Goal: Transaction & Acquisition: Purchase product/service

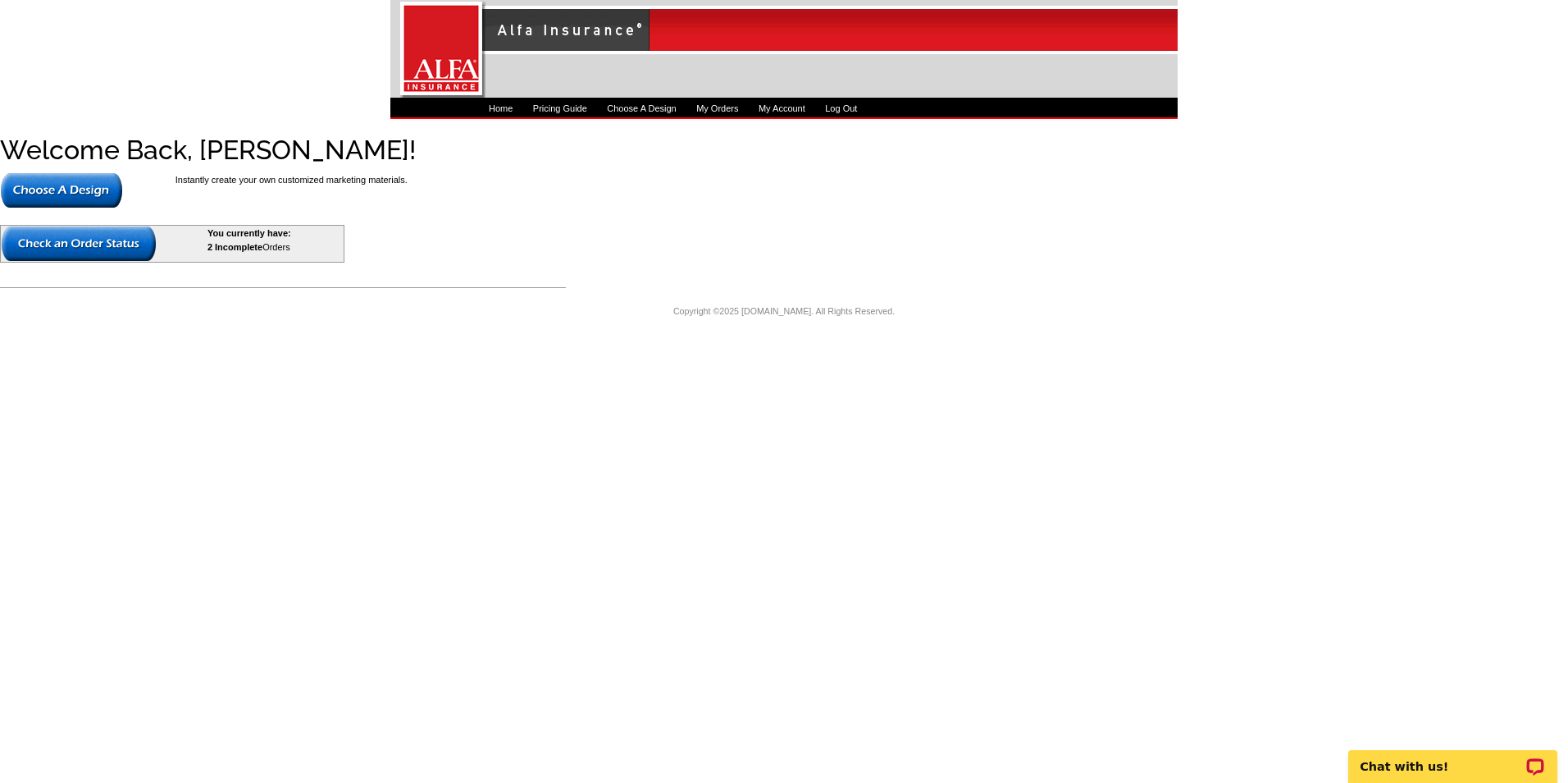
click at [109, 186] on img at bounding box center [61, 190] width 121 height 34
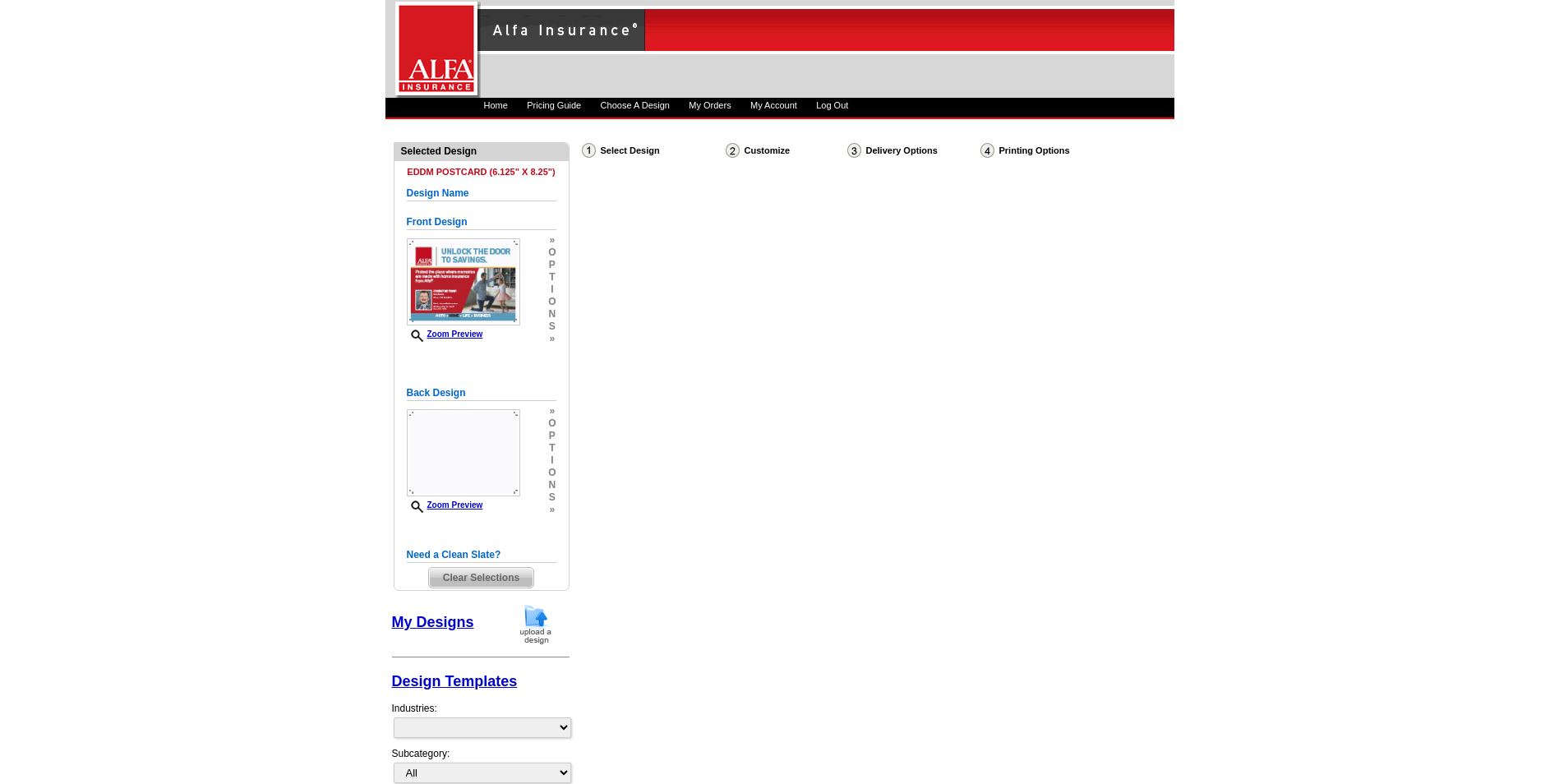
select select "1"
select select "14"
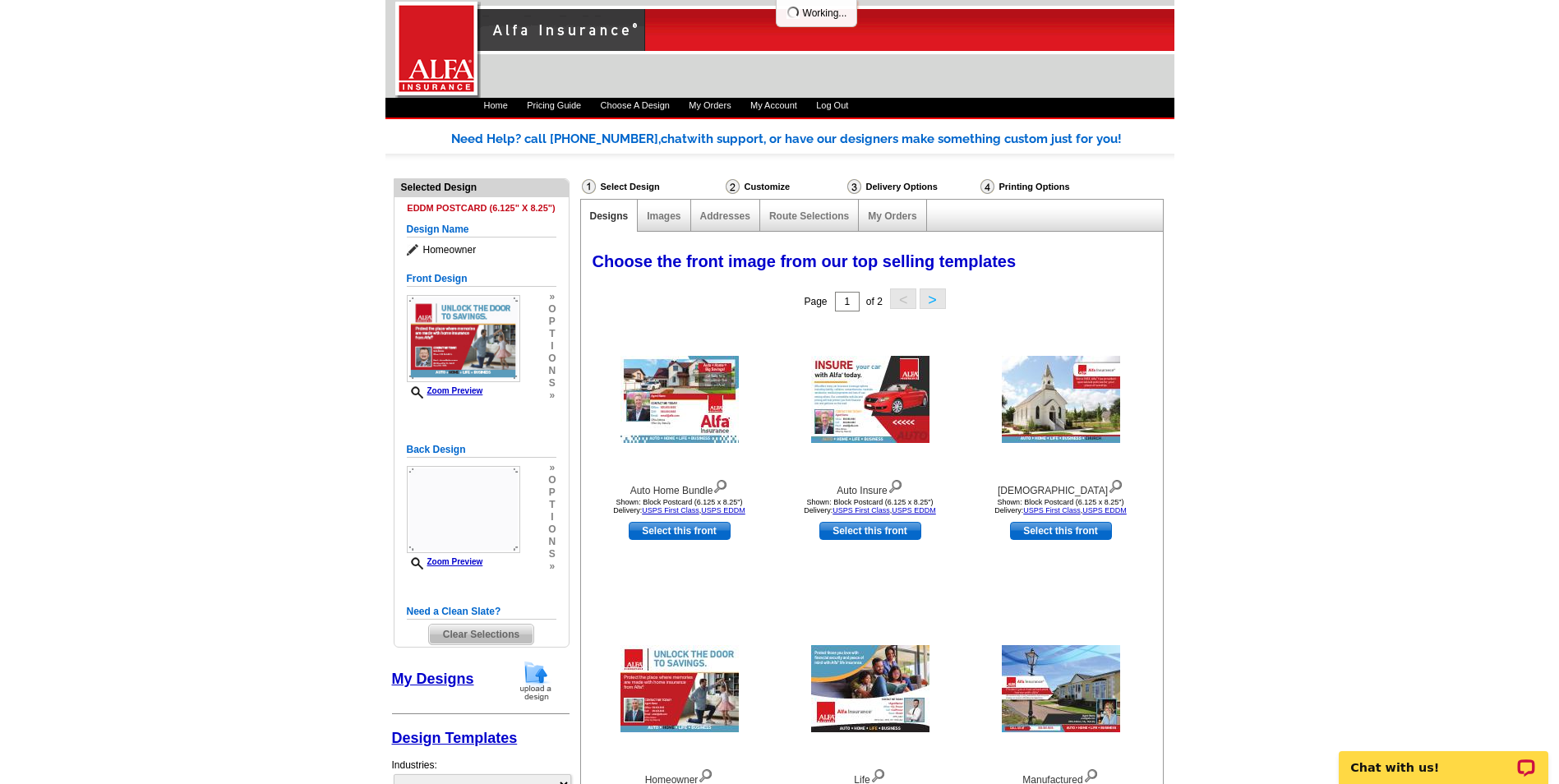
select select "1325"
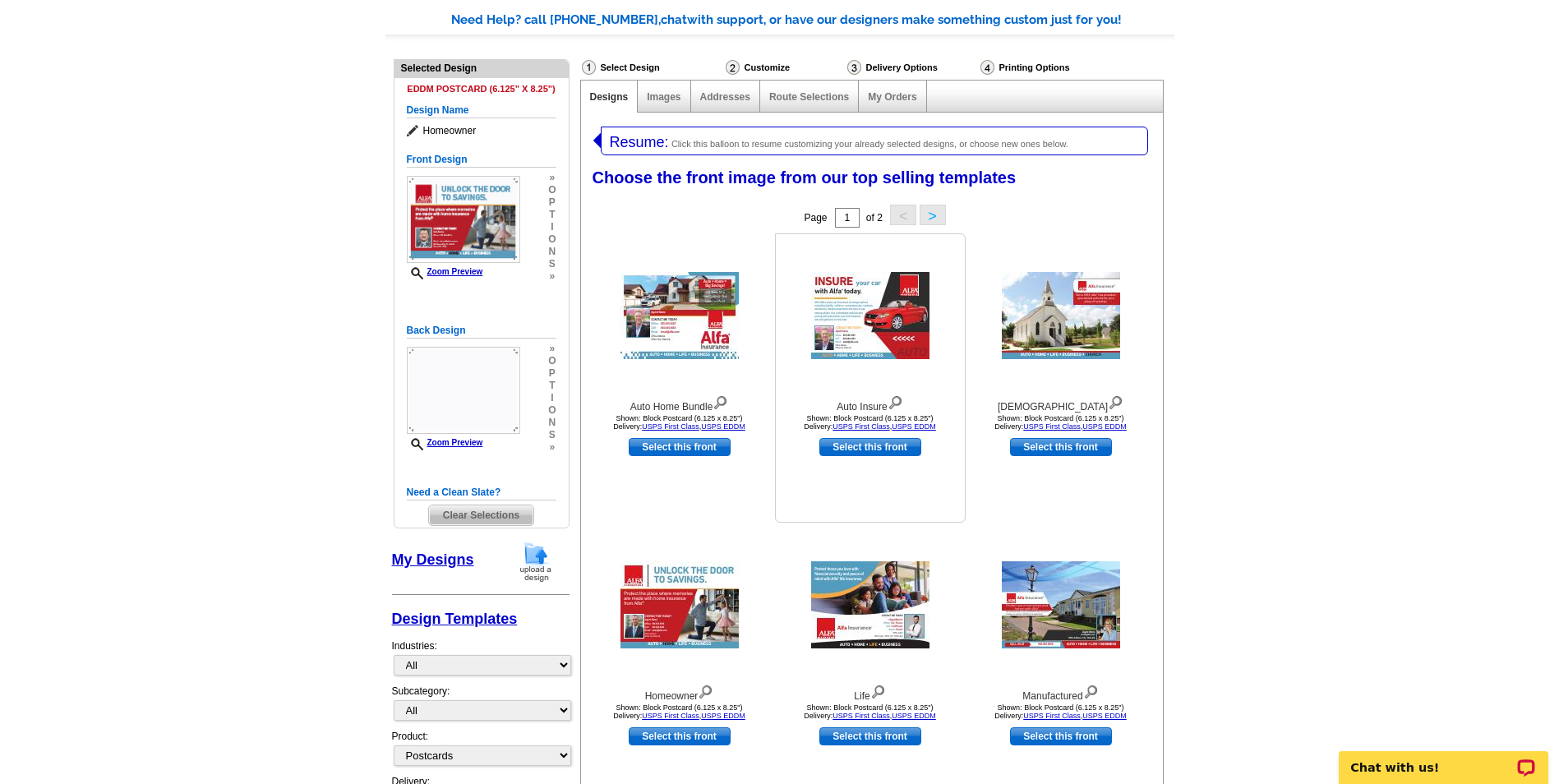
scroll to position [82, 0]
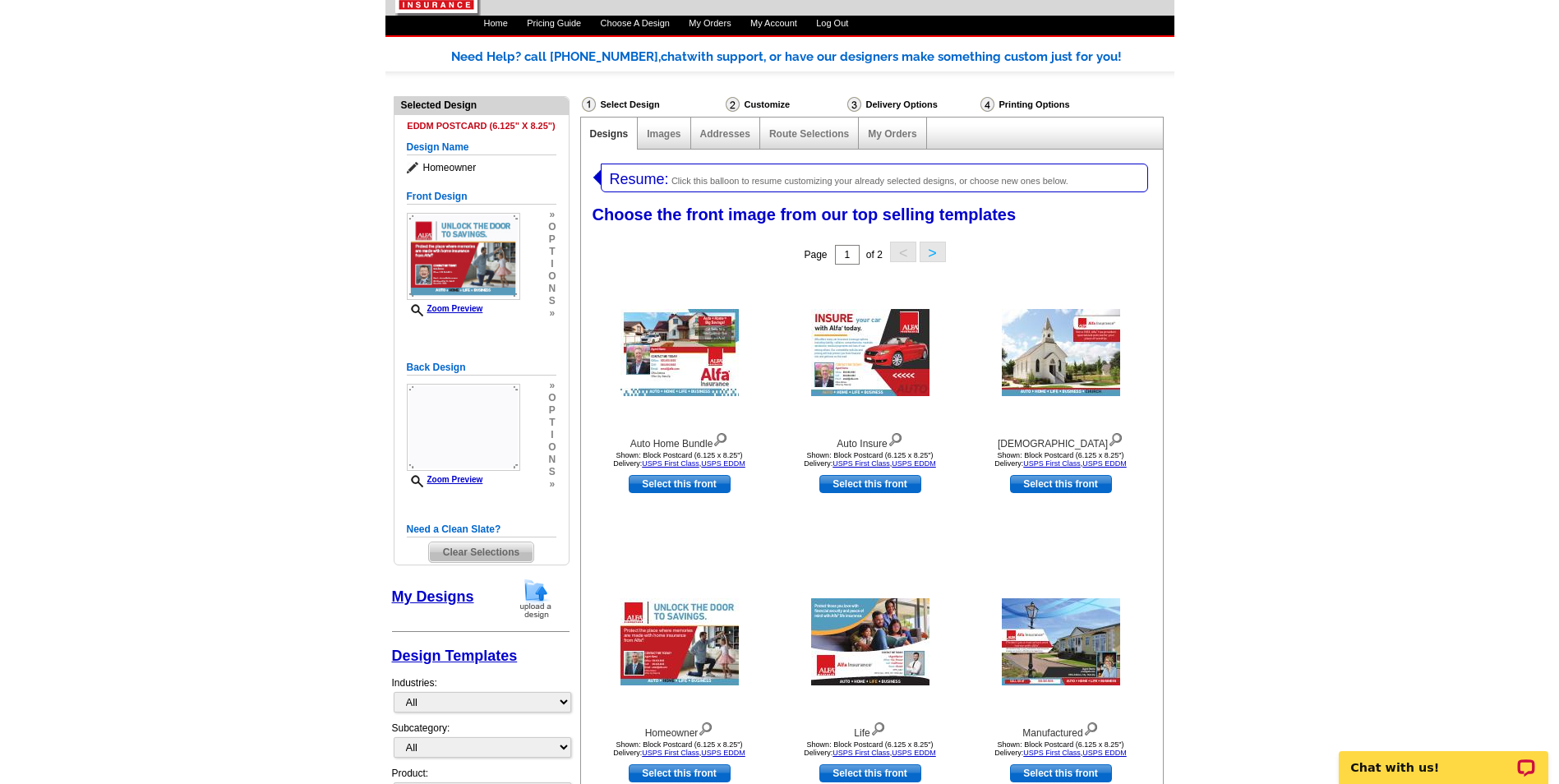
click at [933, 241] on button ">" at bounding box center [932, 251] width 26 height 20
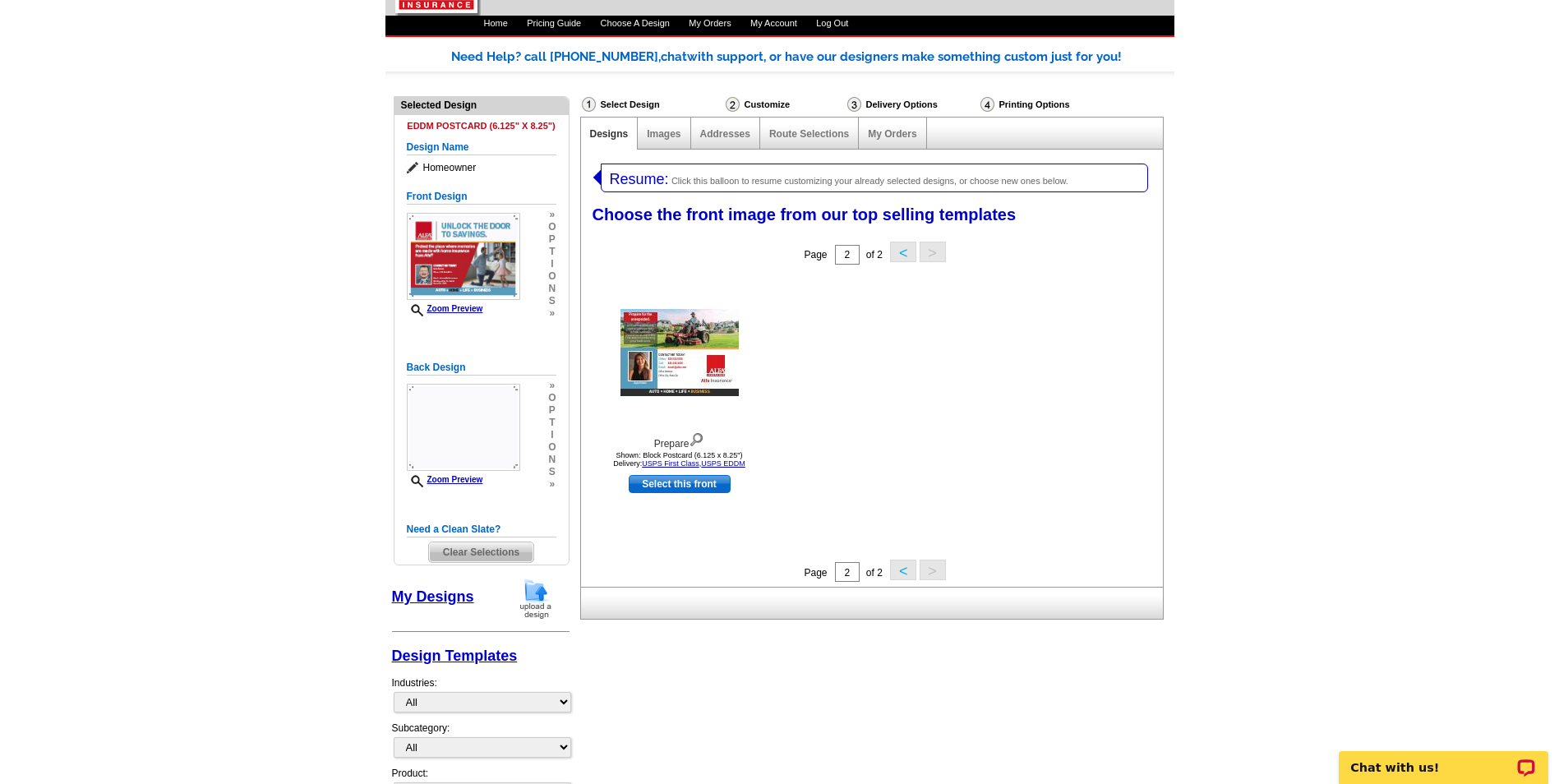
click at [896, 252] on button "<" at bounding box center [902, 251] width 26 height 20
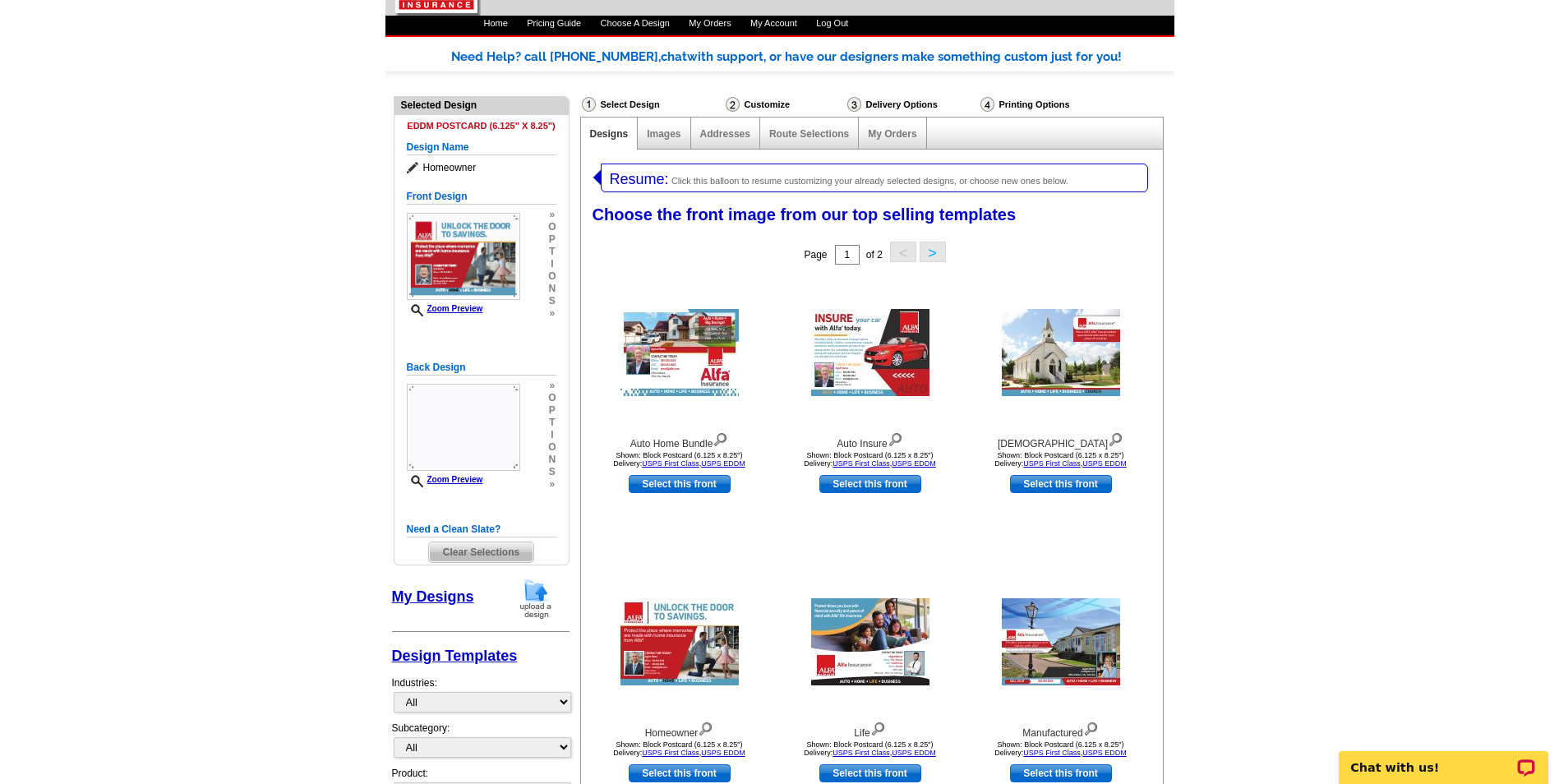
click at [939, 252] on button ">" at bounding box center [932, 251] width 26 height 20
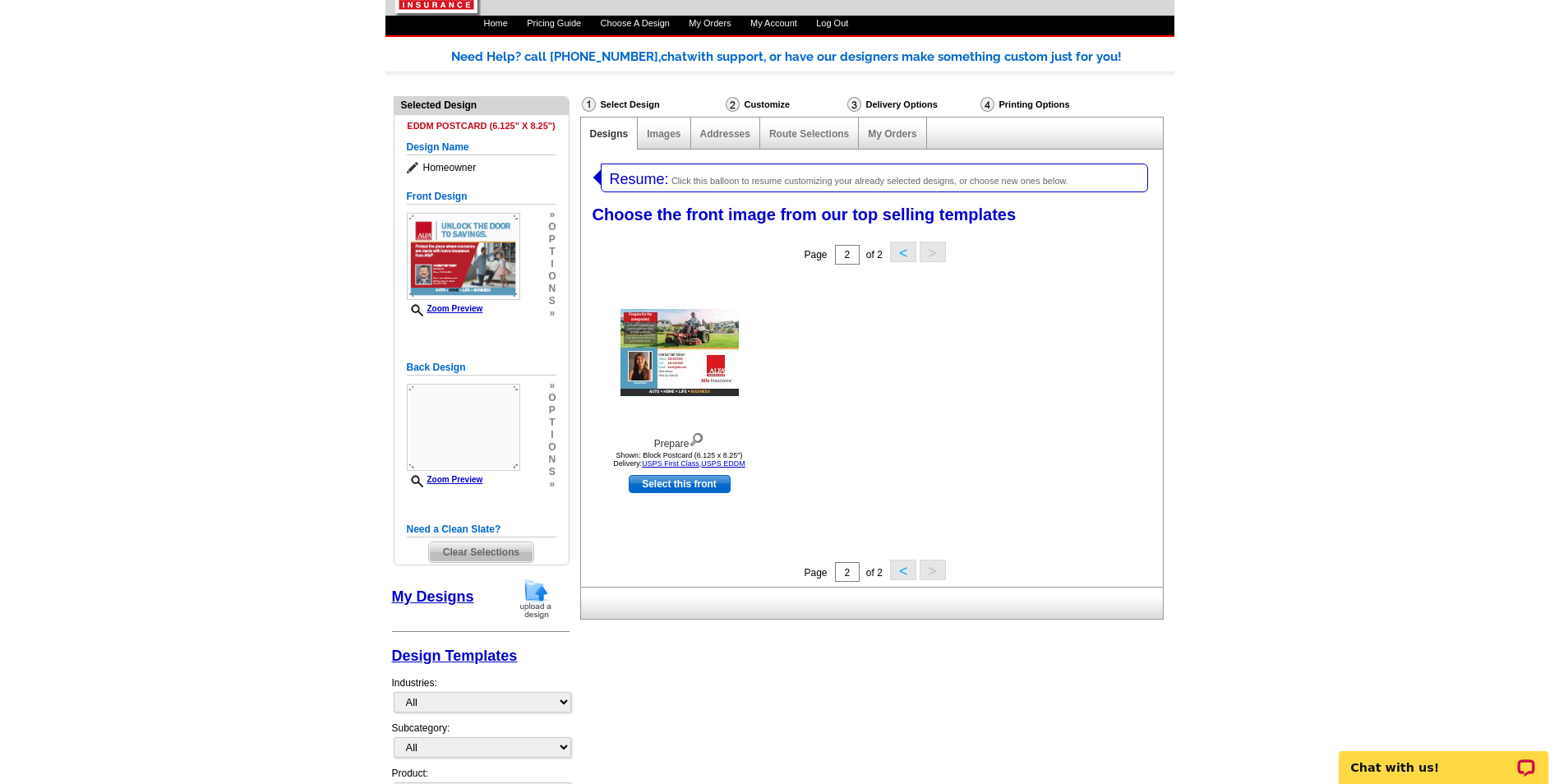
click at [907, 244] on button "<" at bounding box center [902, 251] width 26 height 20
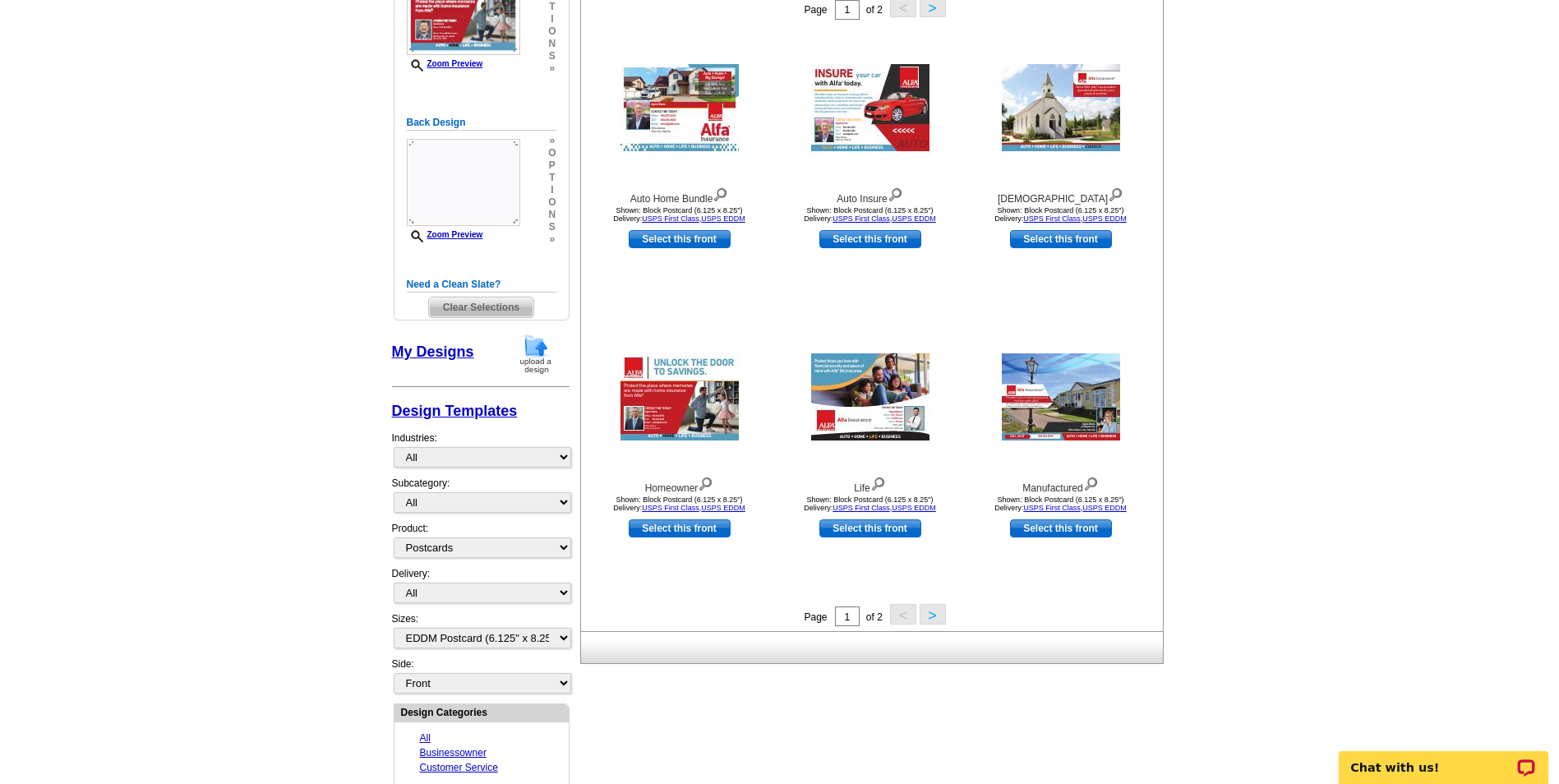
scroll to position [328, 0]
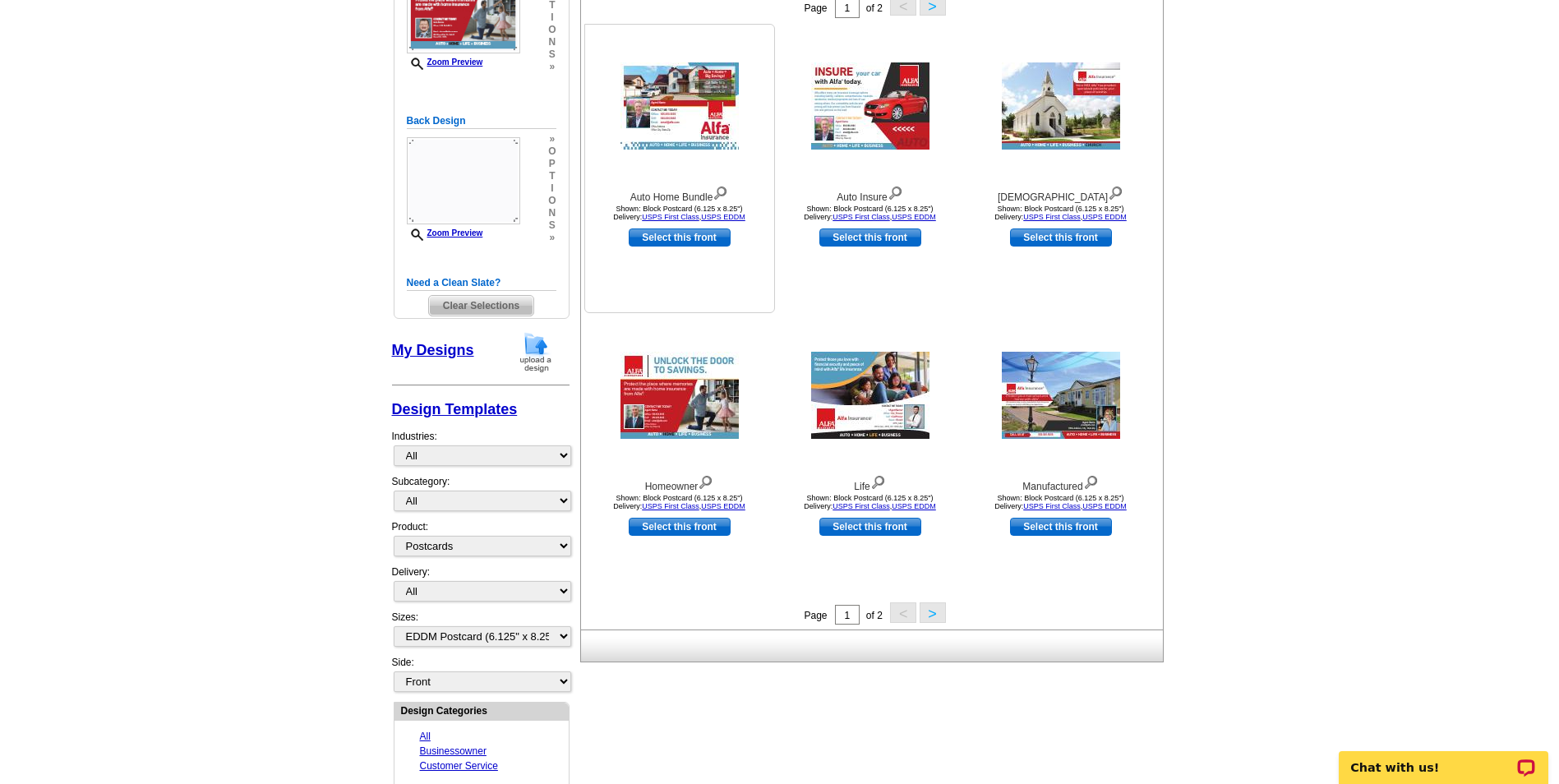
click at [710, 131] on img at bounding box center [680, 105] width 119 height 87
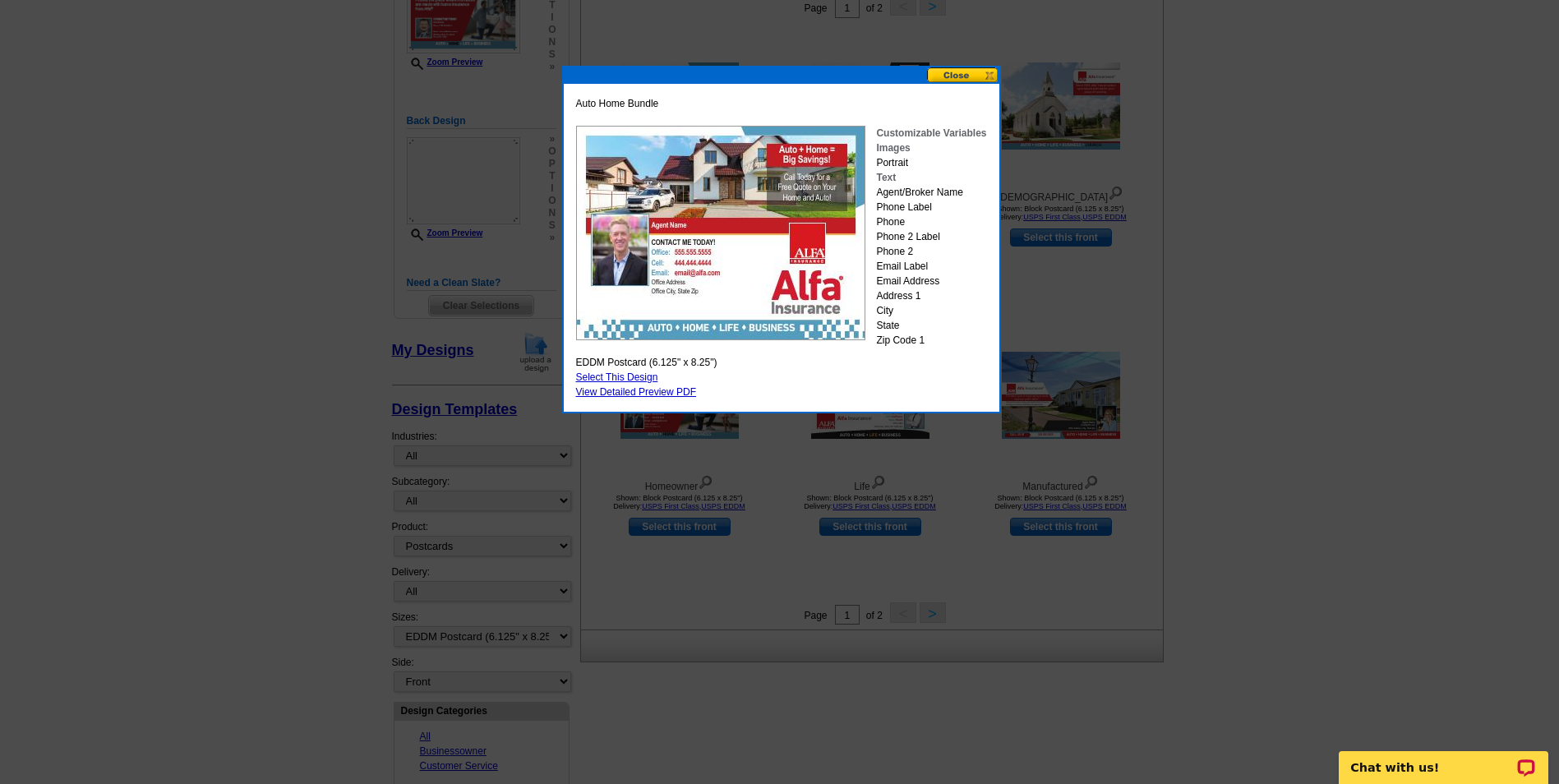
click at [974, 75] on button at bounding box center [963, 75] width 73 height 15
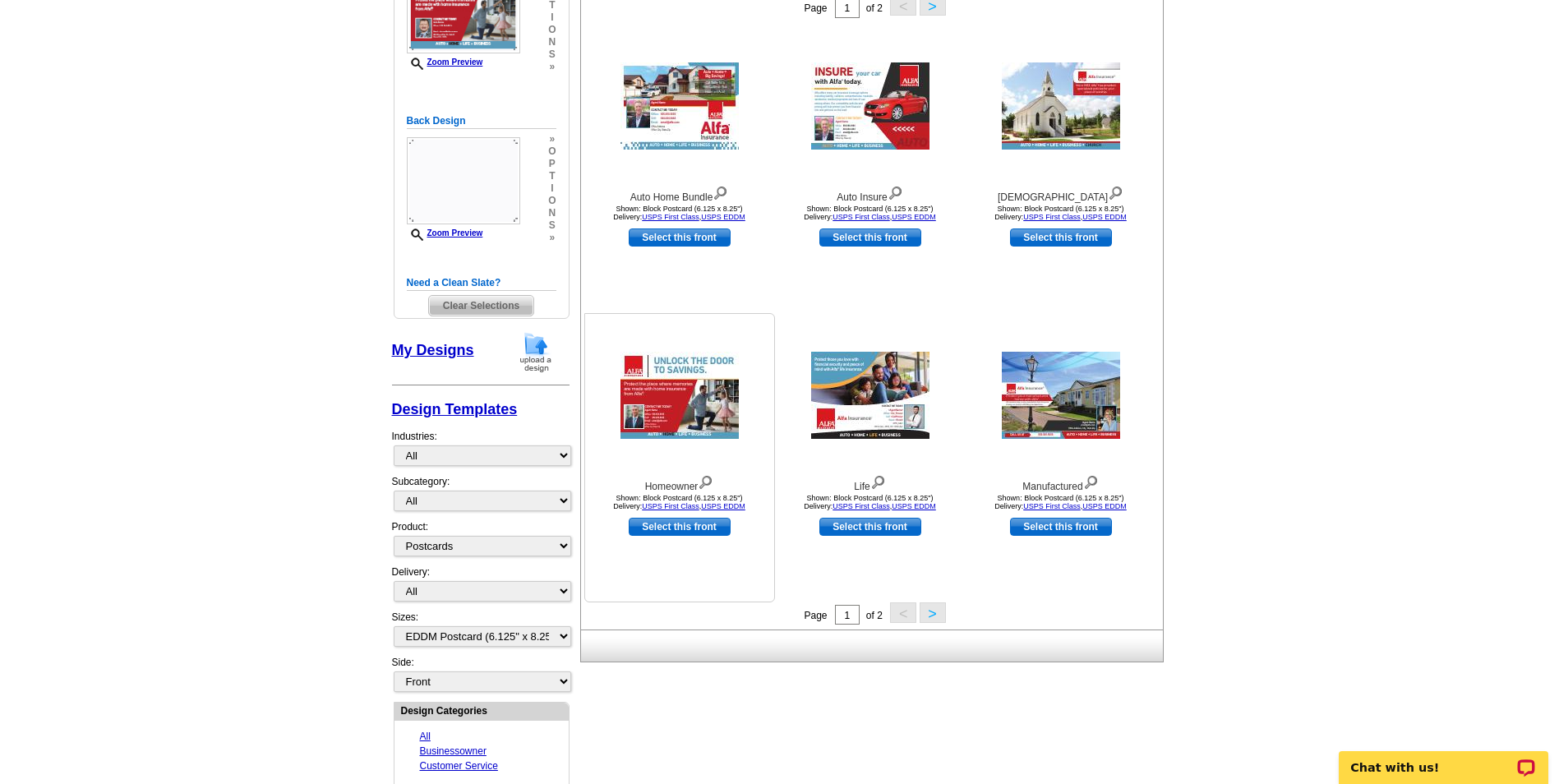
click at [700, 402] on img at bounding box center [680, 394] width 119 height 87
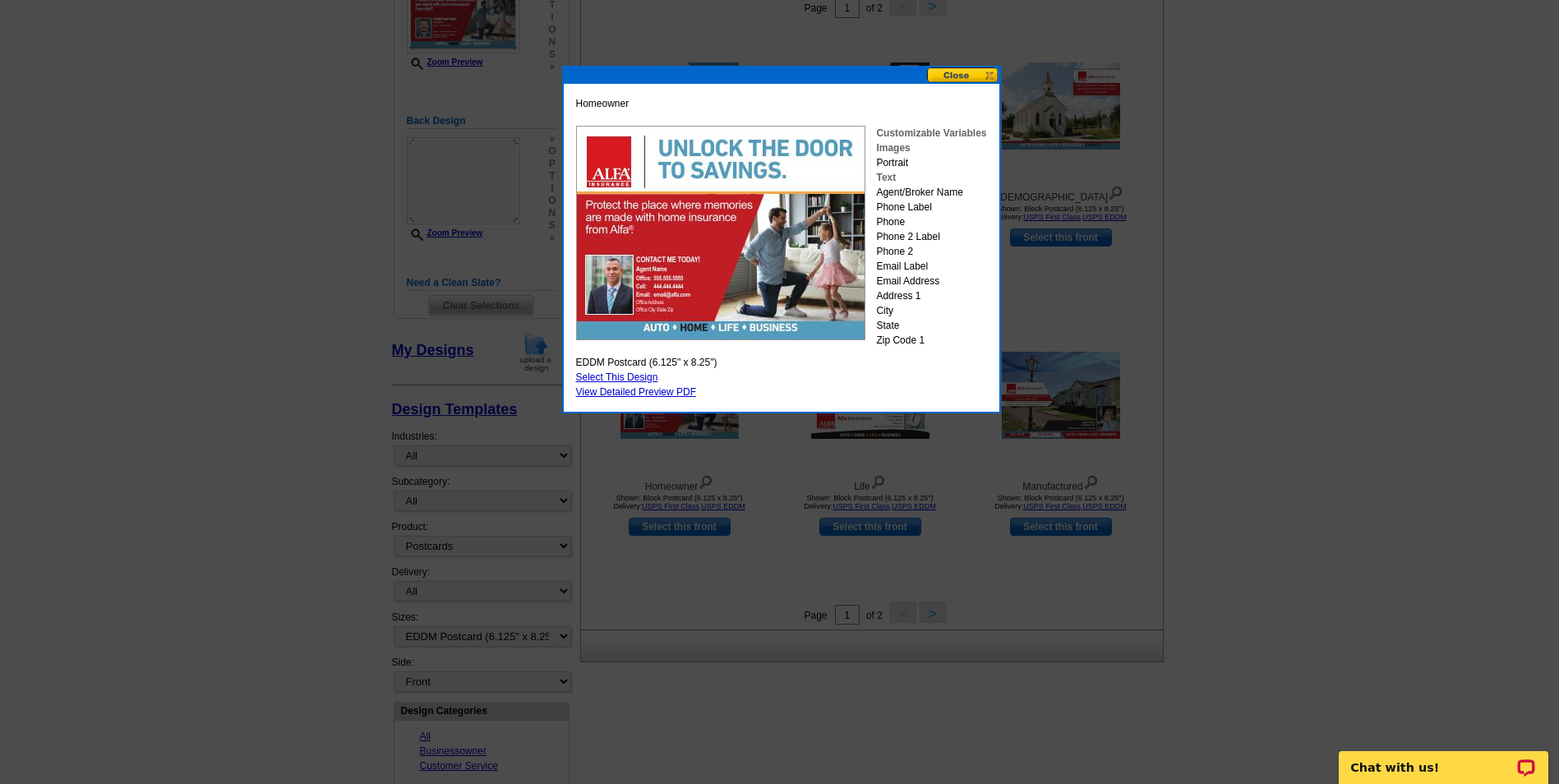
click at [974, 75] on button at bounding box center [963, 75] width 73 height 15
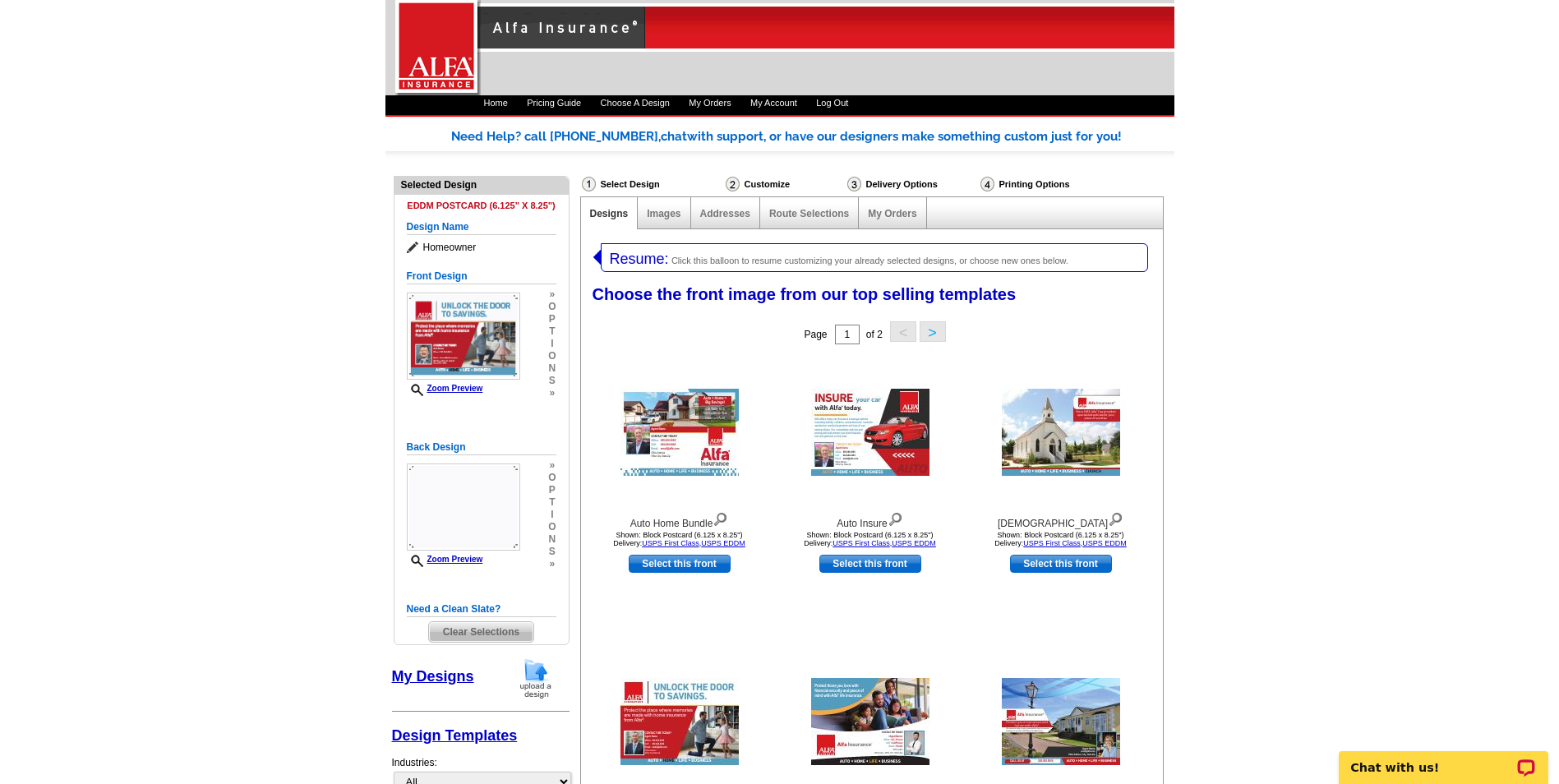
scroll to position [0, 0]
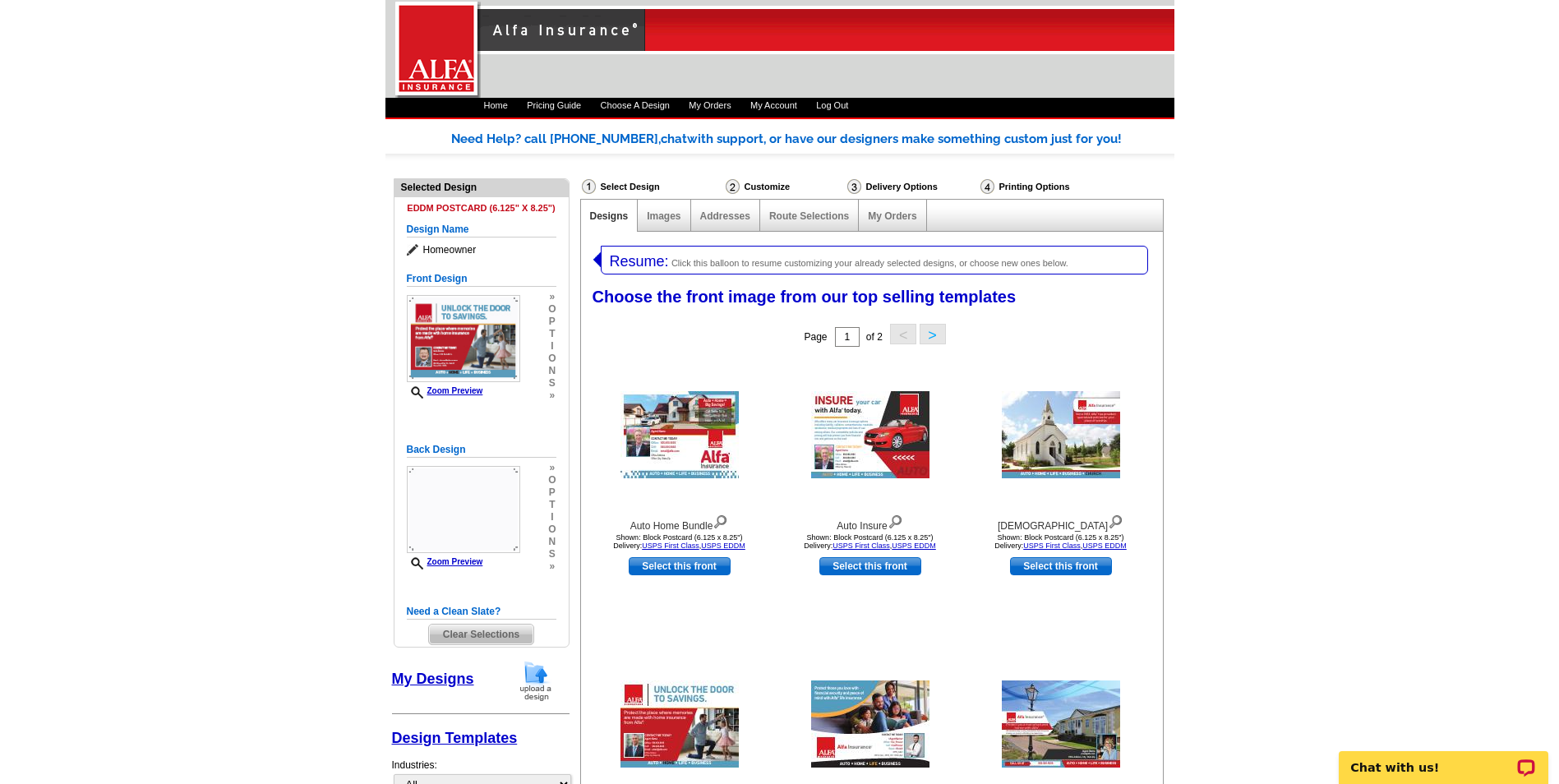
click at [936, 335] on button ">" at bounding box center [932, 333] width 26 height 20
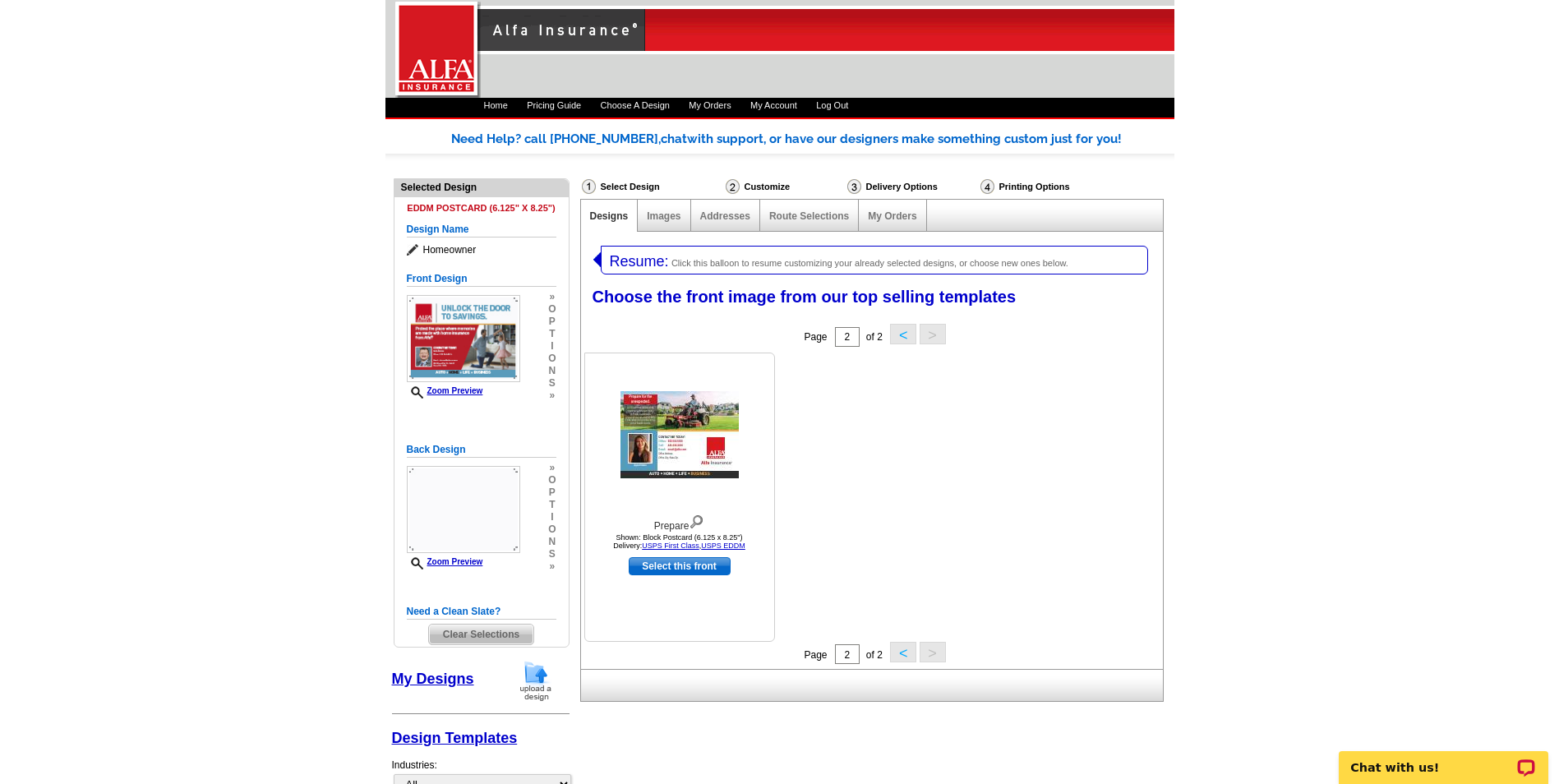
click at [694, 447] on img at bounding box center [680, 434] width 119 height 87
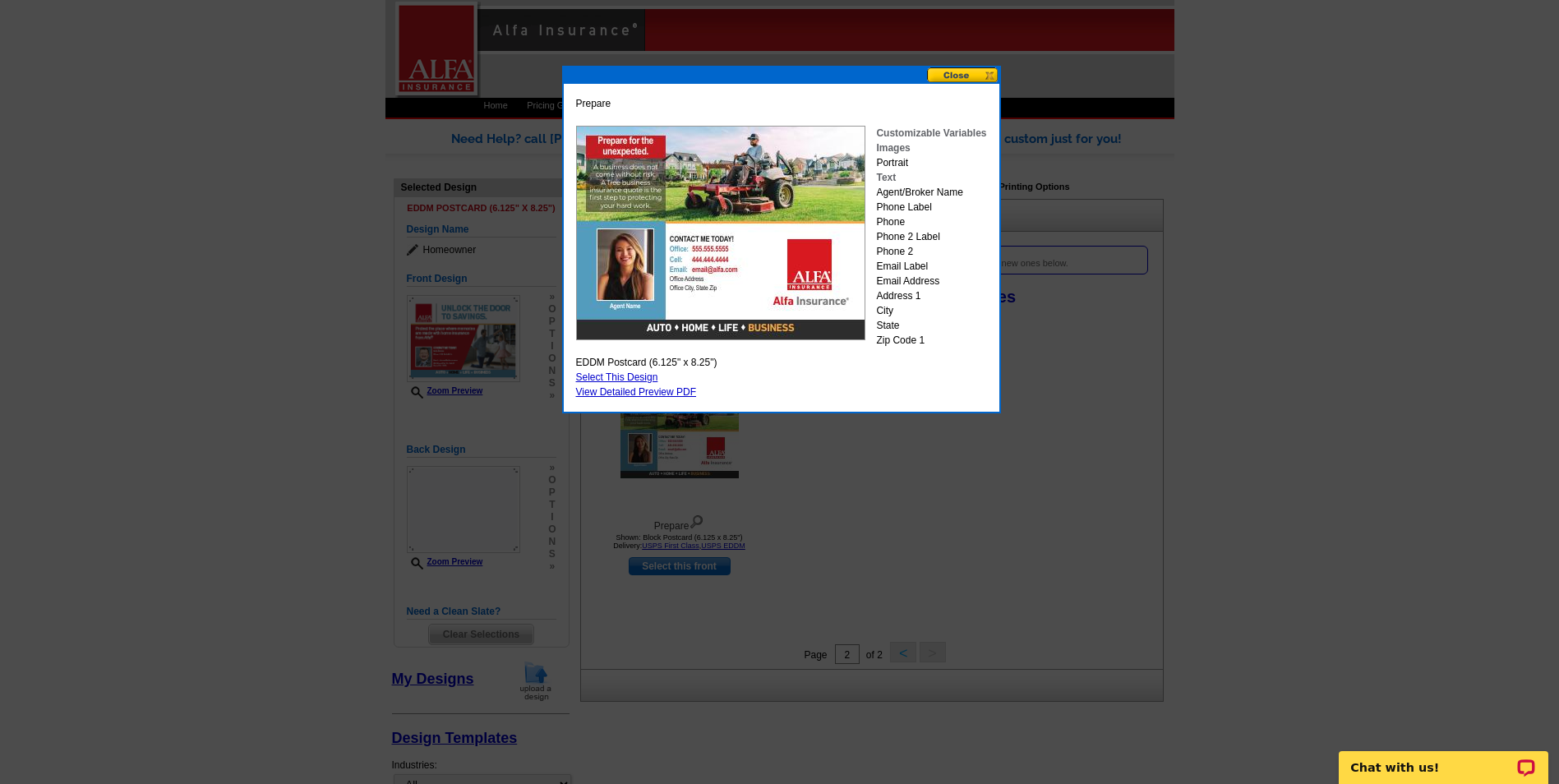
click at [648, 373] on link "Select This Design" at bounding box center [618, 377] width 82 height 11
select select "back"
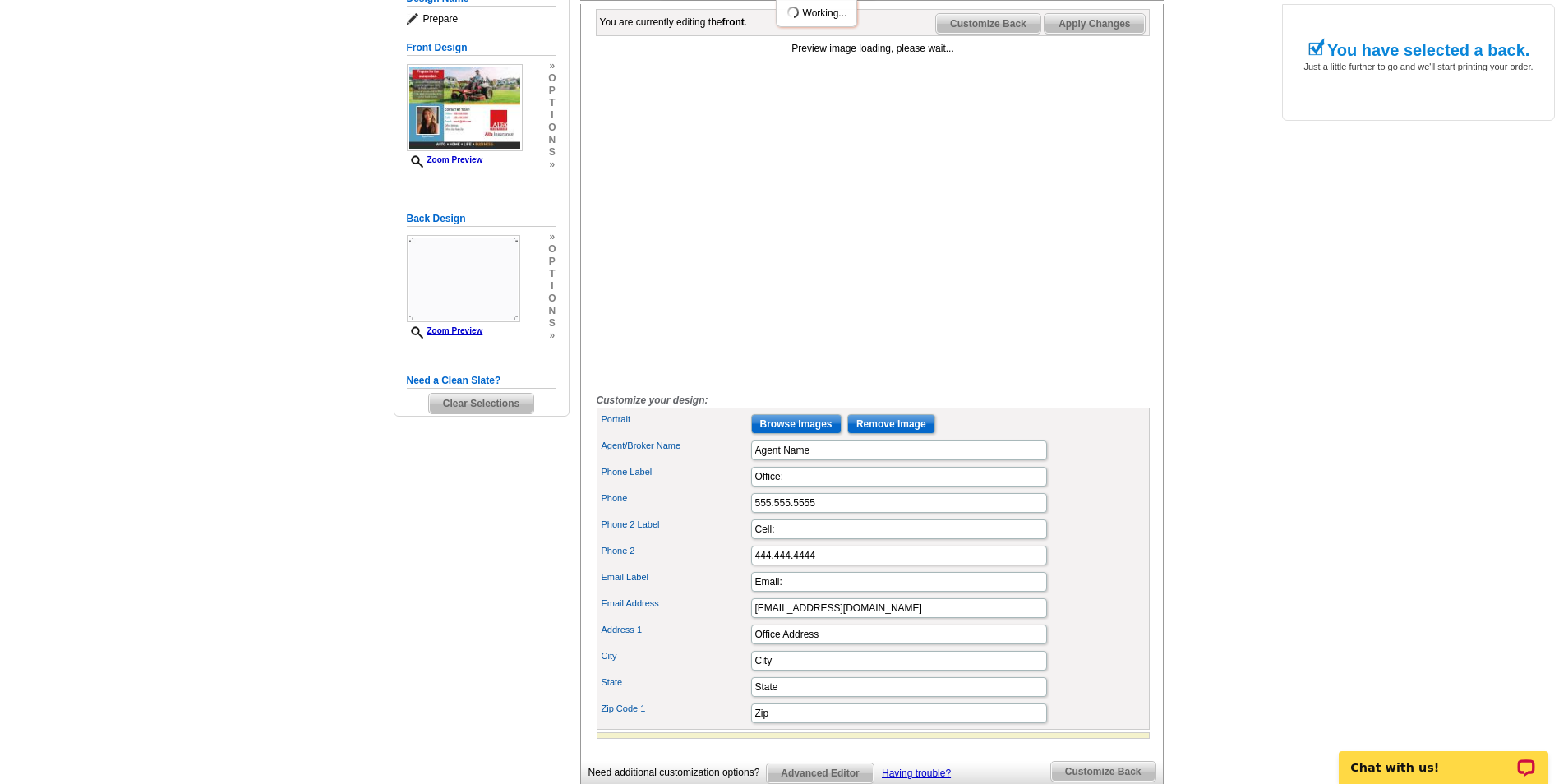
scroll to position [246, 0]
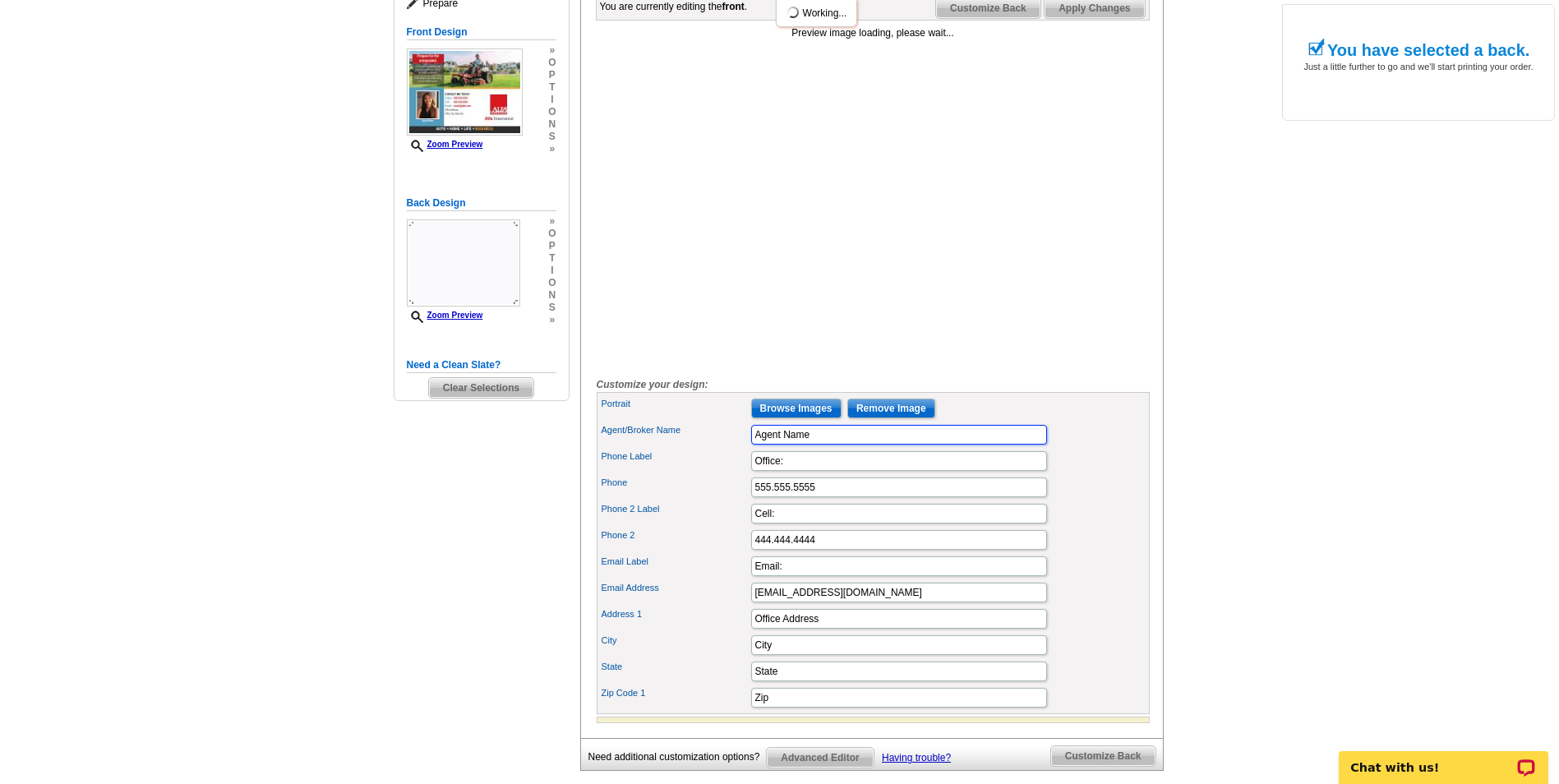
drag, startPoint x: 837, startPoint y: 462, endPoint x: 648, endPoint y: 460, distance: 189.0
click at [648, 448] on div "Agent/Broker Name Agent Name" at bounding box center [872, 434] width 547 height 26
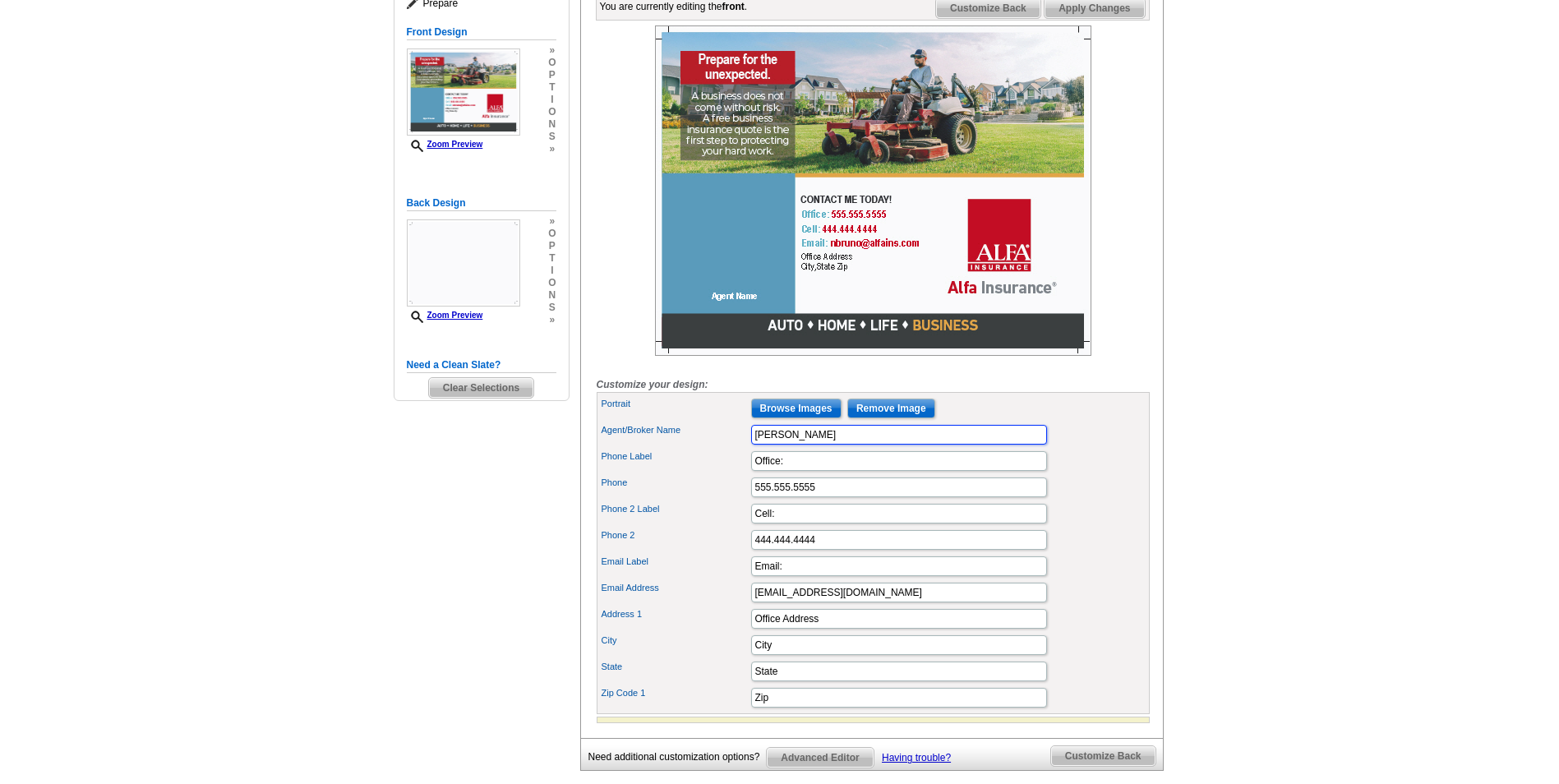
type input "[PERSON_NAME]"
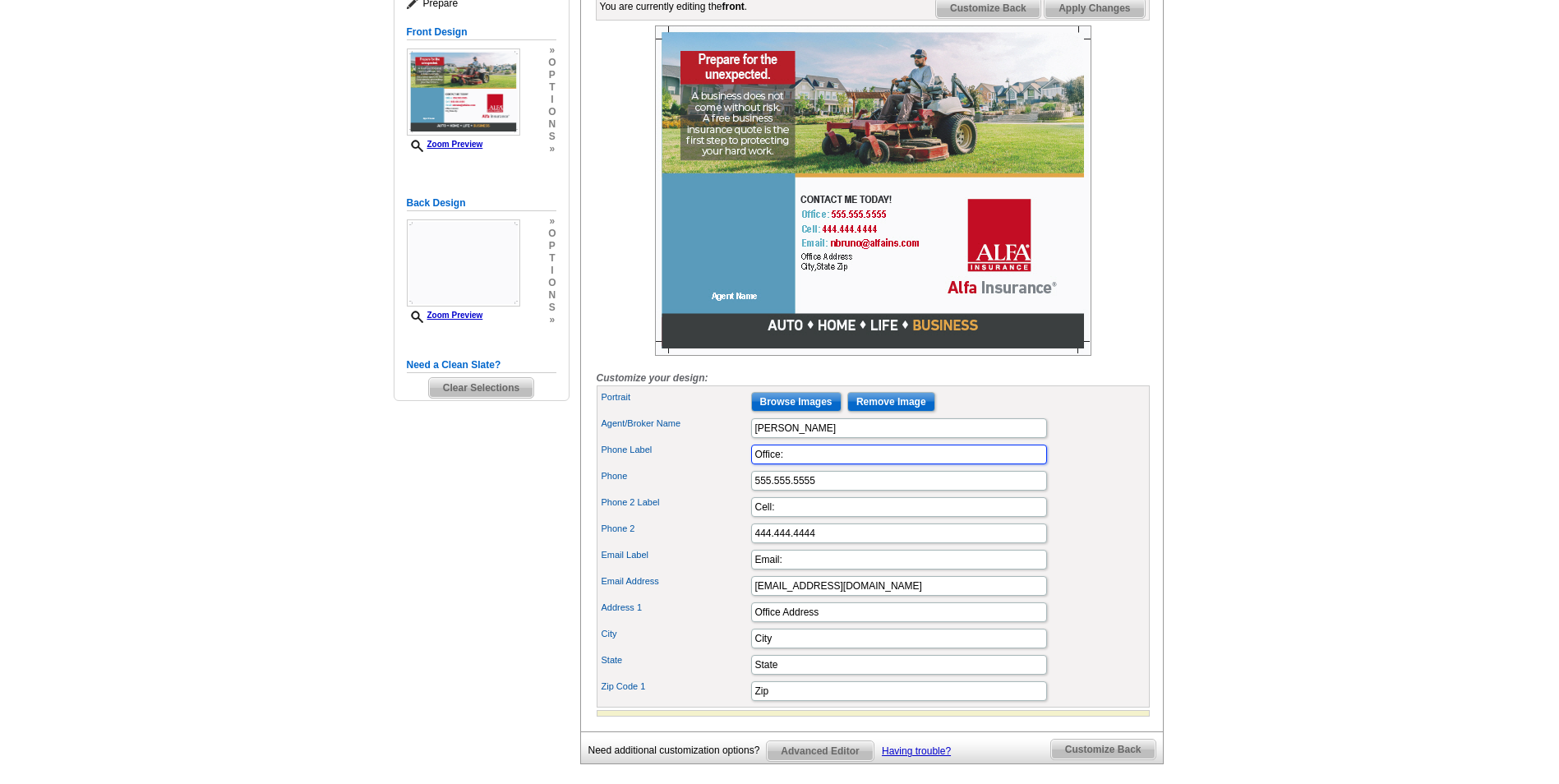
scroll to position [0, 0]
type input "(470) 961-9410"
drag, startPoint x: 828, startPoint y: 553, endPoint x: 740, endPoint y: 563, distance: 88.6
click at [740, 547] on div "Phone 2 444.444.4444" at bounding box center [872, 532] width 547 height 26
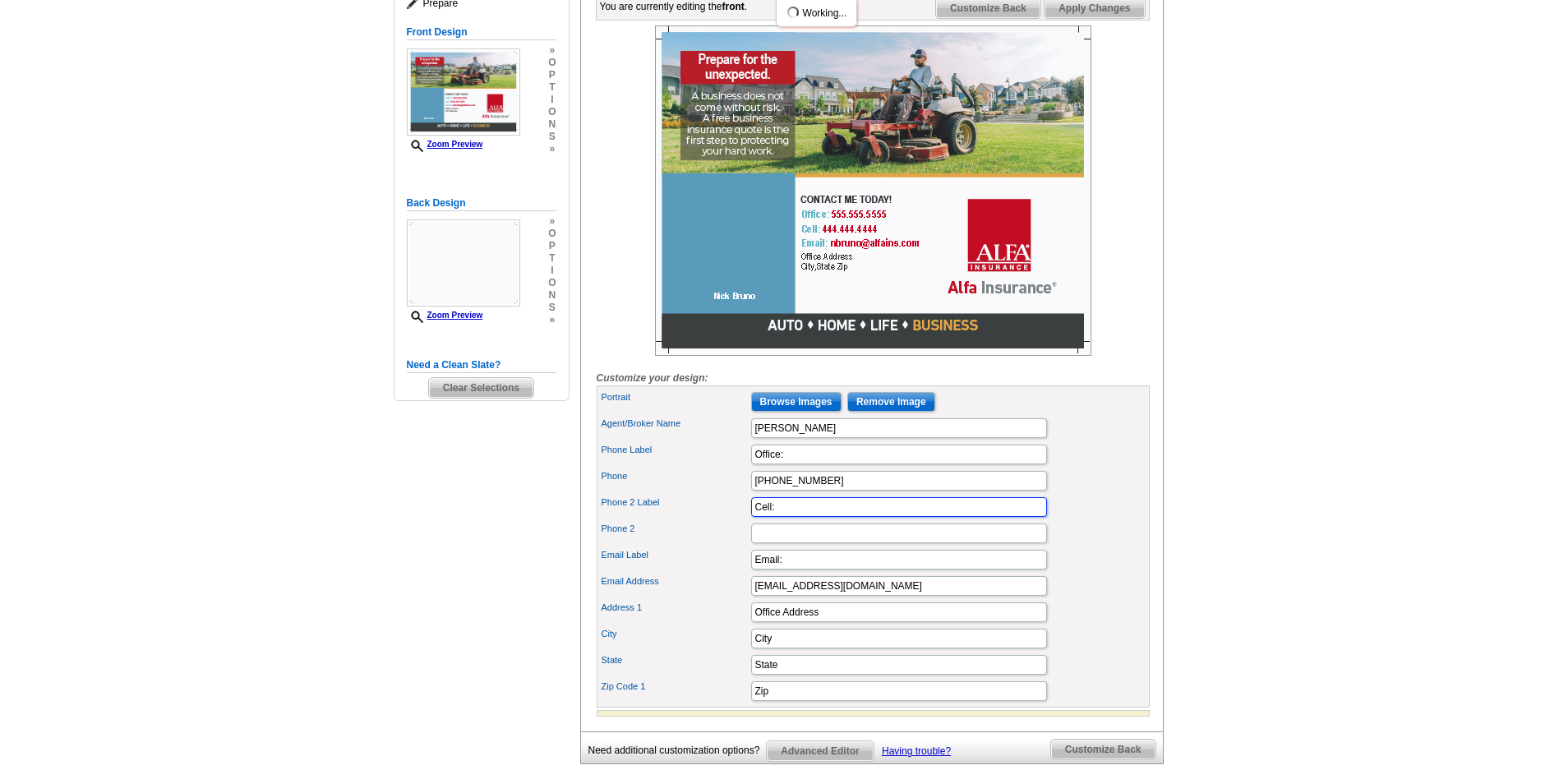
drag, startPoint x: 780, startPoint y: 532, endPoint x: 747, endPoint y: 538, distance: 33.5
click at [747, 520] on div "Phone 2 Label Cell:" at bounding box center [872, 506] width 547 height 26
click at [825, 570] on input "Email:" at bounding box center [898, 559] width 296 height 20
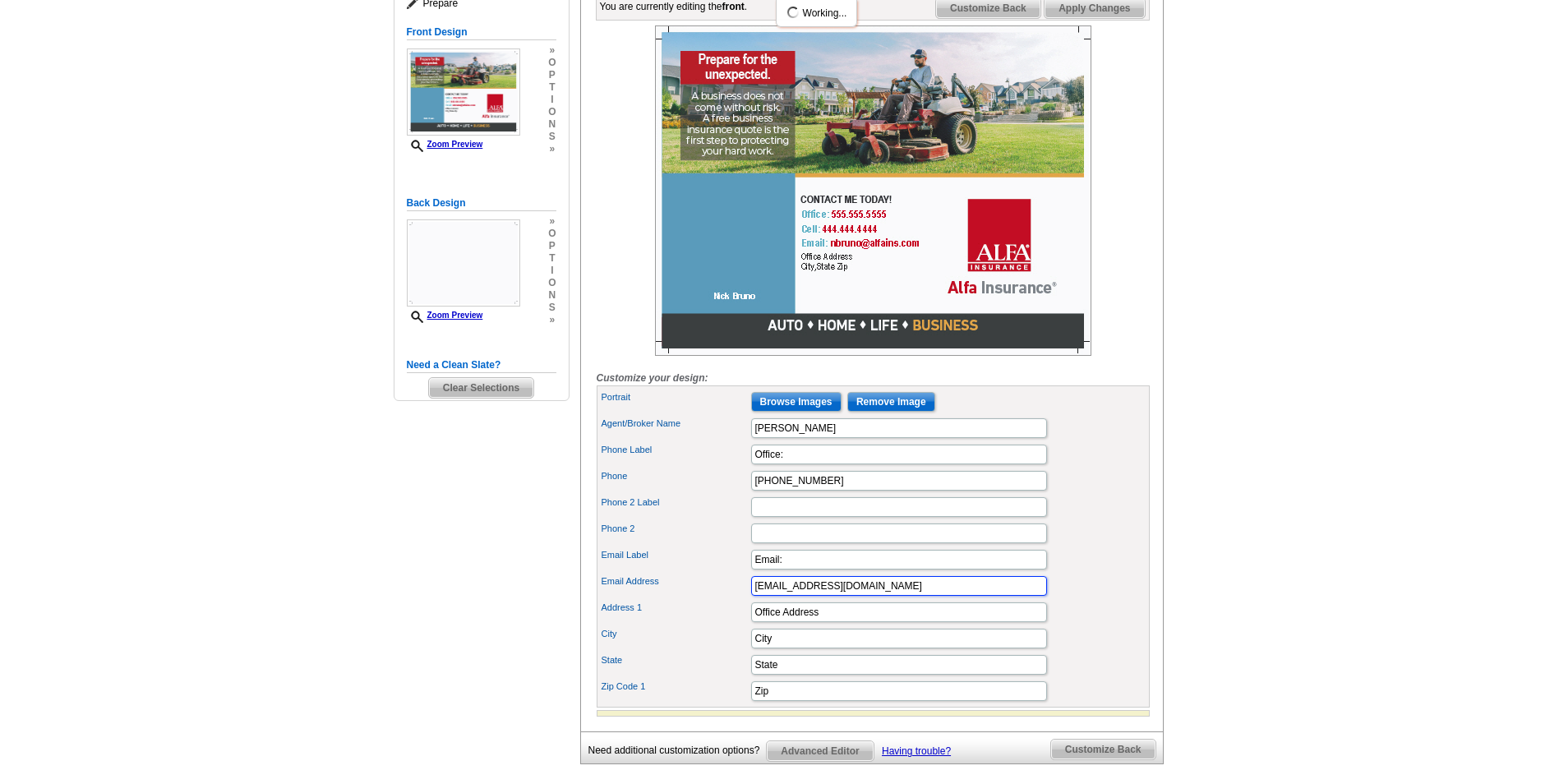
click at [894, 595] on input "nbruno@alfains.com" at bounding box center [898, 586] width 296 height 20
drag, startPoint x: 894, startPoint y: 614, endPoint x: 672, endPoint y: 607, distance: 222.1
click at [672, 599] on div "Email Address nbruno@alfains.com" at bounding box center [872, 585] width 547 height 26
type input "N"
type input "nbruno @alfains.com"
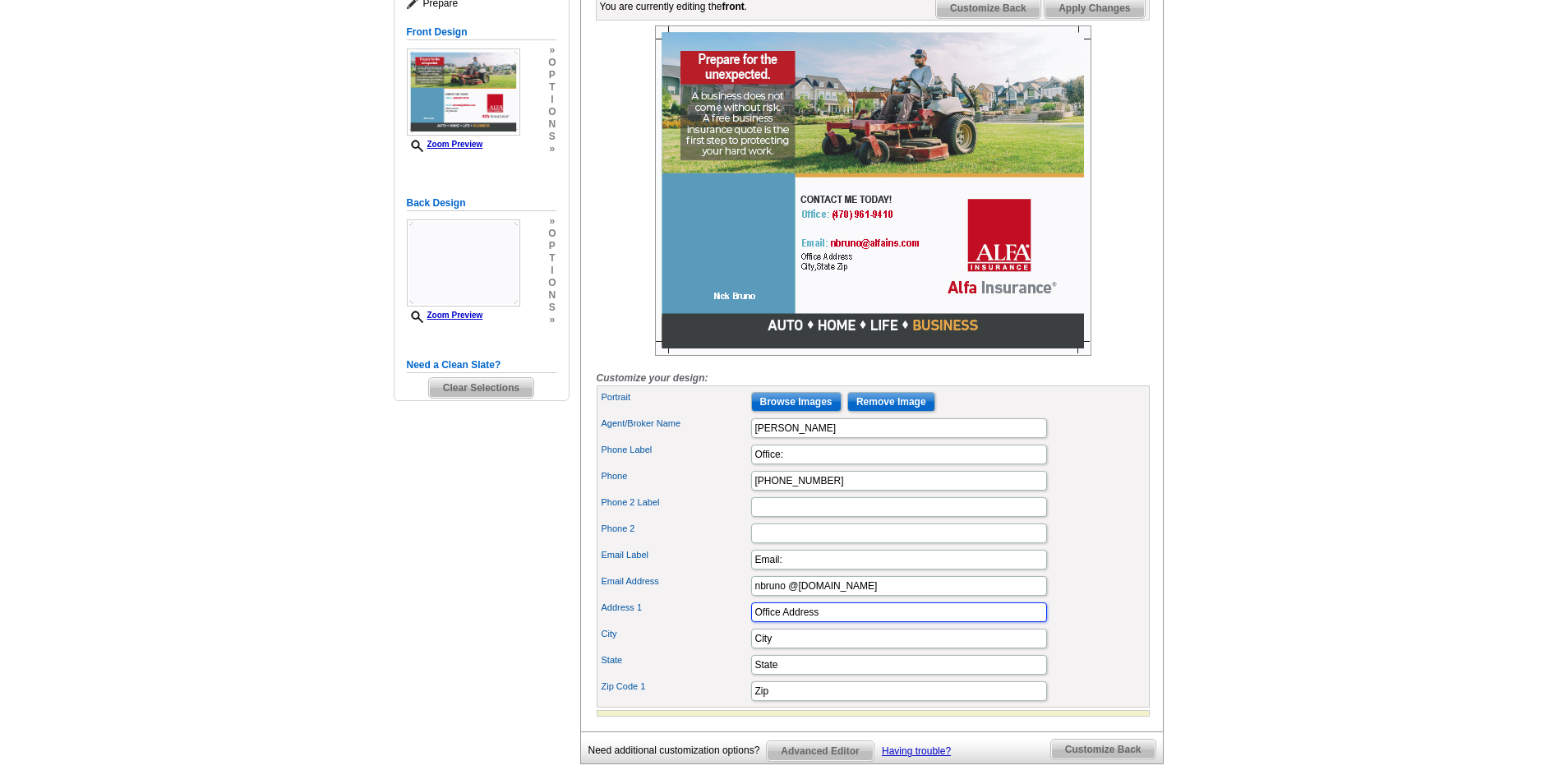
drag, startPoint x: 819, startPoint y: 639, endPoint x: 635, endPoint y: 645, distance: 184.1
click at [635, 625] on div "Address 1 Office Address" at bounding box center [872, 612] width 547 height 26
click at [870, 622] on input "625 Colonial Park Dr" at bounding box center [898, 612] width 296 height 20
type input "625 Colonial Park Dr, Ste 201"
type input "Roswell"
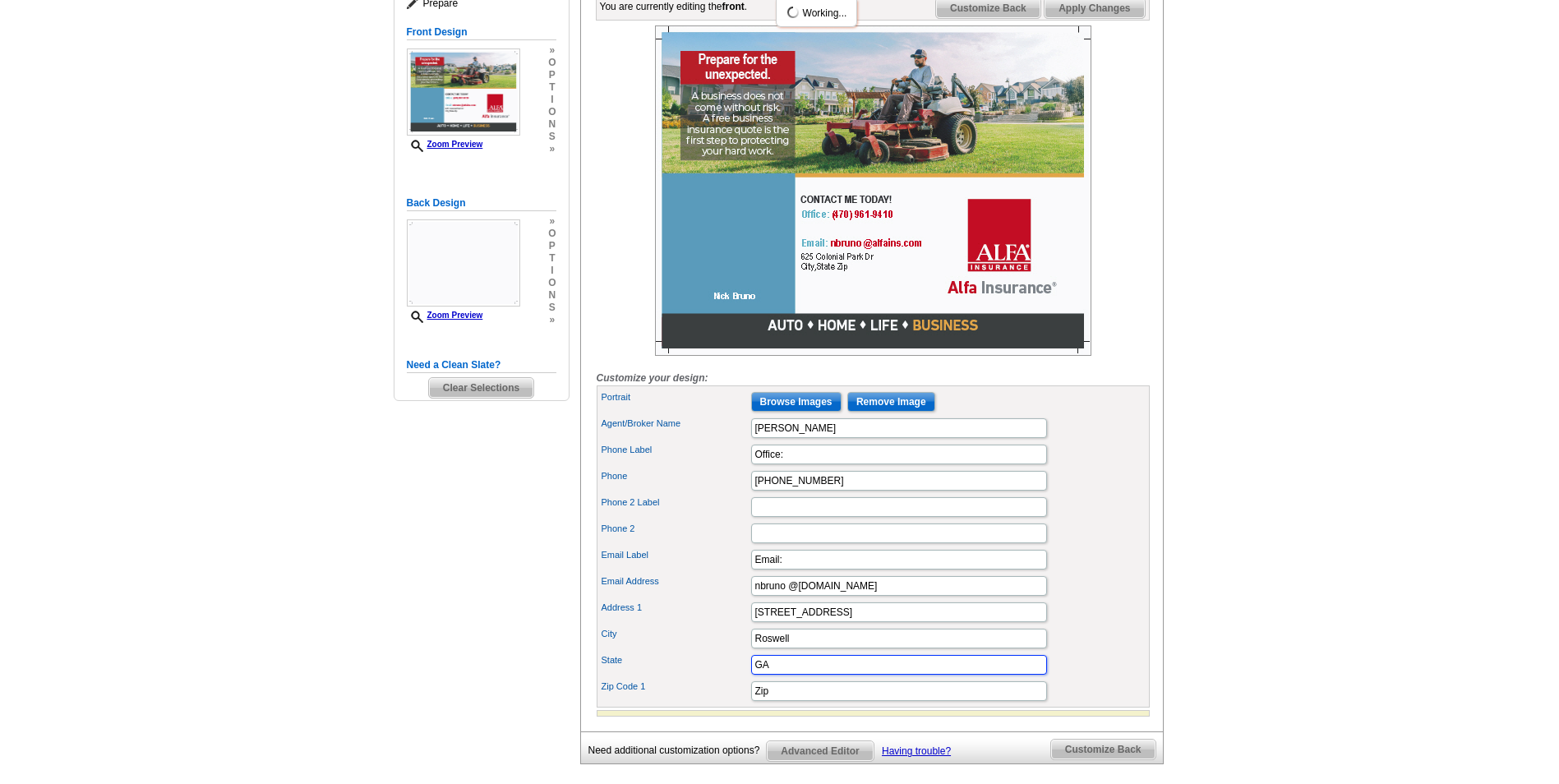
type input "GA"
type input "30075"
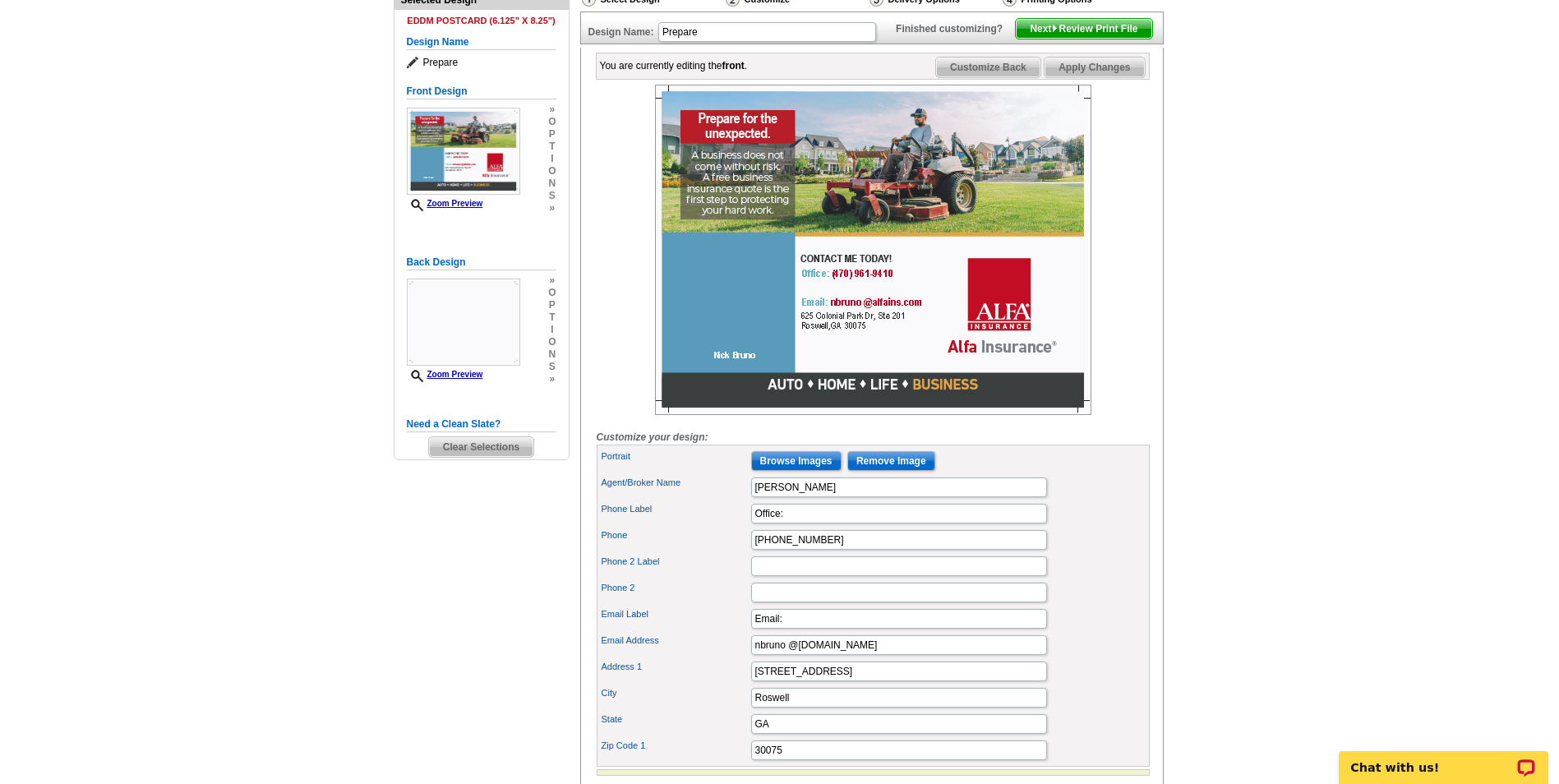
scroll to position [395, 0]
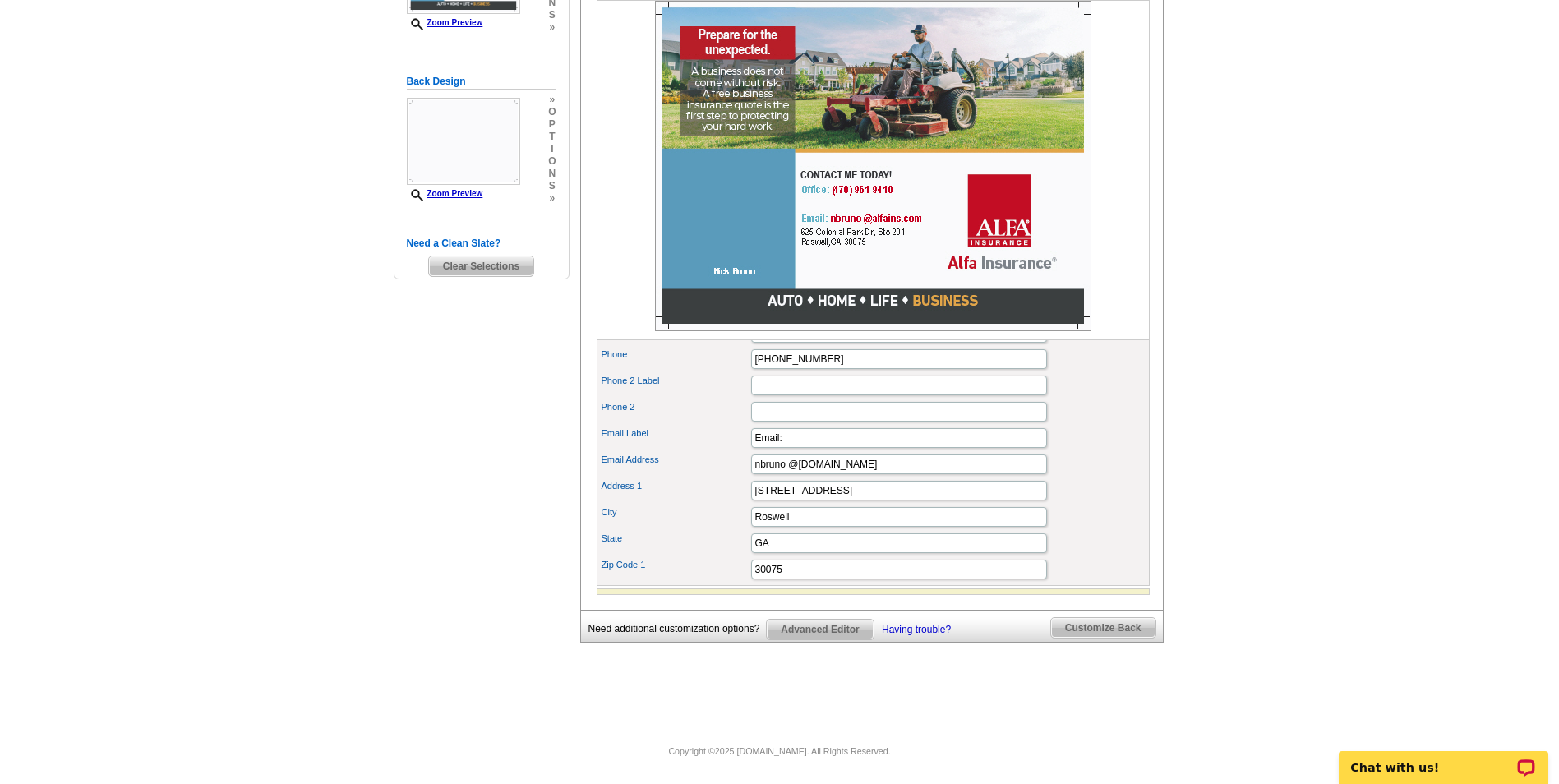
click at [825, 626] on span "Advanced Editor" at bounding box center [820, 629] width 106 height 20
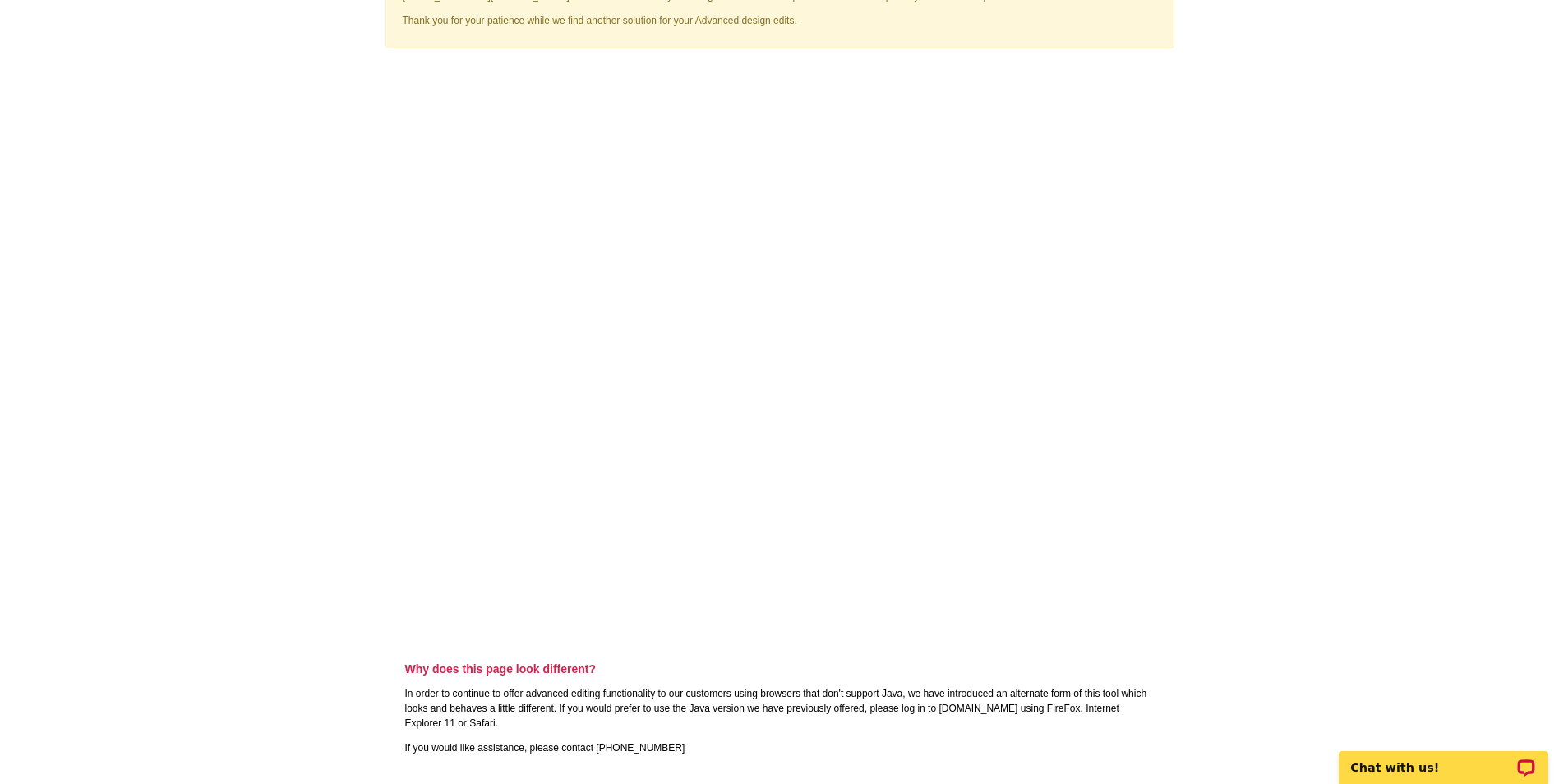
scroll to position [82, 0]
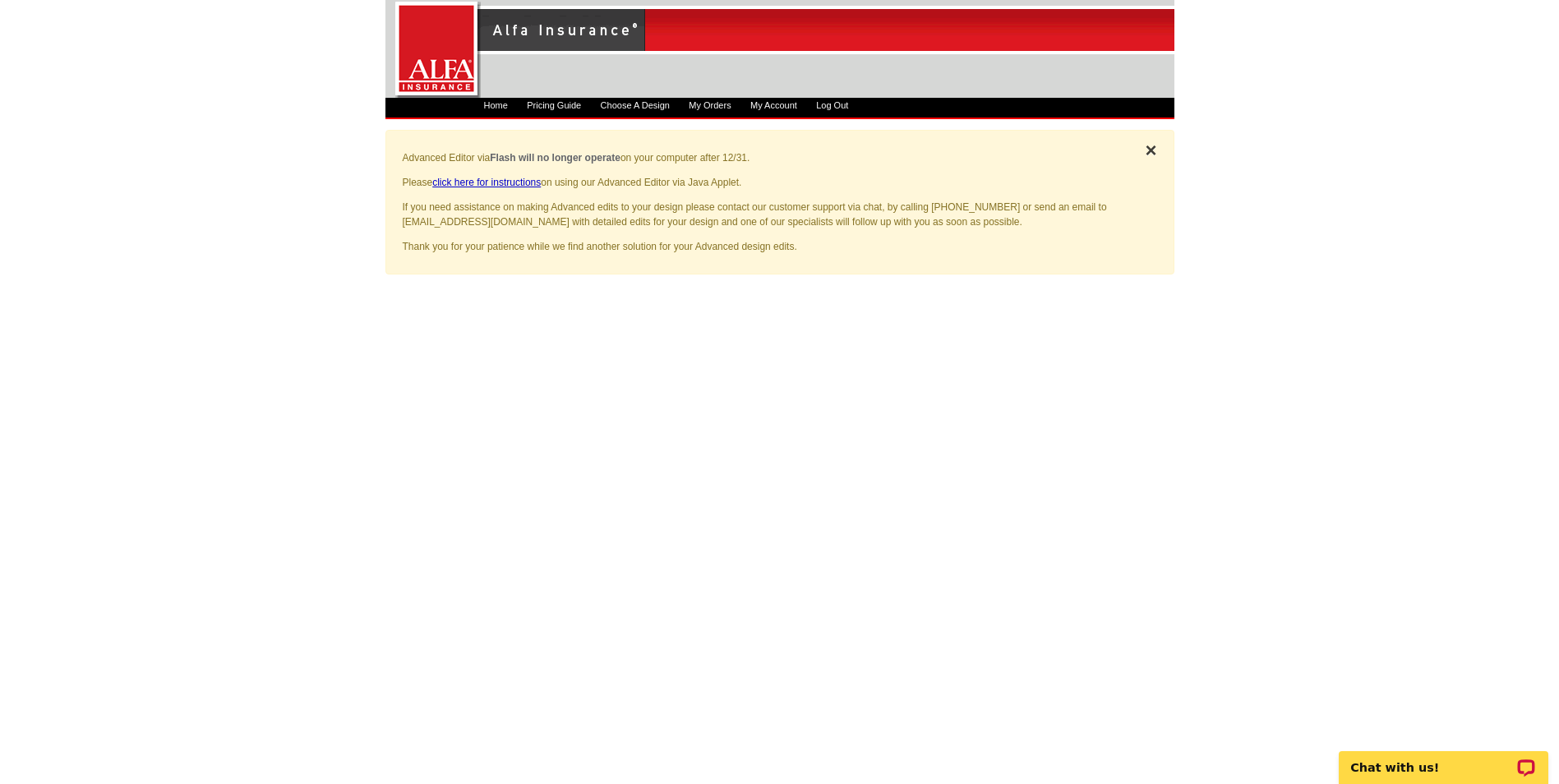
click at [1139, 150] on button "×" at bounding box center [1150, 149] width 44 height 39
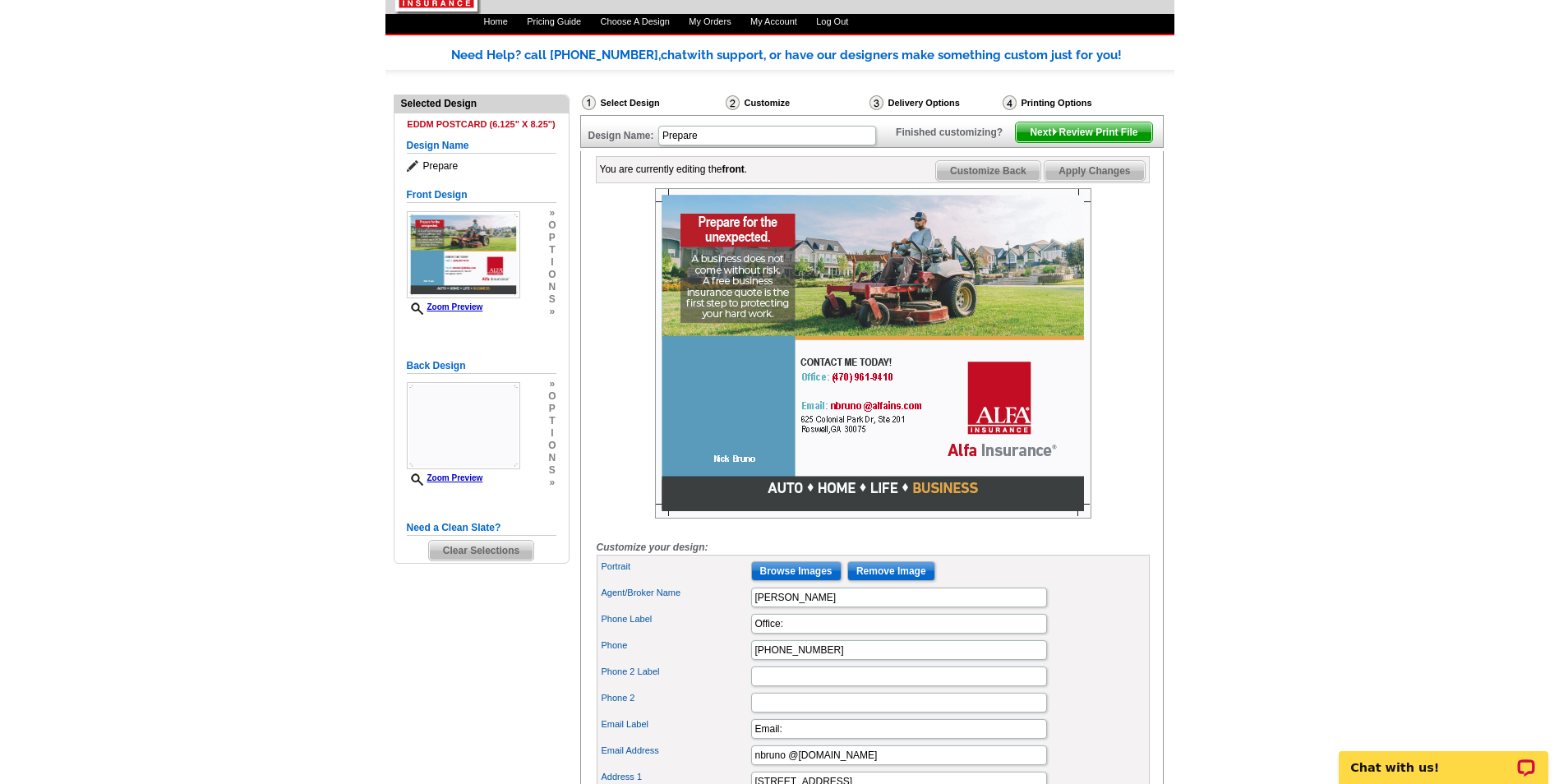
scroll to position [82, 0]
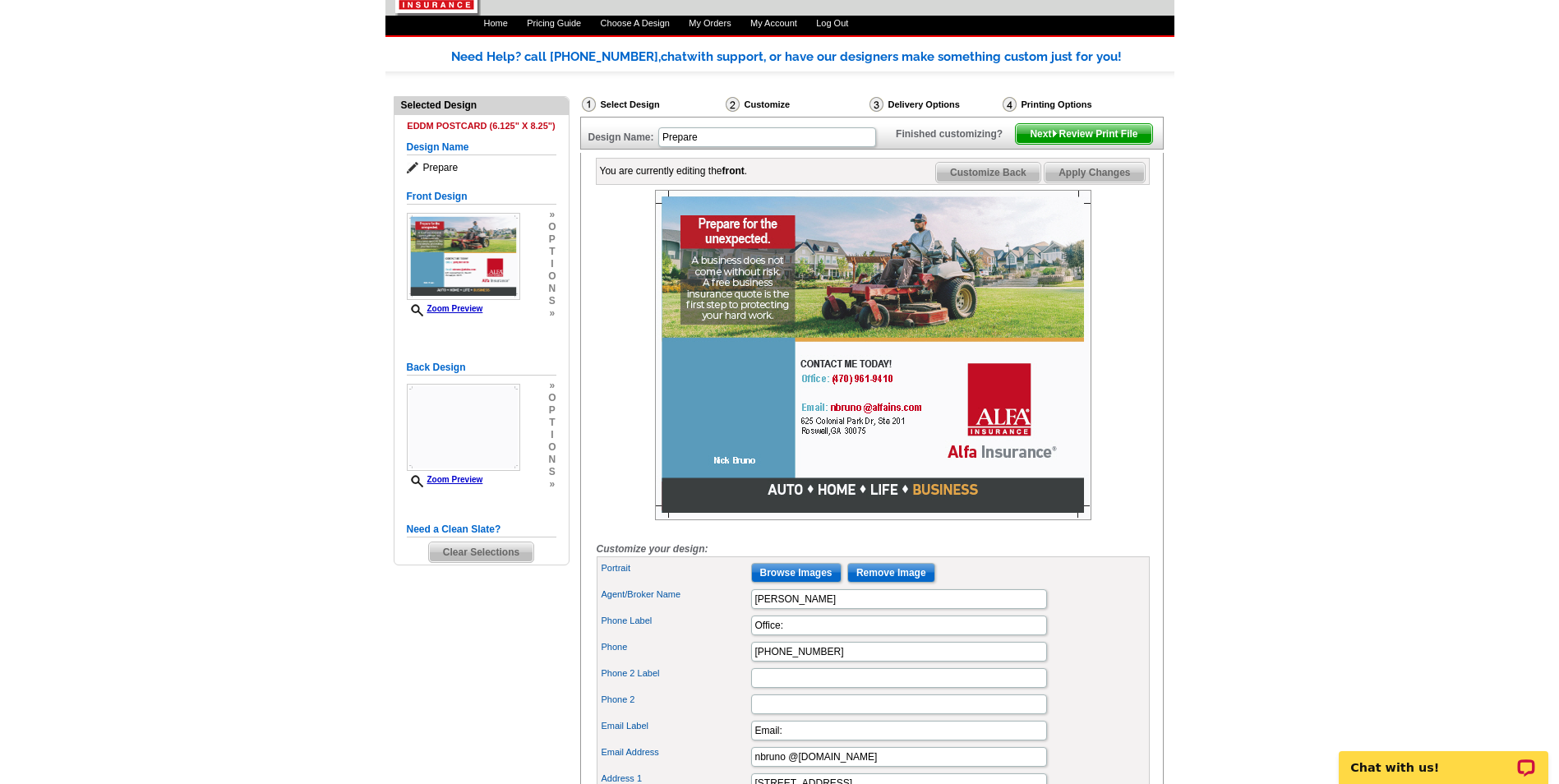
click at [1098, 144] on span "Next Review Print File" at bounding box center [1084, 134] width 136 height 20
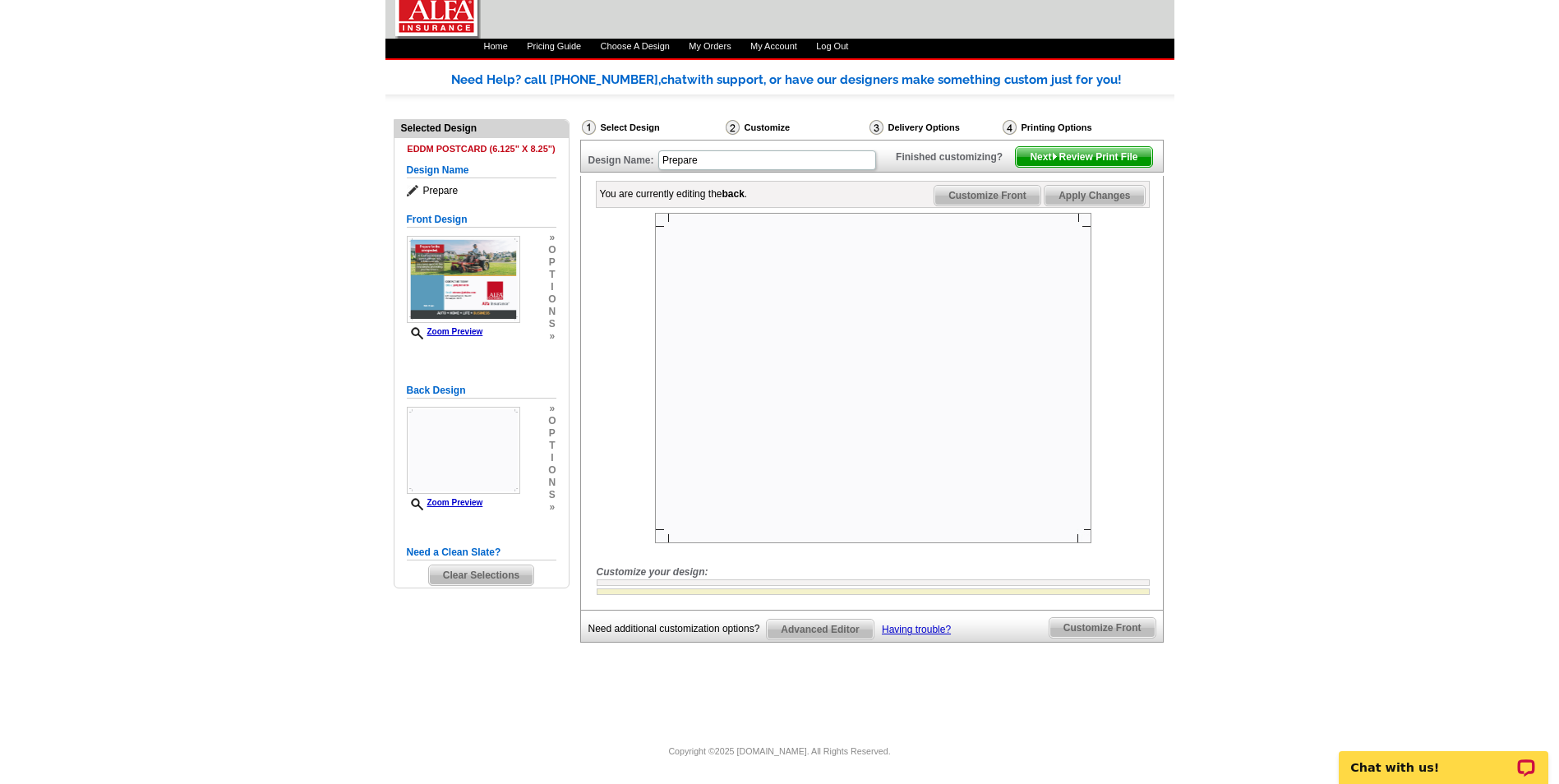
click at [1100, 167] on span "Next Review Print File" at bounding box center [1084, 157] width 136 height 20
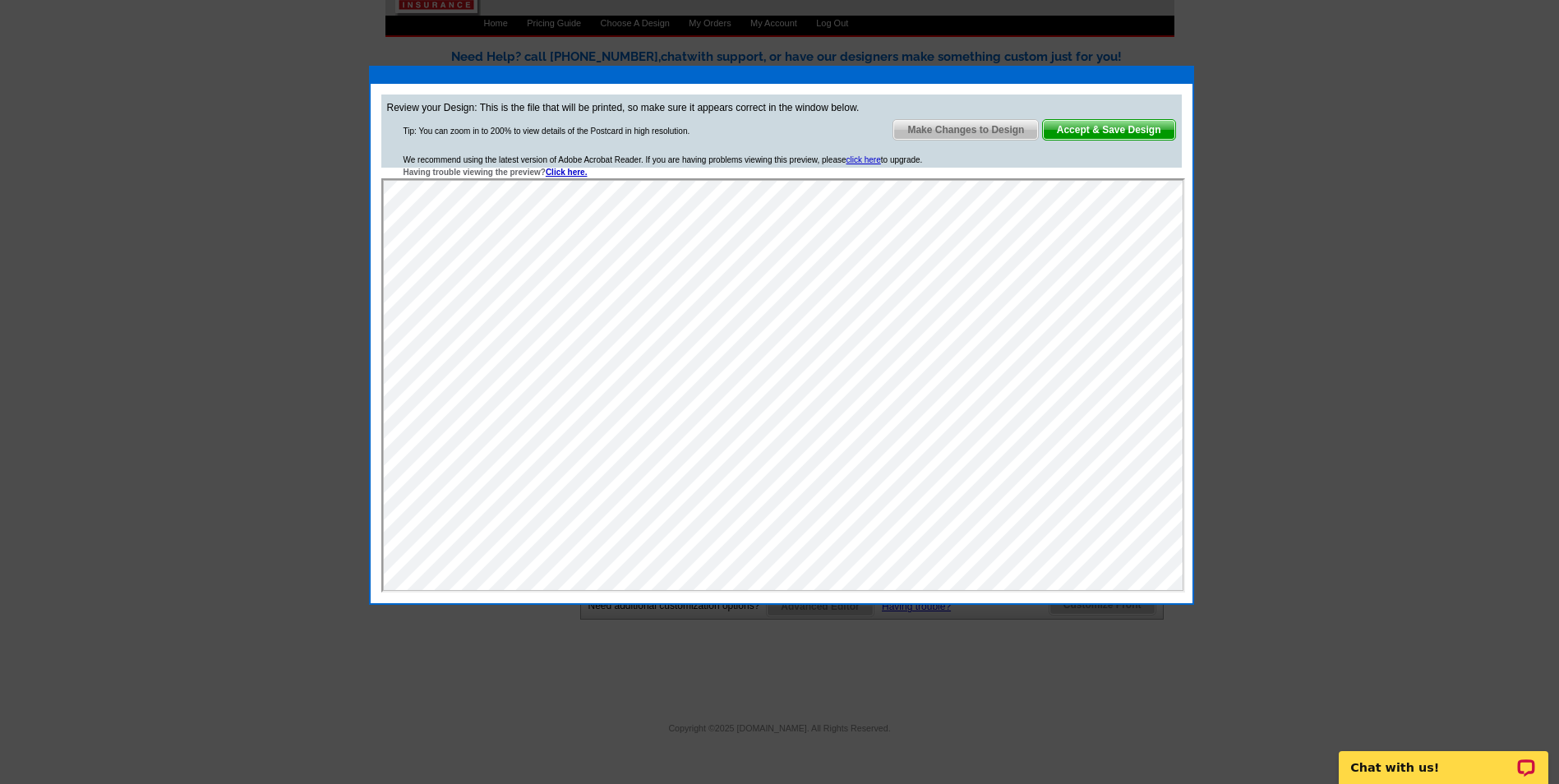
scroll to position [0, 0]
click at [974, 130] on span "Make Changes to Design" at bounding box center [965, 129] width 145 height 20
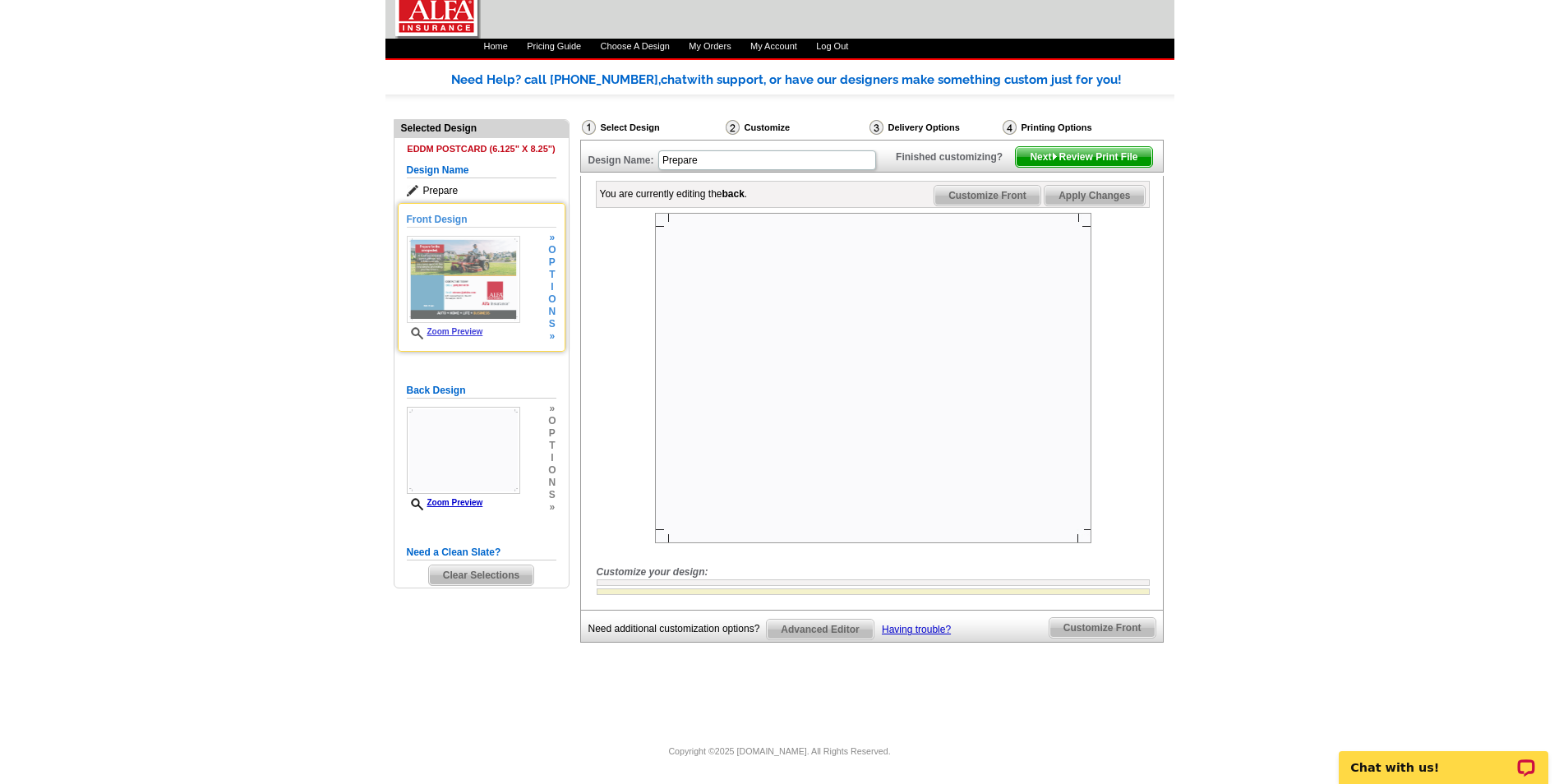
click at [472, 272] on img at bounding box center [463, 279] width 113 height 87
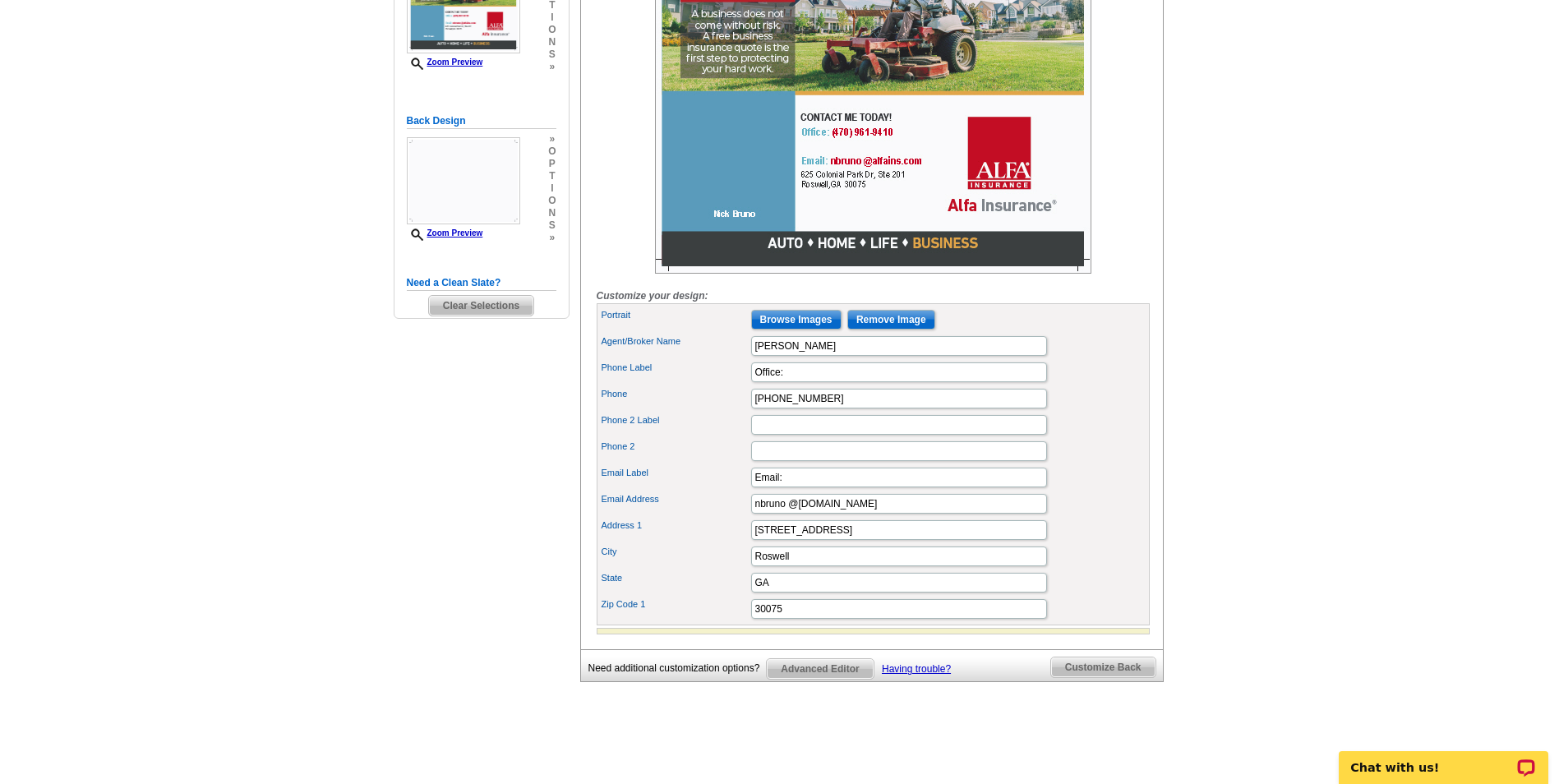
scroll to position [165, 0]
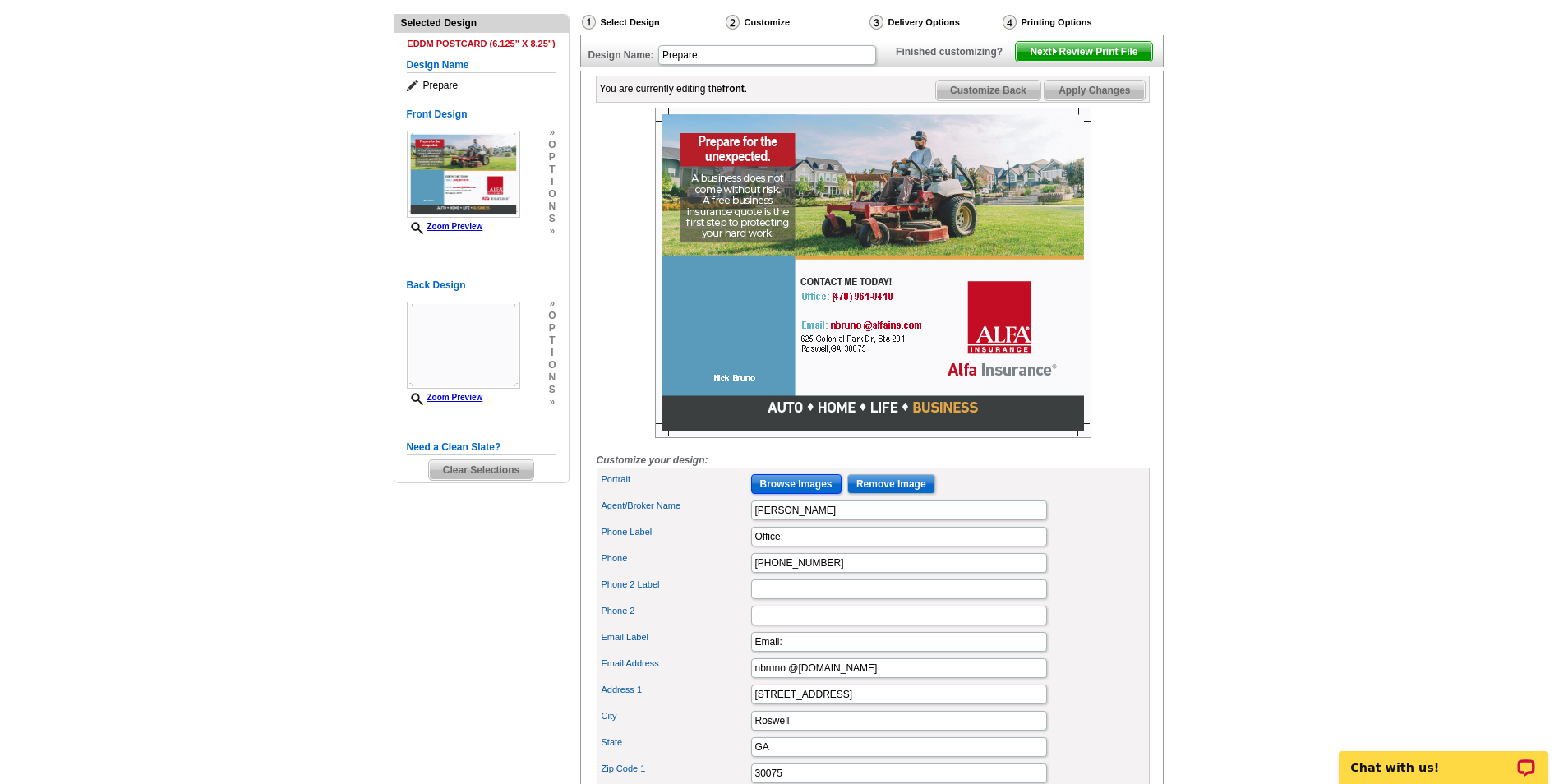
click at [779, 494] on input "Browse Images" at bounding box center [796, 483] width 90 height 20
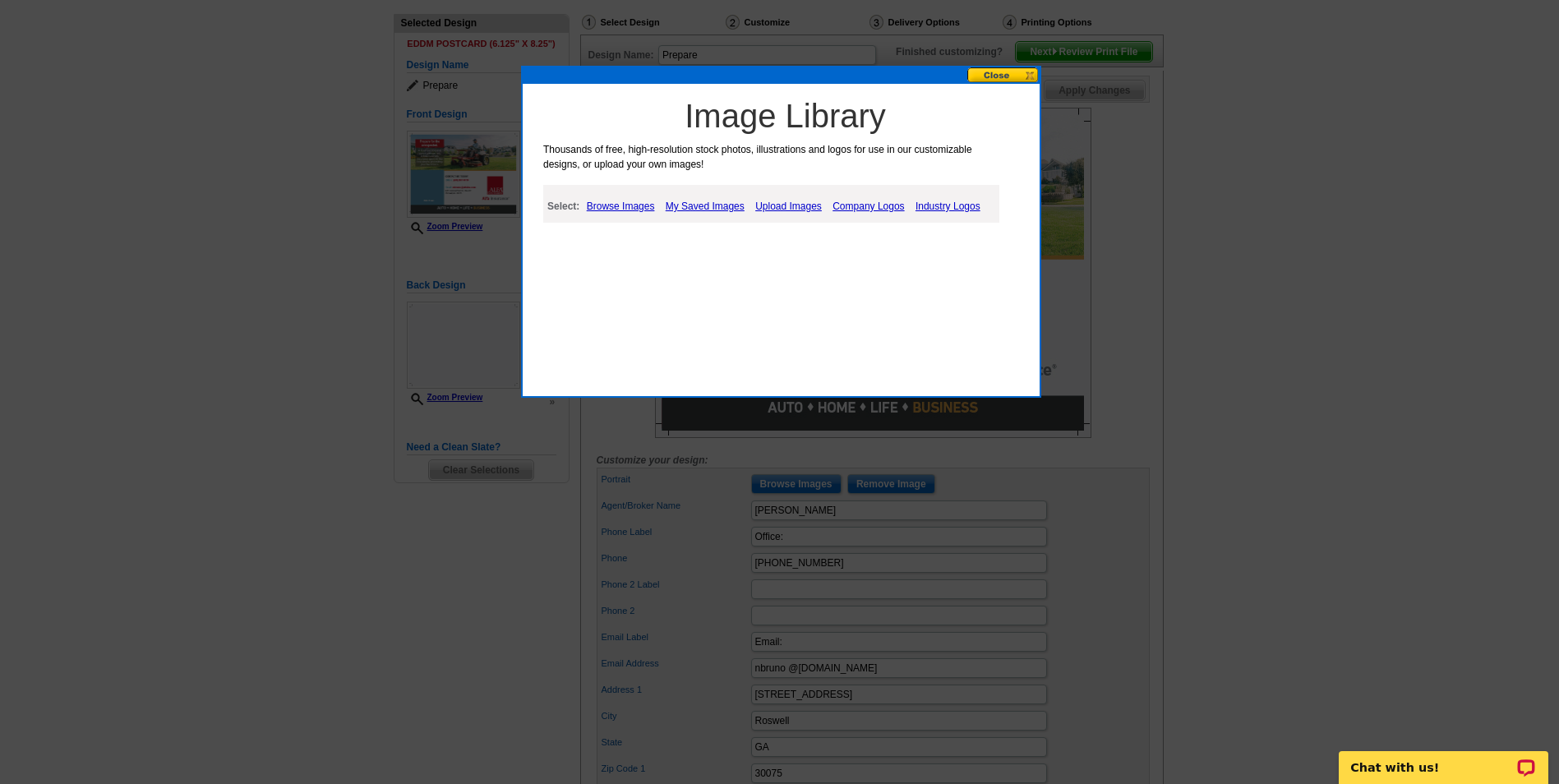
click at [680, 205] on link "My Saved Images" at bounding box center [705, 206] width 87 height 20
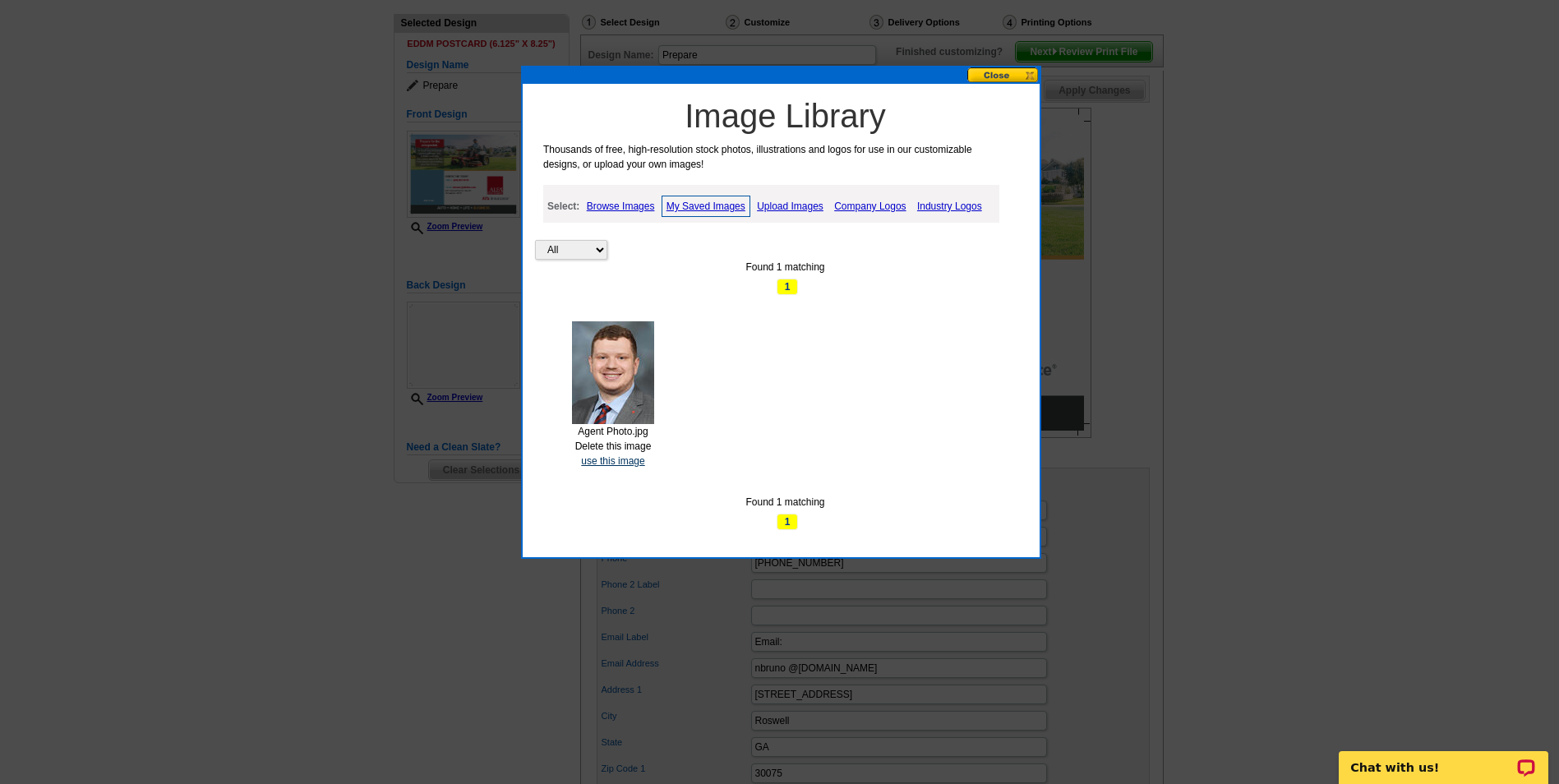
click at [617, 460] on link "use this image" at bounding box center [613, 460] width 63 height 11
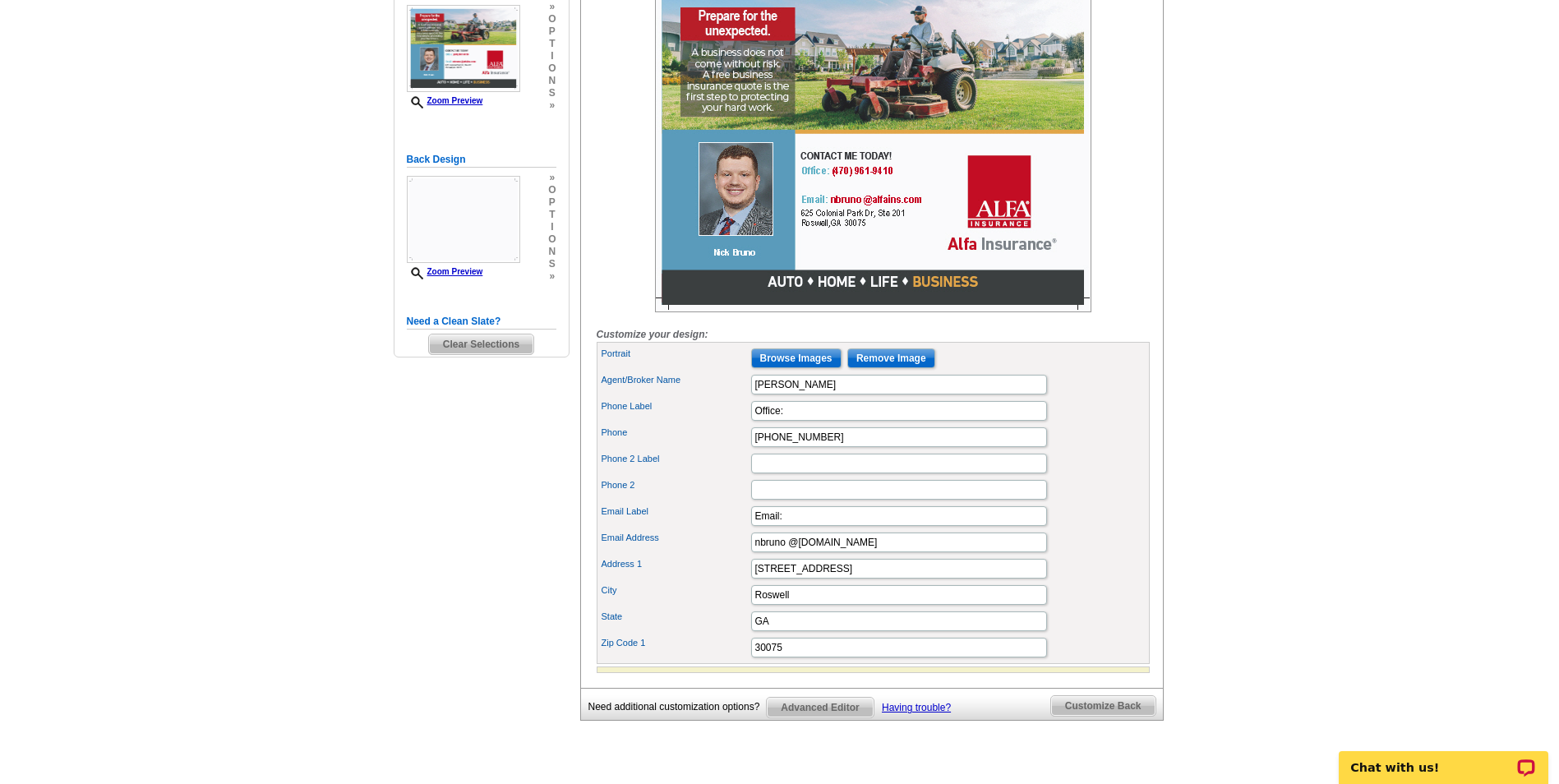
scroll to position [328, 0]
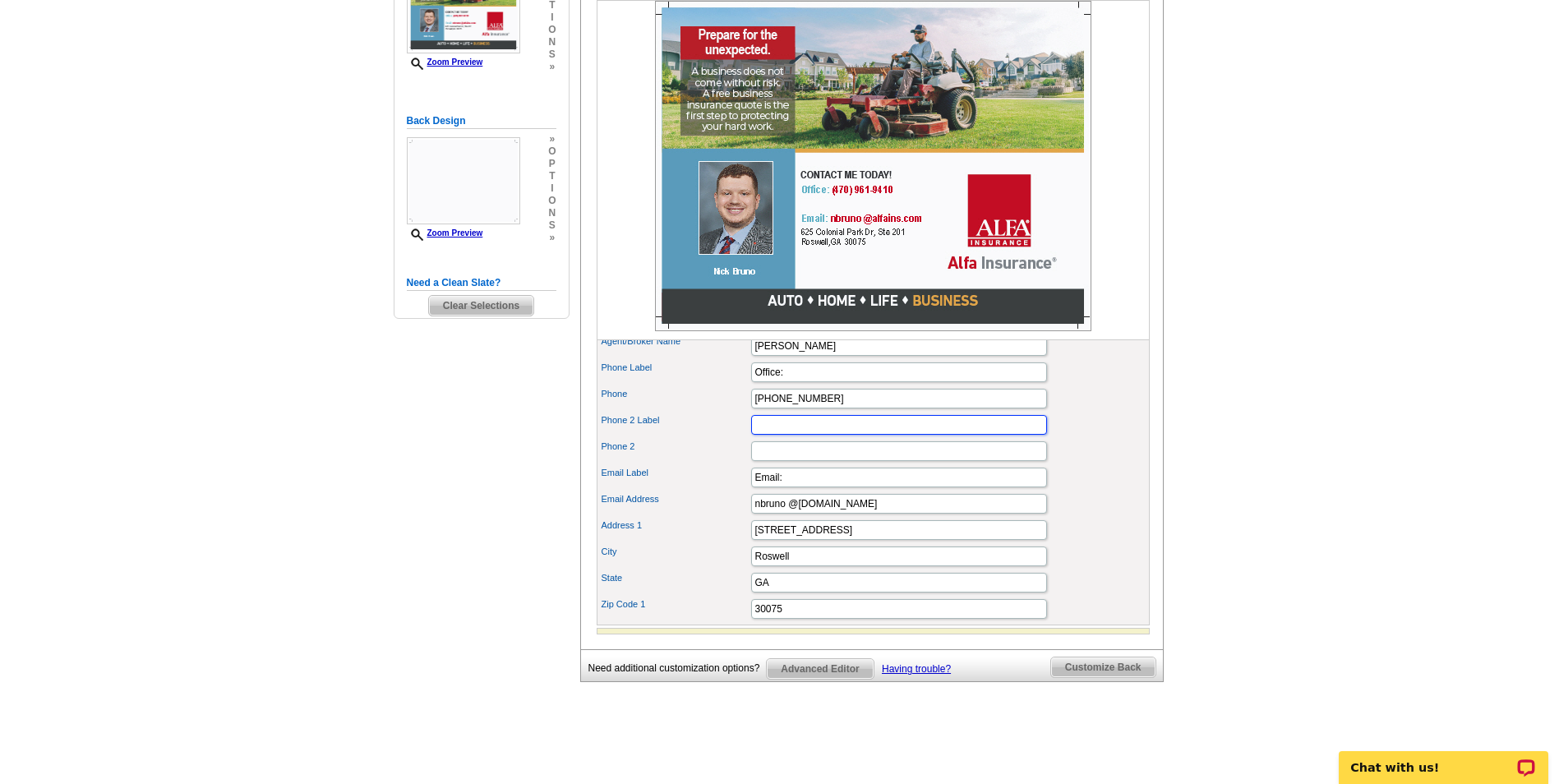
click at [786, 435] on input "Phone 2 Label" at bounding box center [898, 424] width 296 height 20
type input "w"
type input "Website:"
paste input "https://www.alfainsurance.com/agents/nick-bruno"
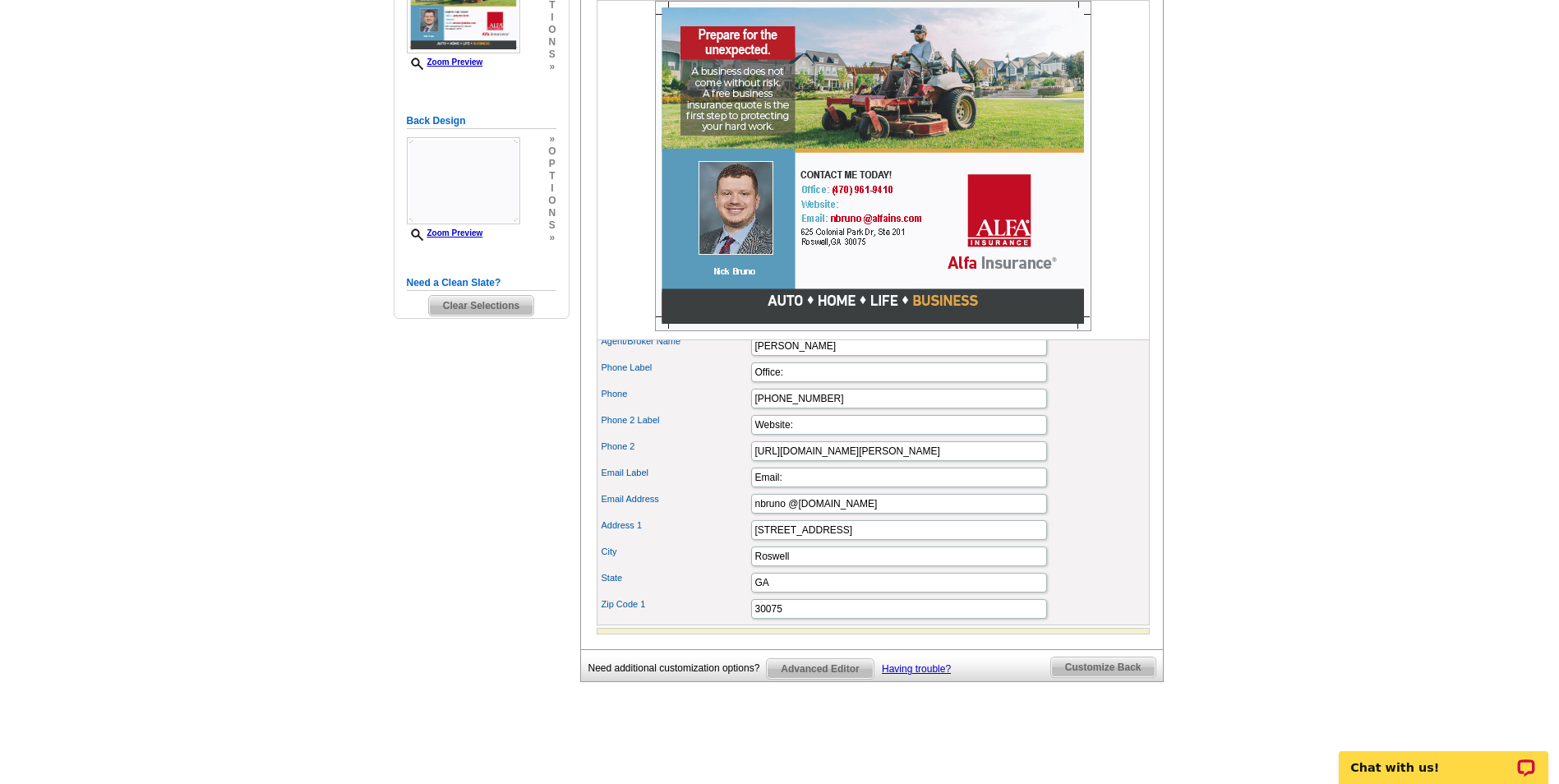
click at [1282, 501] on main "Need Help? call 800-260-5887, chat with support, or have our designers make som…" at bounding box center [780, 272] width 1559 height 991
drag, startPoint x: 782, startPoint y: 477, endPoint x: 721, endPoint y: 478, distance: 61.0
click at [721, 464] on div "Phone 2 https://www.alfainsurance.com/agents/nick-bruno" at bounding box center [872, 450] width 547 height 26
click at [1353, 455] on main "Need Help? call 800-260-5887, chat with support, or have our designers make som…" at bounding box center [780, 272] width 1559 height 991
drag, startPoint x: 776, startPoint y: 478, endPoint x: 743, endPoint y: 479, distance: 33.0
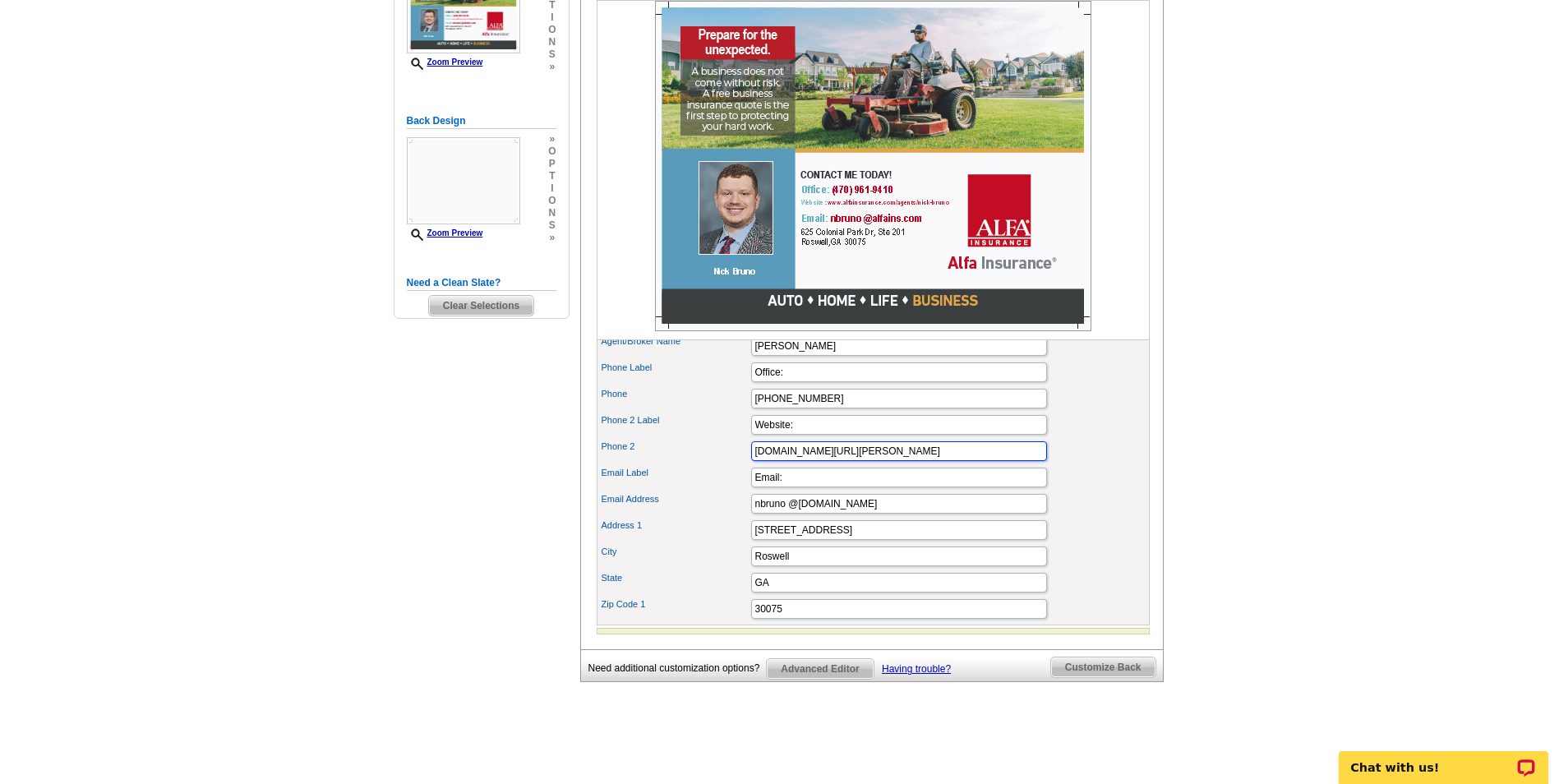
click at [743, 464] on div "Phone 2 www.alfainsurance.com/agents/nick-bruno" at bounding box center [872, 450] width 547 height 26
type input "alfainsurance.com/agents/nick-bruno"
click at [1334, 476] on main "Need Help? call 800-260-5887, chat with support, or have our designers make som…" at bounding box center [780, 272] width 1559 height 991
drag, startPoint x: 926, startPoint y: 474, endPoint x: 704, endPoint y: 466, distance: 222.1
click at [704, 464] on div "Phone 2 alfainsurance.com/agents/nick-bruno" at bounding box center [872, 450] width 547 height 26
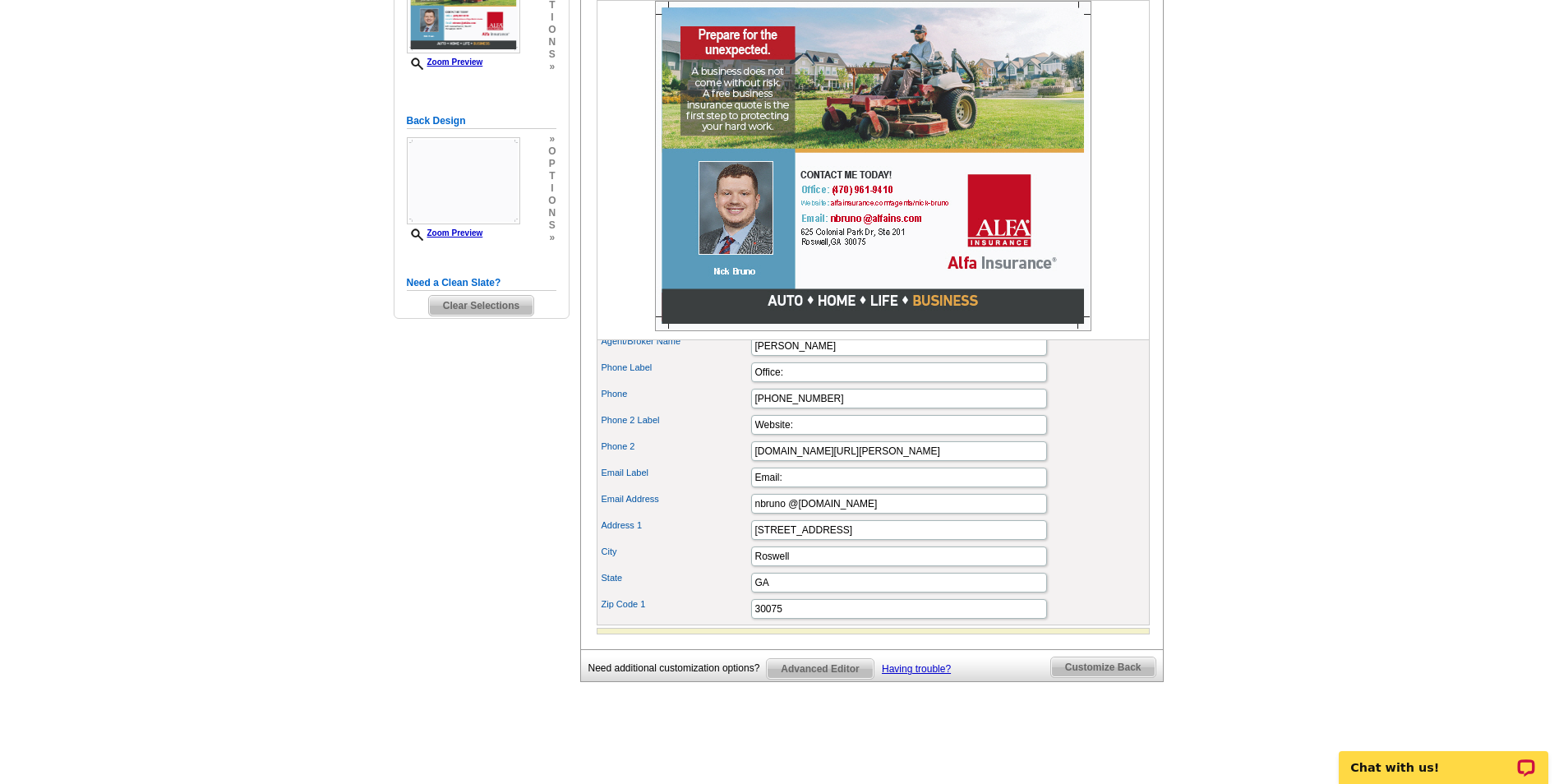
click at [1271, 449] on main "Need Help? call 800-260-5887, chat with support, or have our designers make som…" at bounding box center [780, 272] width 1559 height 991
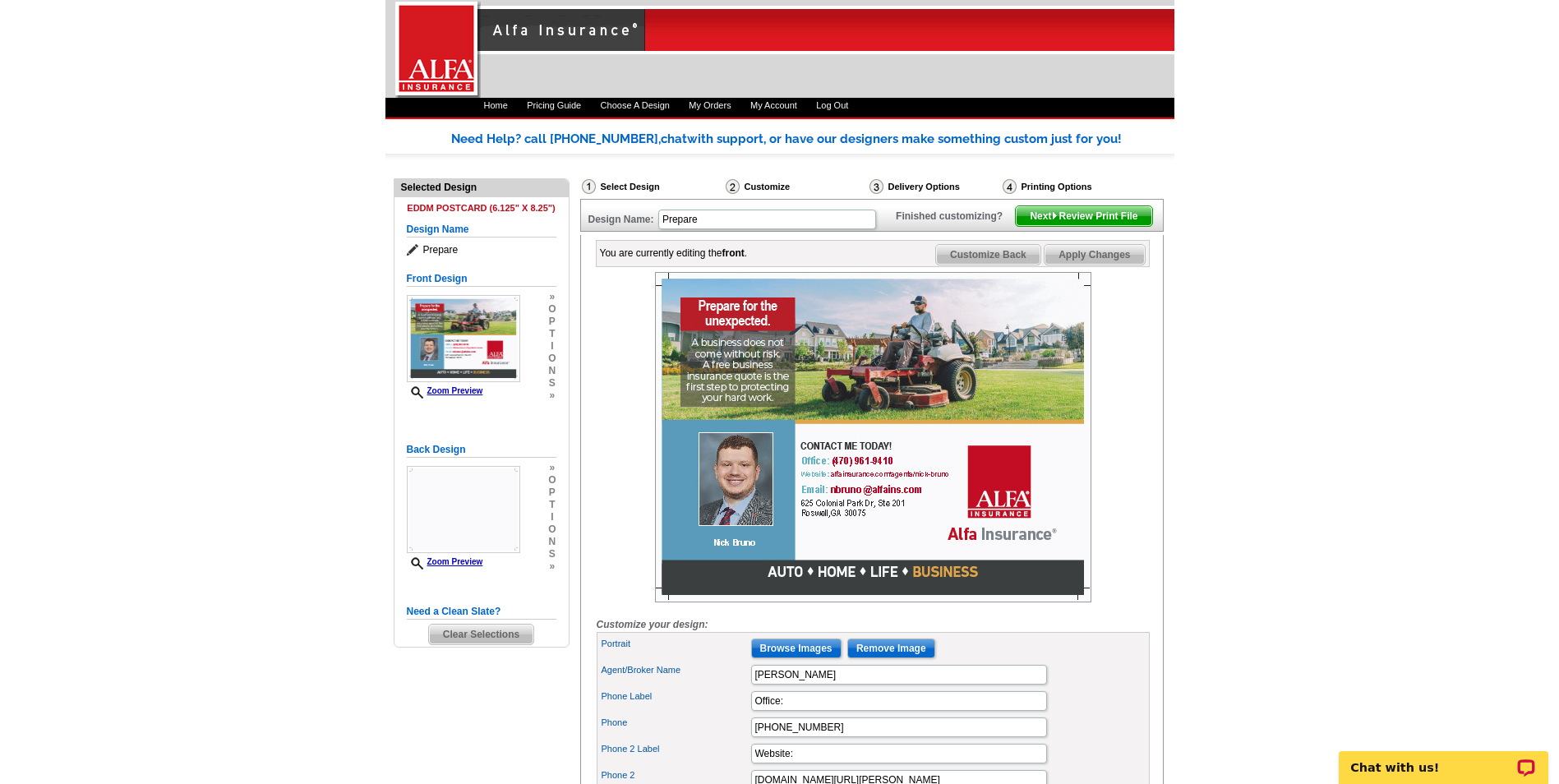
click at [1133, 226] on span "Next Review Print File" at bounding box center [1084, 215] width 136 height 20
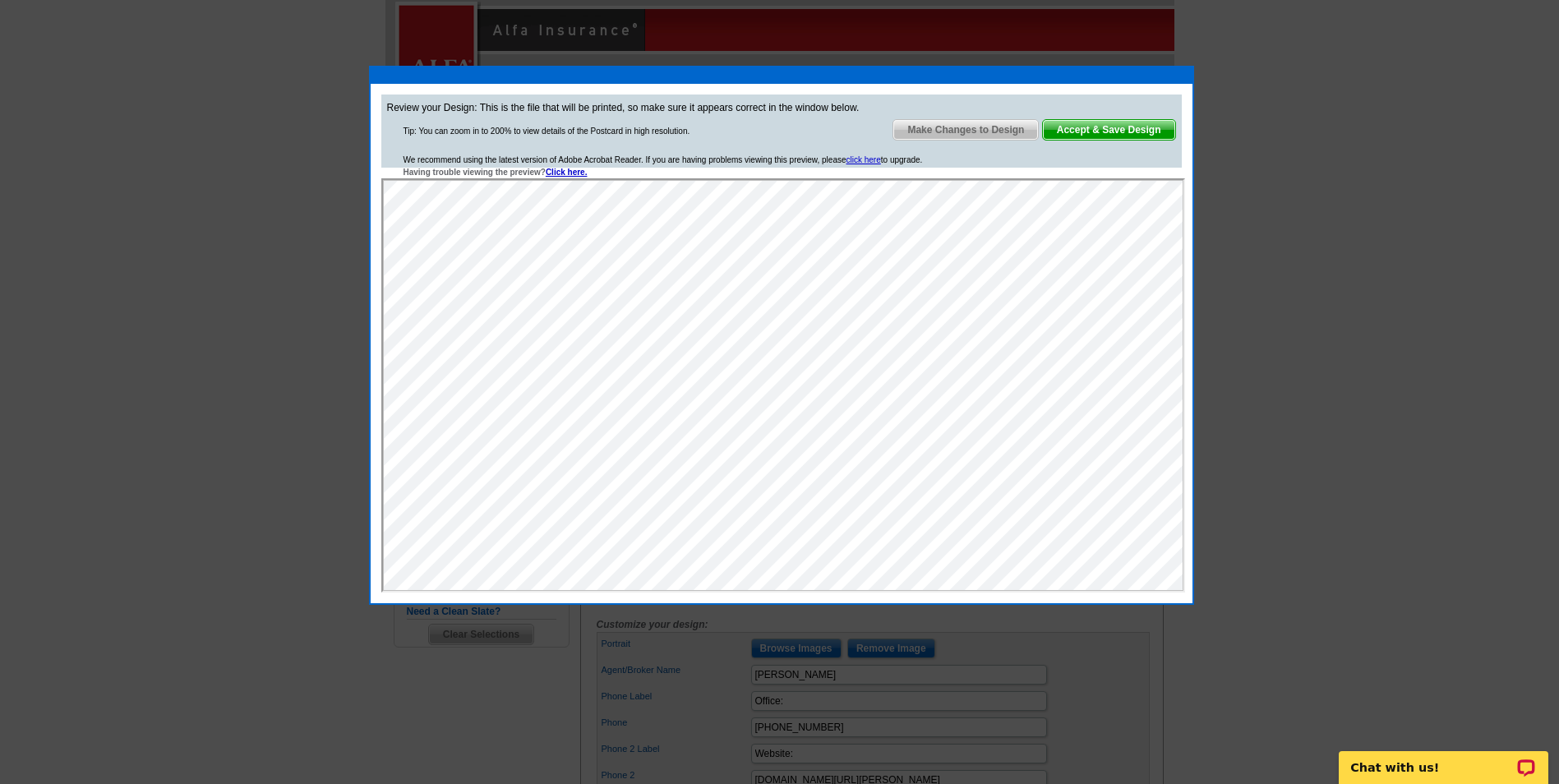
click at [1099, 136] on span "Accept & Save Design" at bounding box center [1109, 129] width 132 height 20
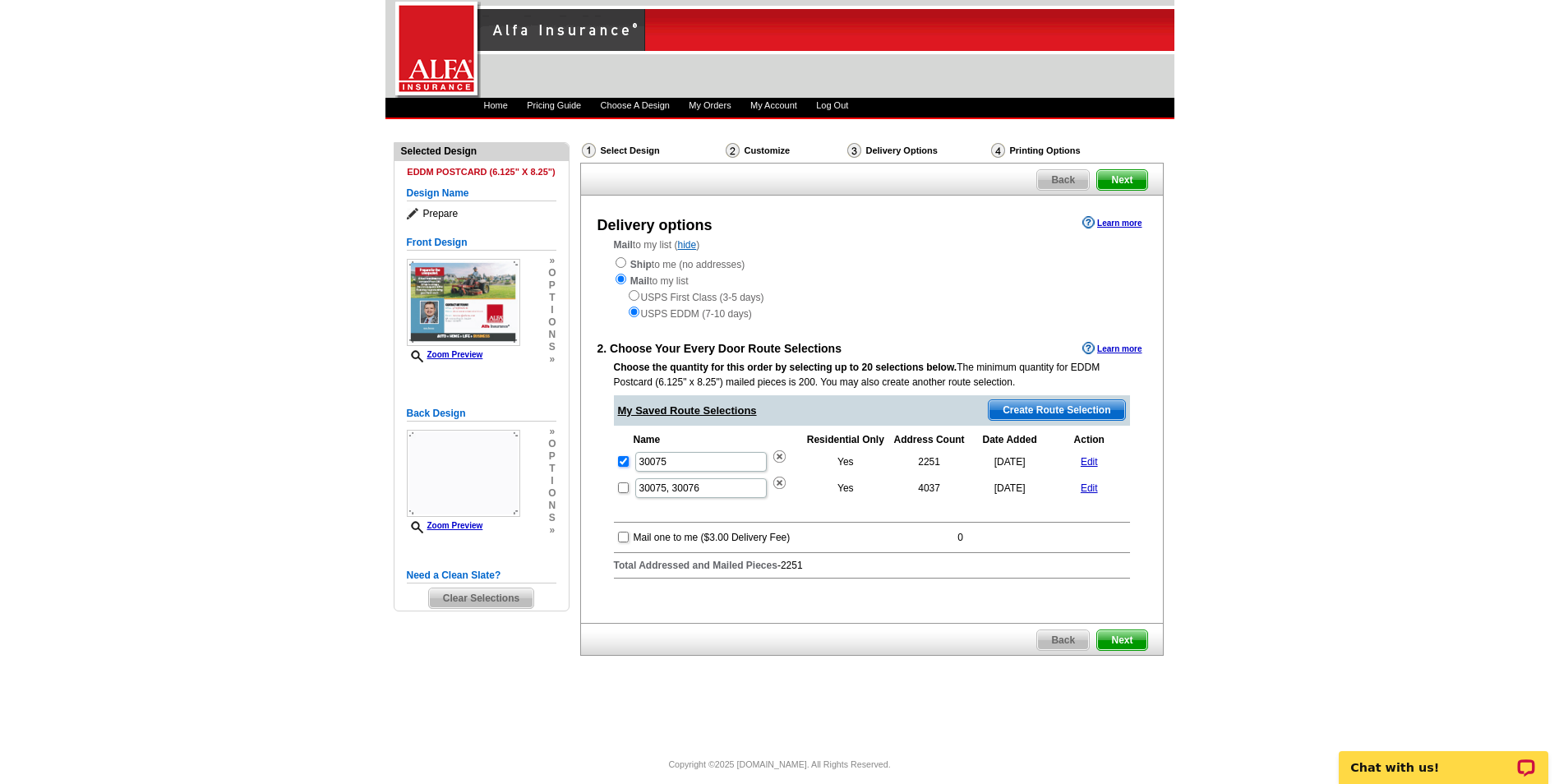
click at [623, 462] on input "checkbox" at bounding box center [622, 460] width 11 height 11
checkbox input "false"
click at [635, 298] on input "radio" at bounding box center [634, 295] width 11 height 11
radio input "true"
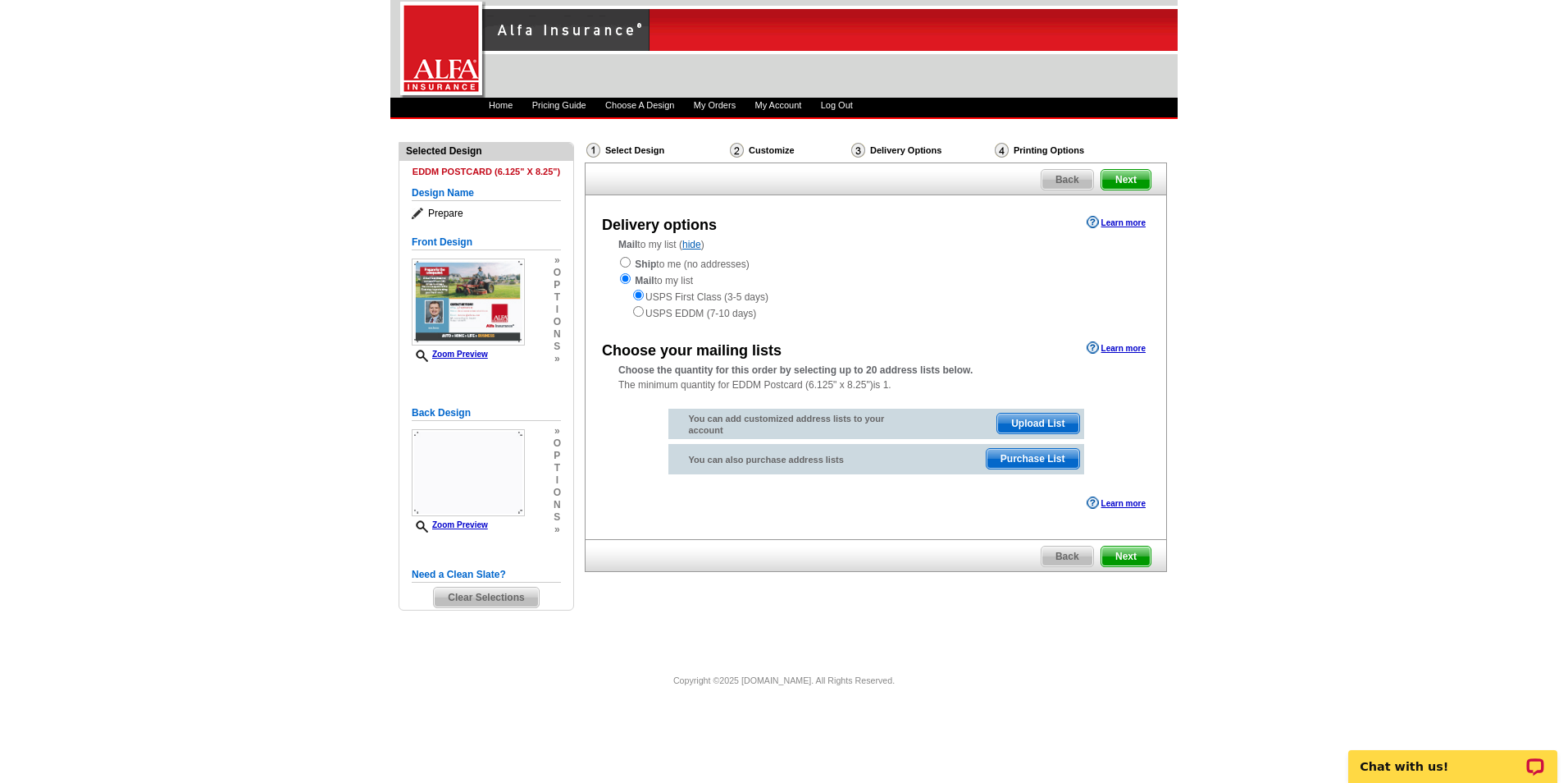
click at [1063, 422] on span "Upload List" at bounding box center [1038, 424] width 81 height 20
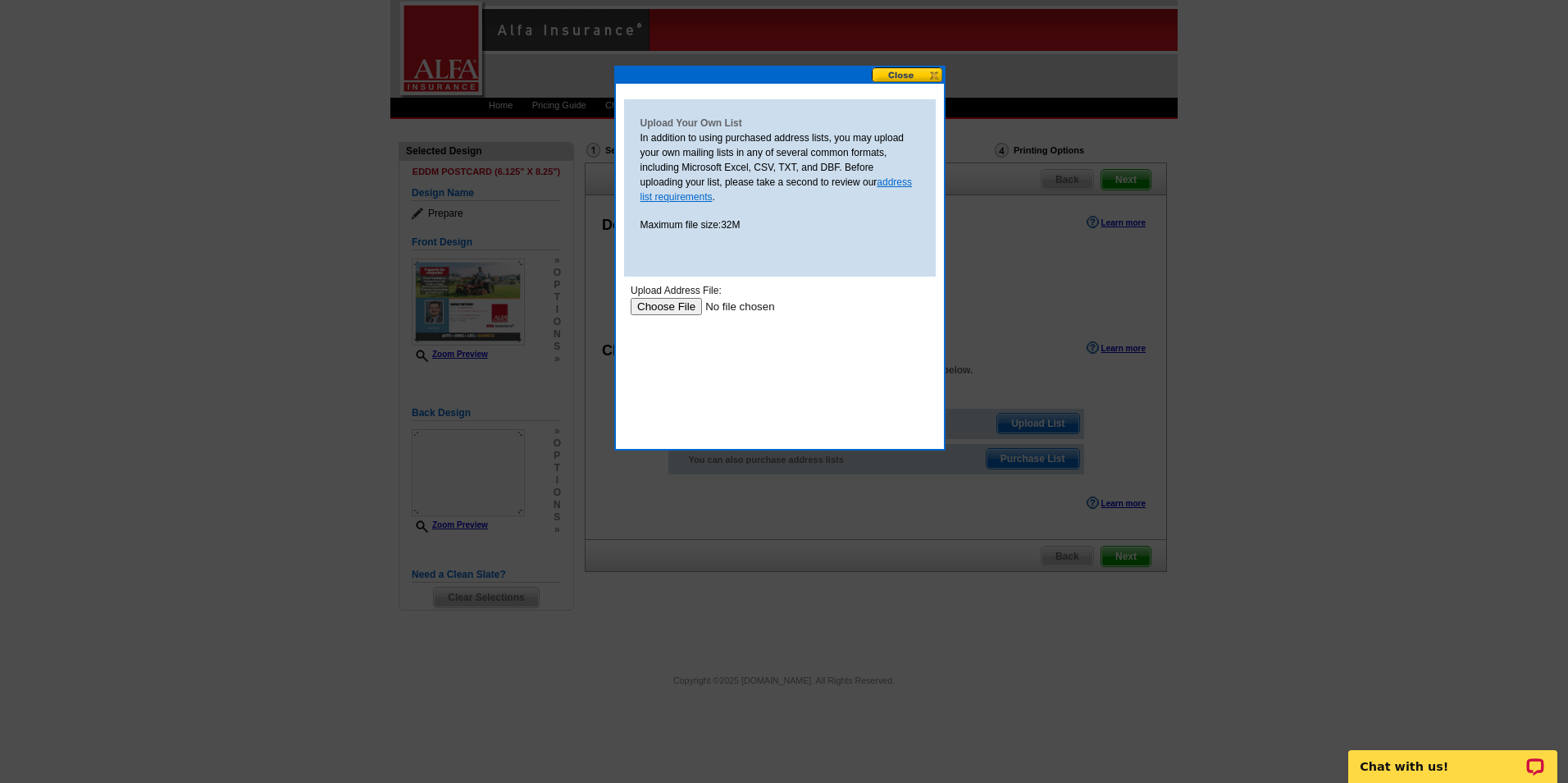
click at [883, 182] on link "address list requirements" at bounding box center [776, 189] width 272 height 26
click at [683, 308] on input "file" at bounding box center [733, 307] width 207 height 17
click at [691, 302] on input "file" at bounding box center [733, 307] width 207 height 17
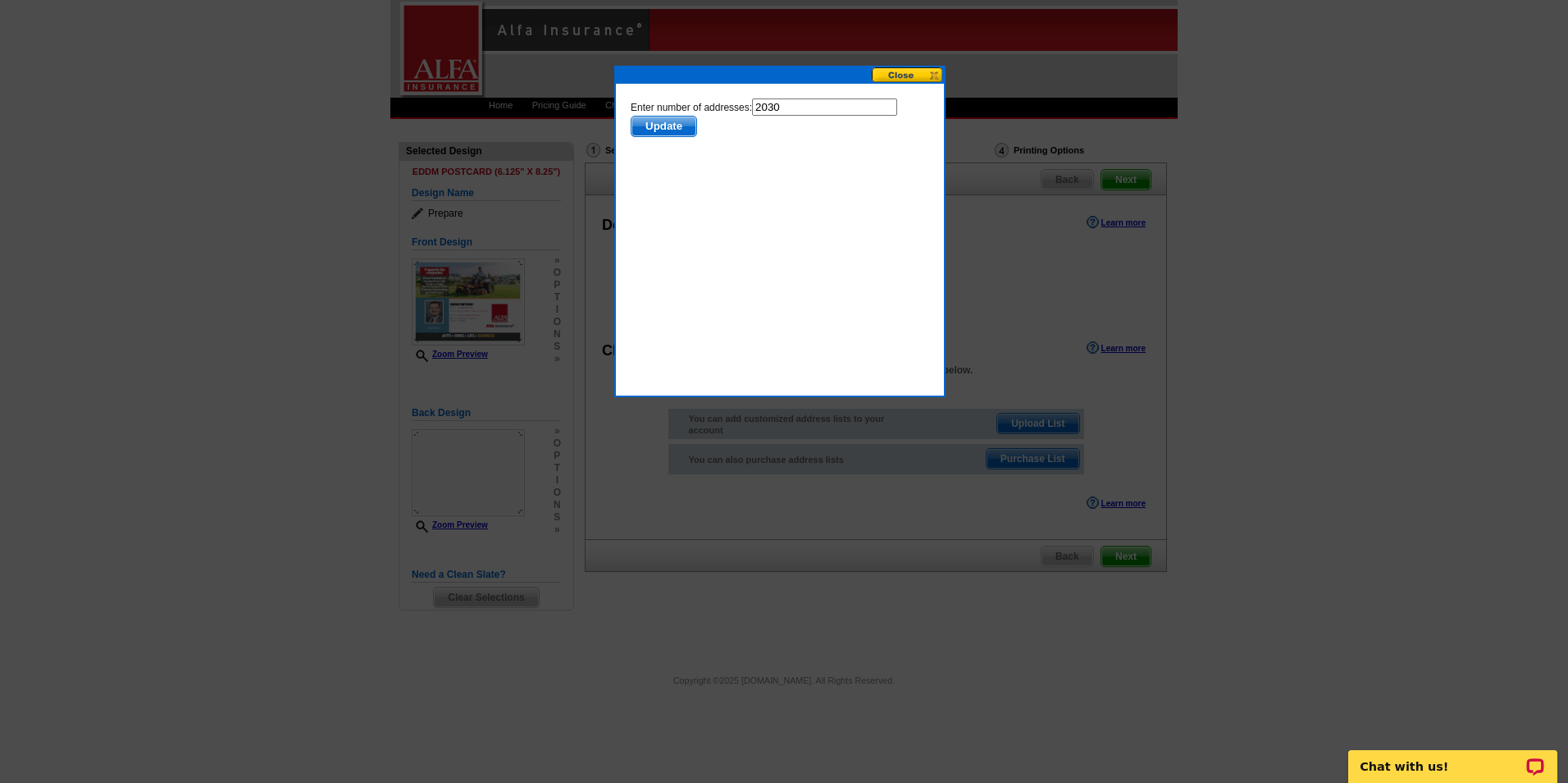
click at [684, 126] on span "Update" at bounding box center [663, 126] width 65 height 20
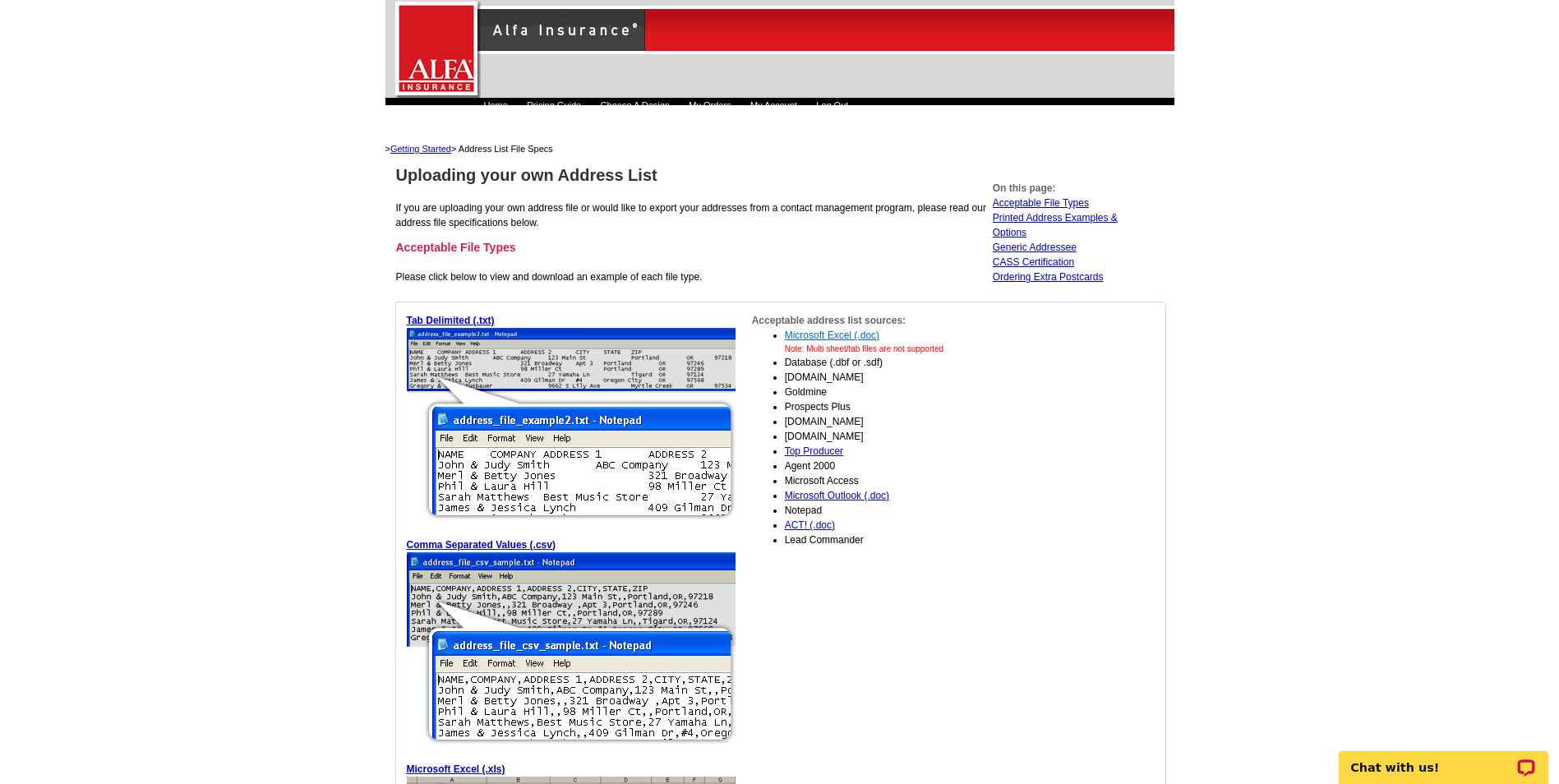
click at [867, 333] on link "Microsoft Excel (.doc)" at bounding box center [832, 335] width 95 height 11
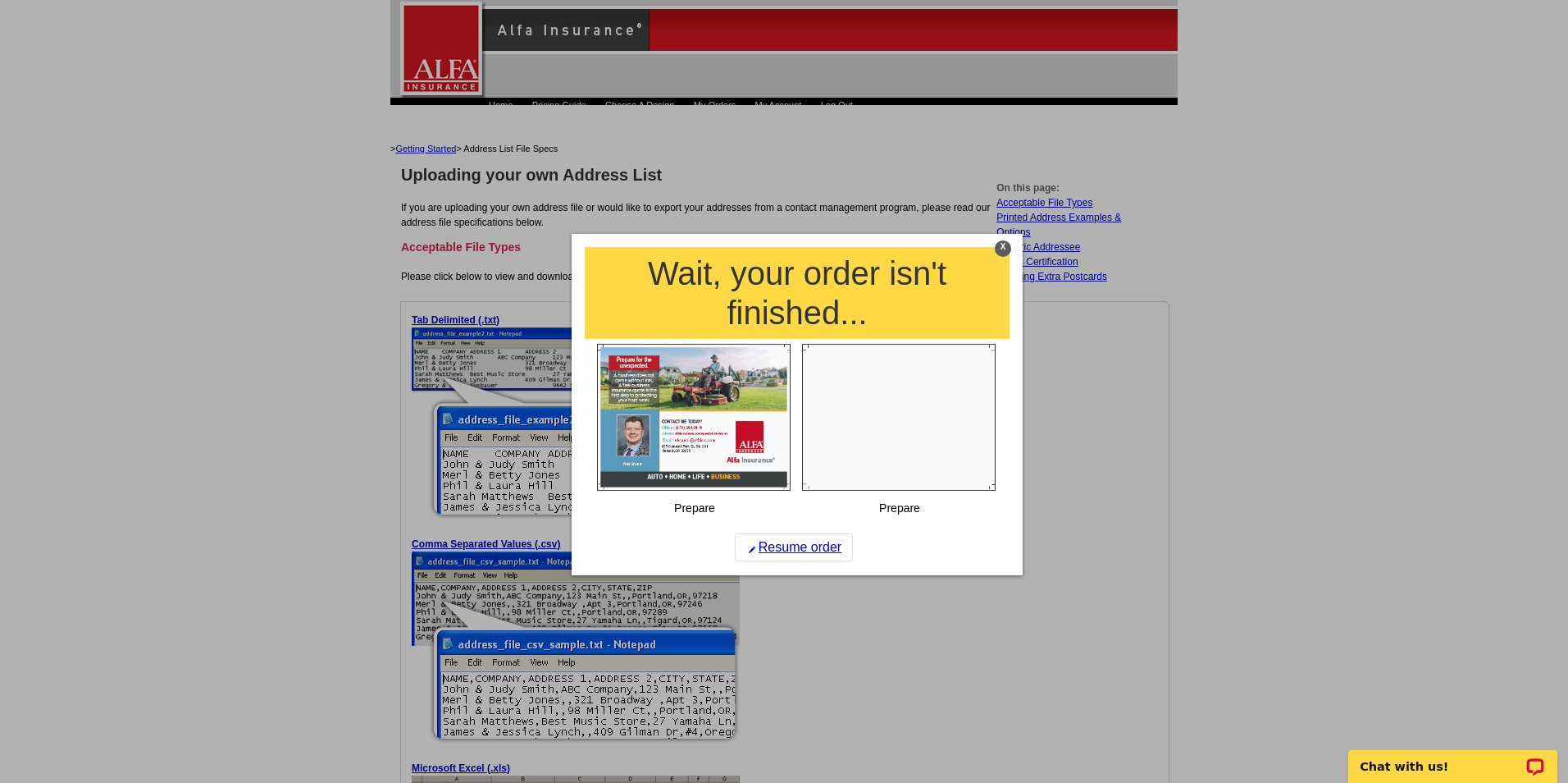
drag, startPoint x: 798, startPoint y: 541, endPoint x: 820, endPoint y: 529, distance: 25.1
click at [798, 541] on link "Resume order" at bounding box center [794, 547] width 118 height 28
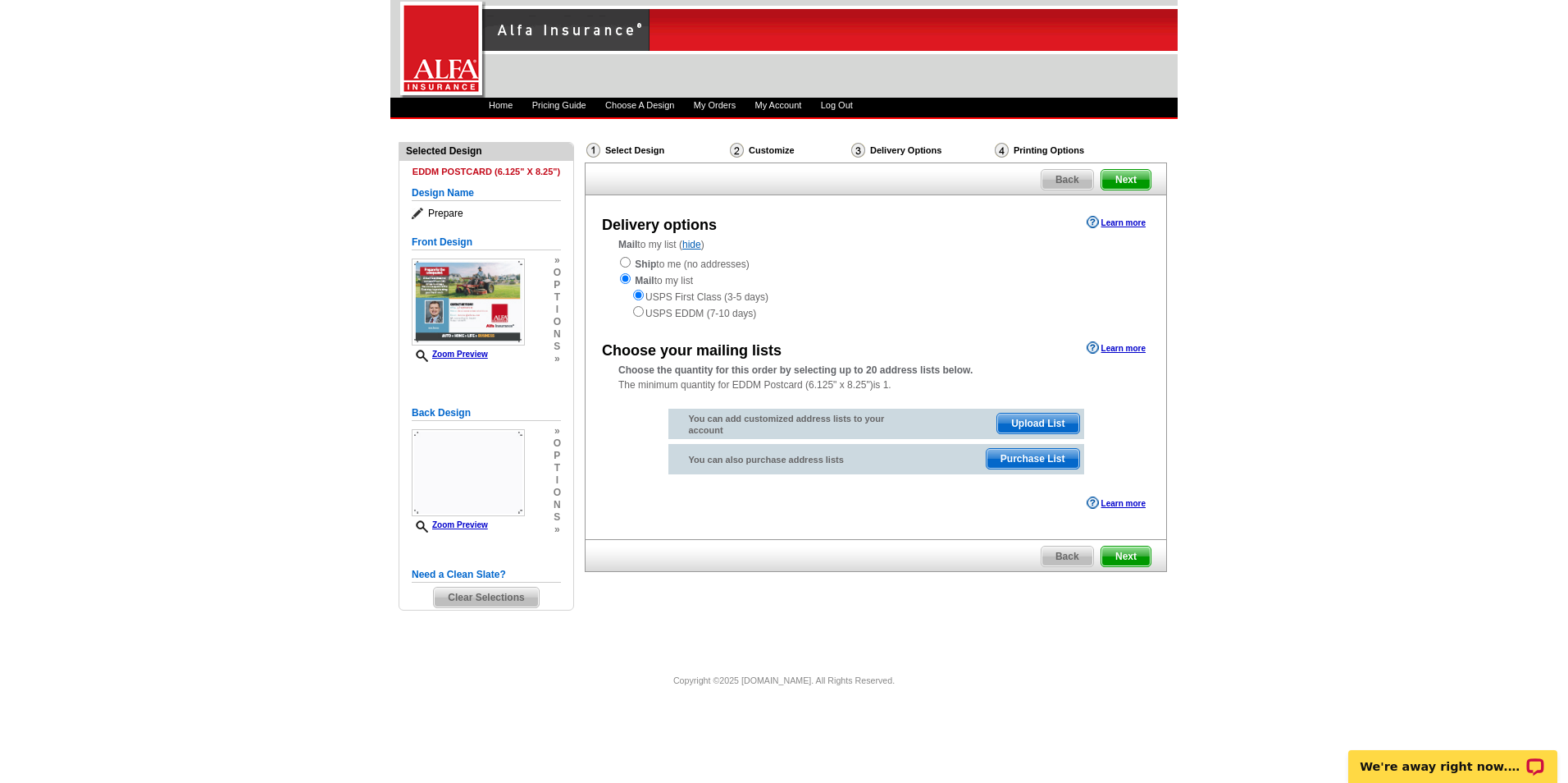
click at [1049, 424] on span "Upload List" at bounding box center [1038, 424] width 81 height 20
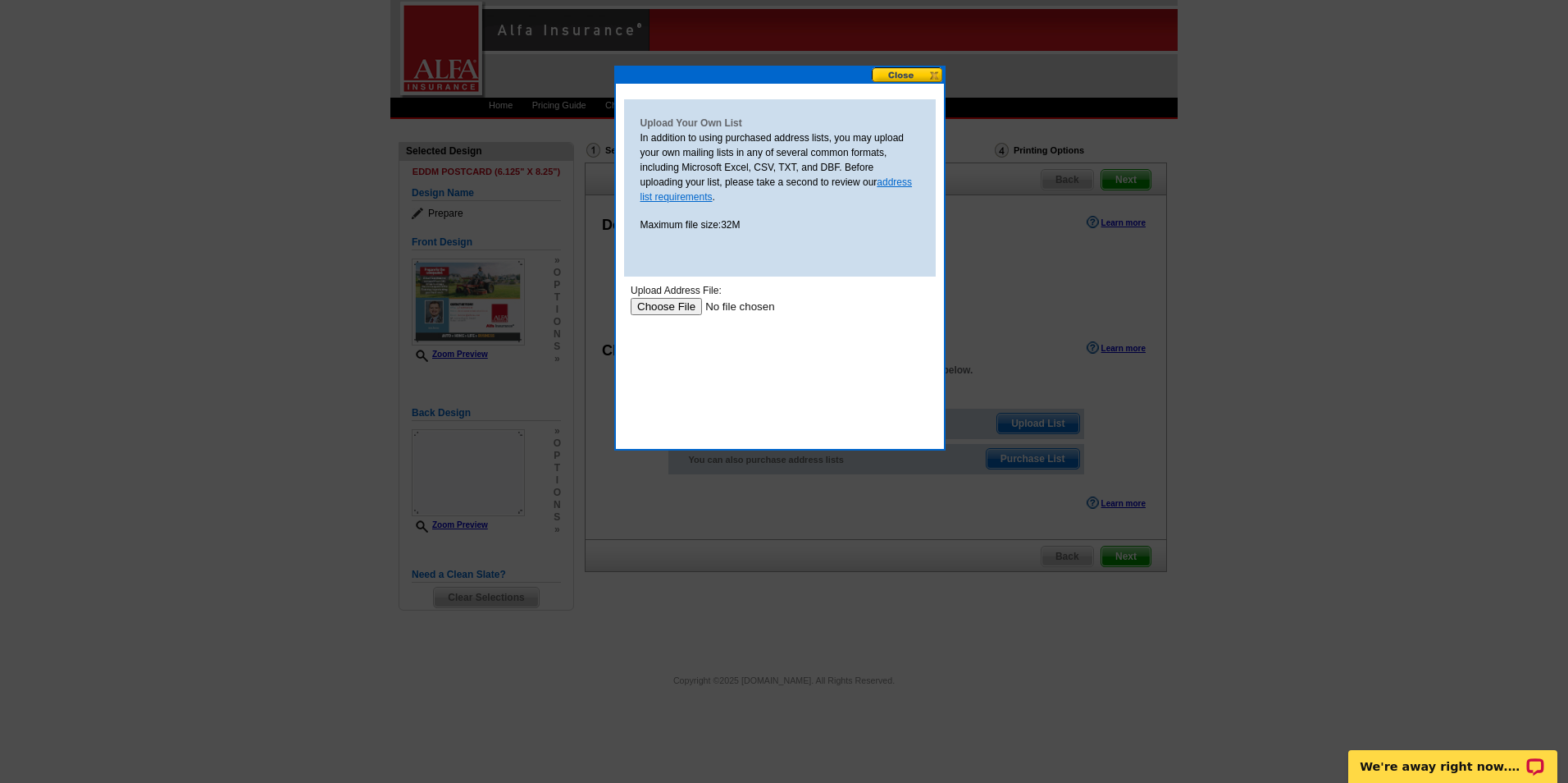
click at [893, 177] on link "address list requirements" at bounding box center [776, 189] width 272 height 26
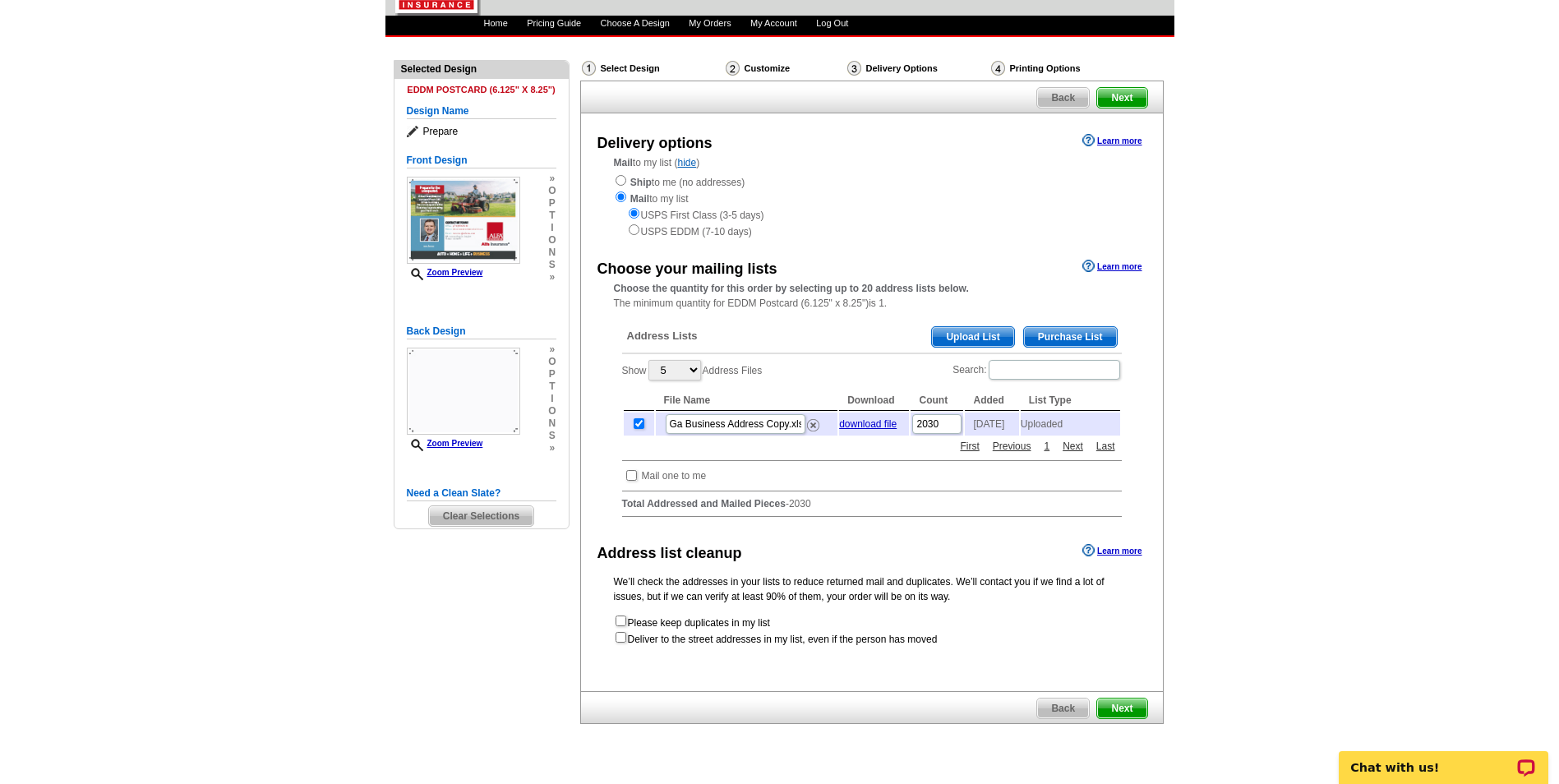
scroll to position [165, 0]
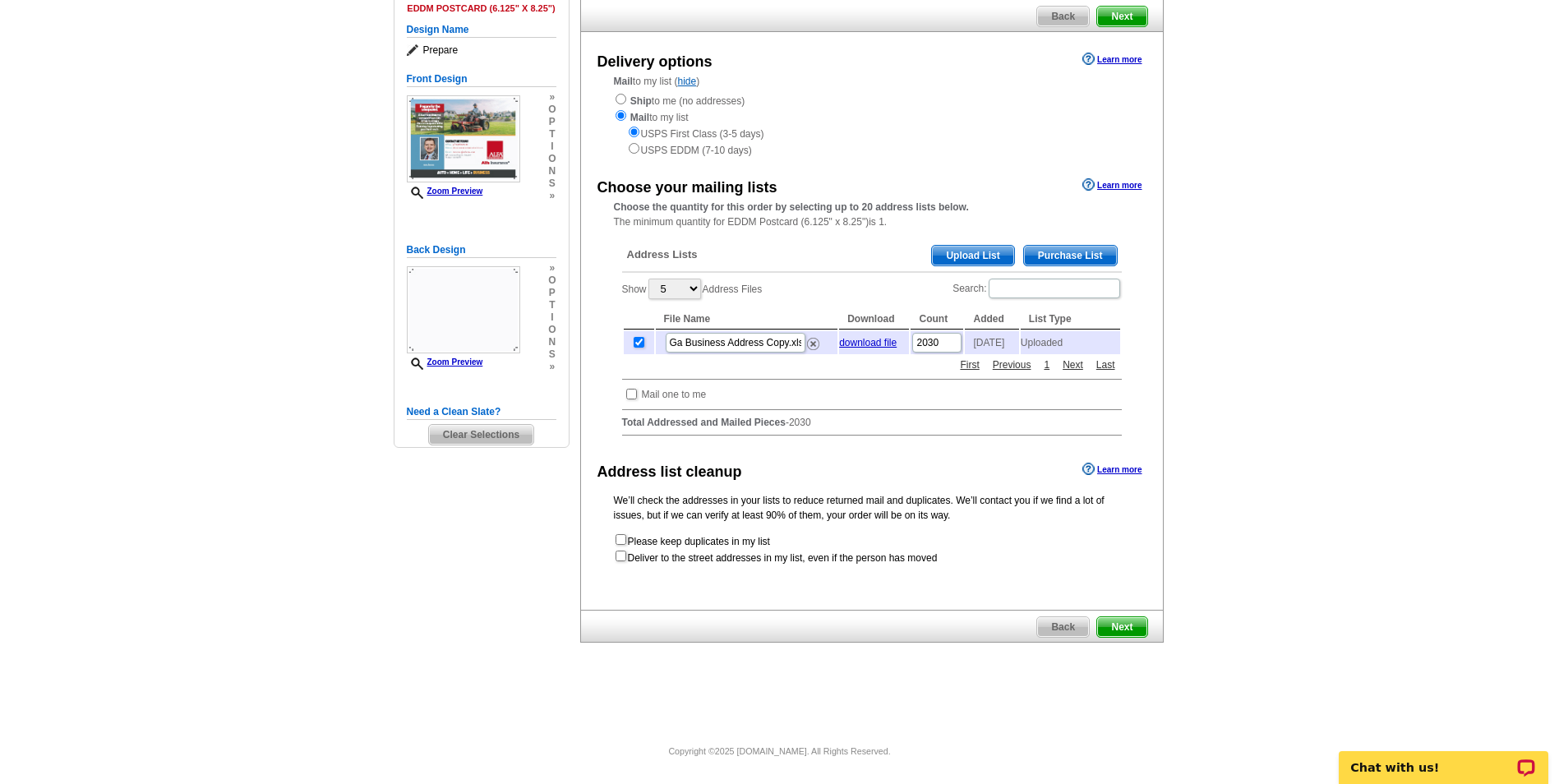
click at [1117, 625] on span "Next" at bounding box center [1121, 626] width 49 height 20
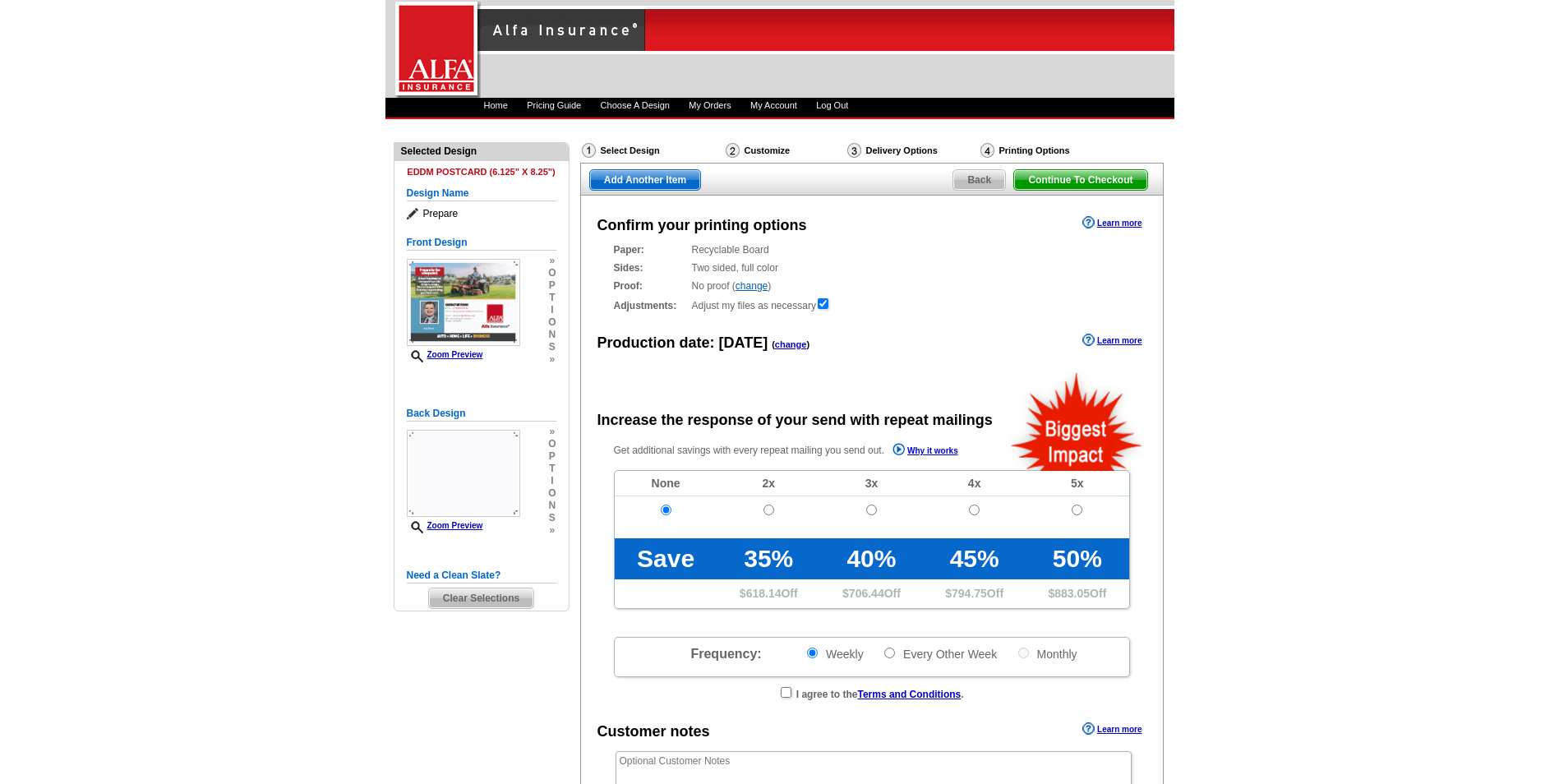
radio input "false"
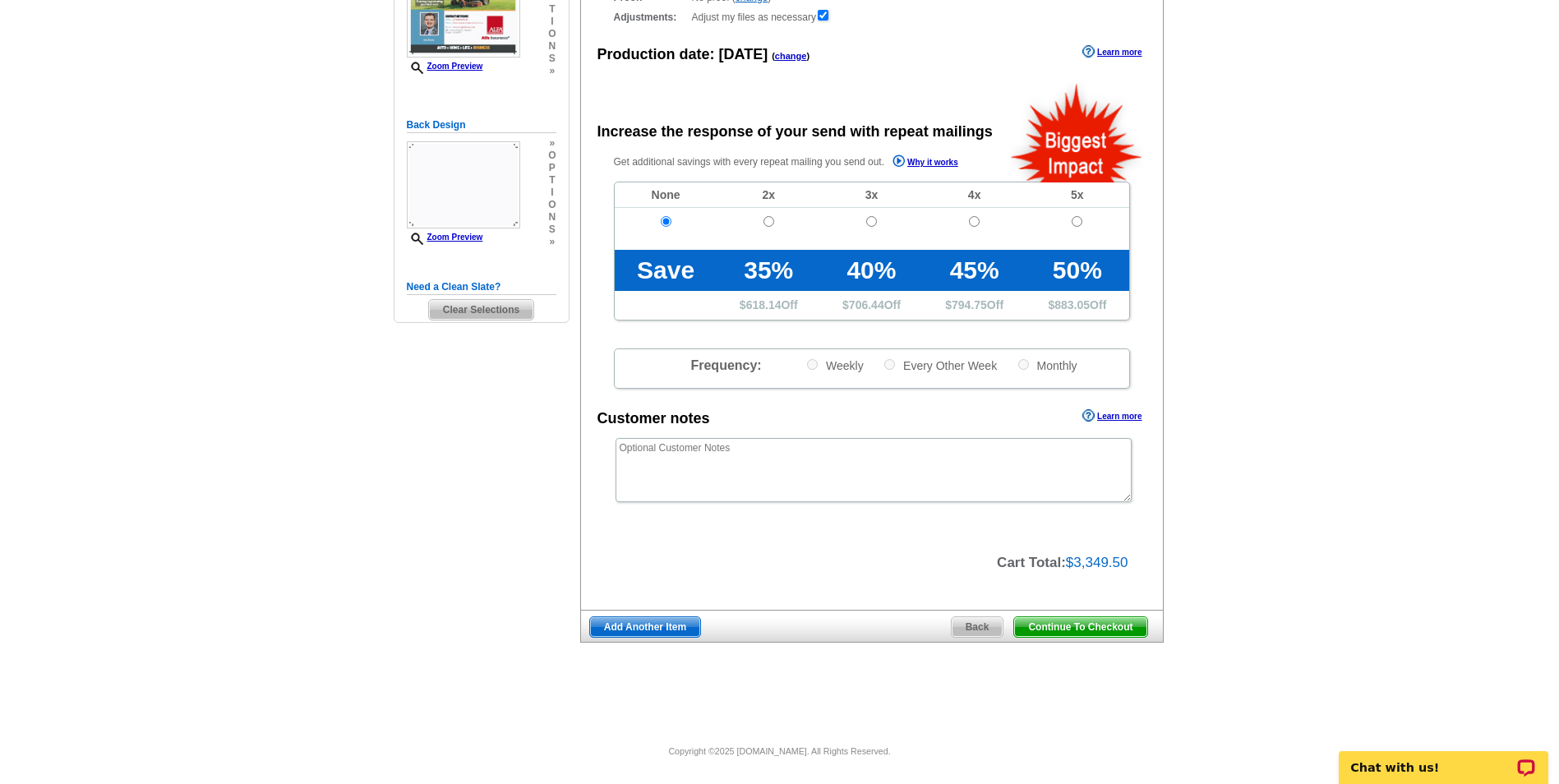
scroll to position [124, 0]
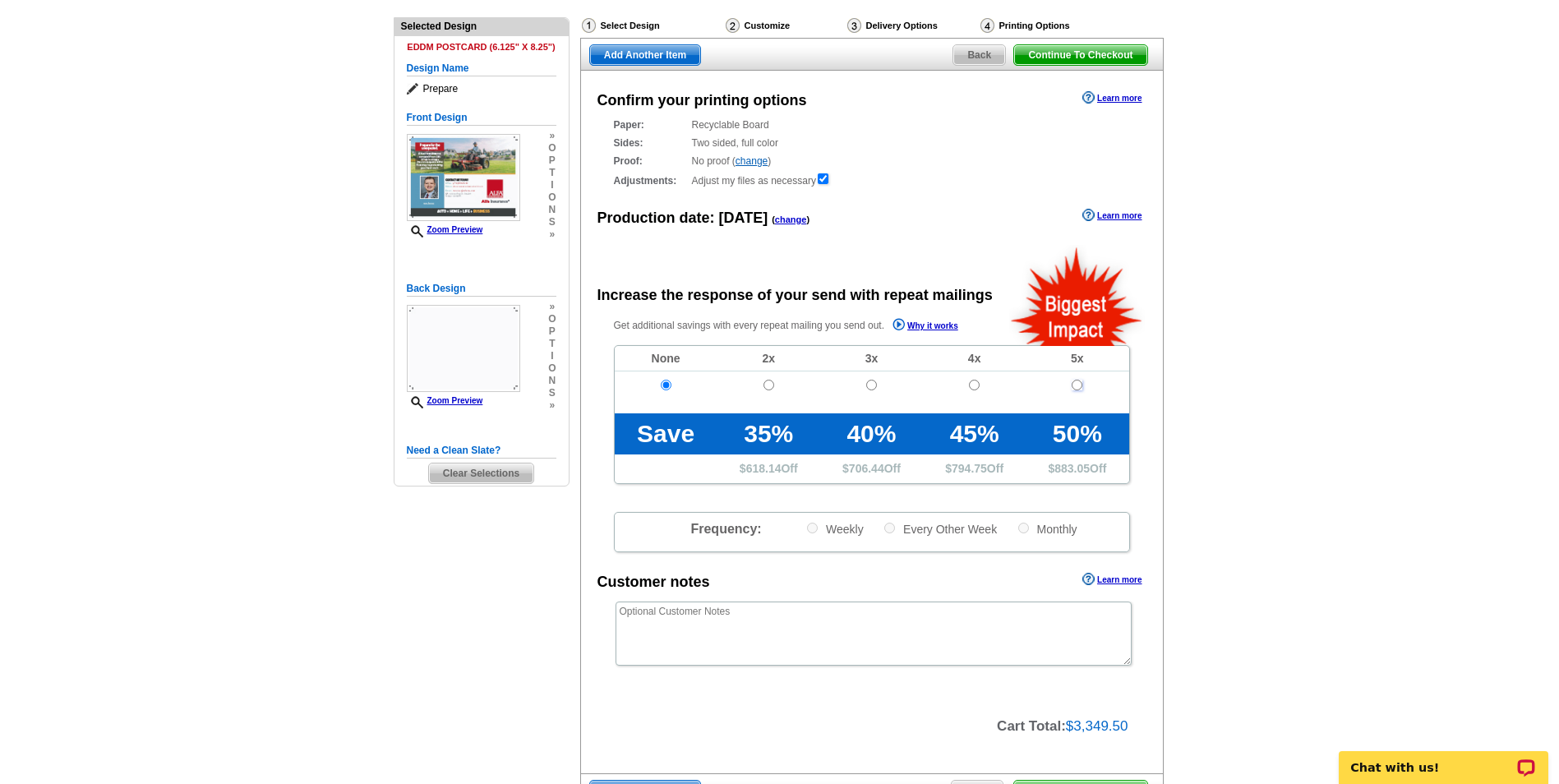
click at [1076, 386] on input "radio" at bounding box center [1076, 384] width 11 height 11
radio input "true"
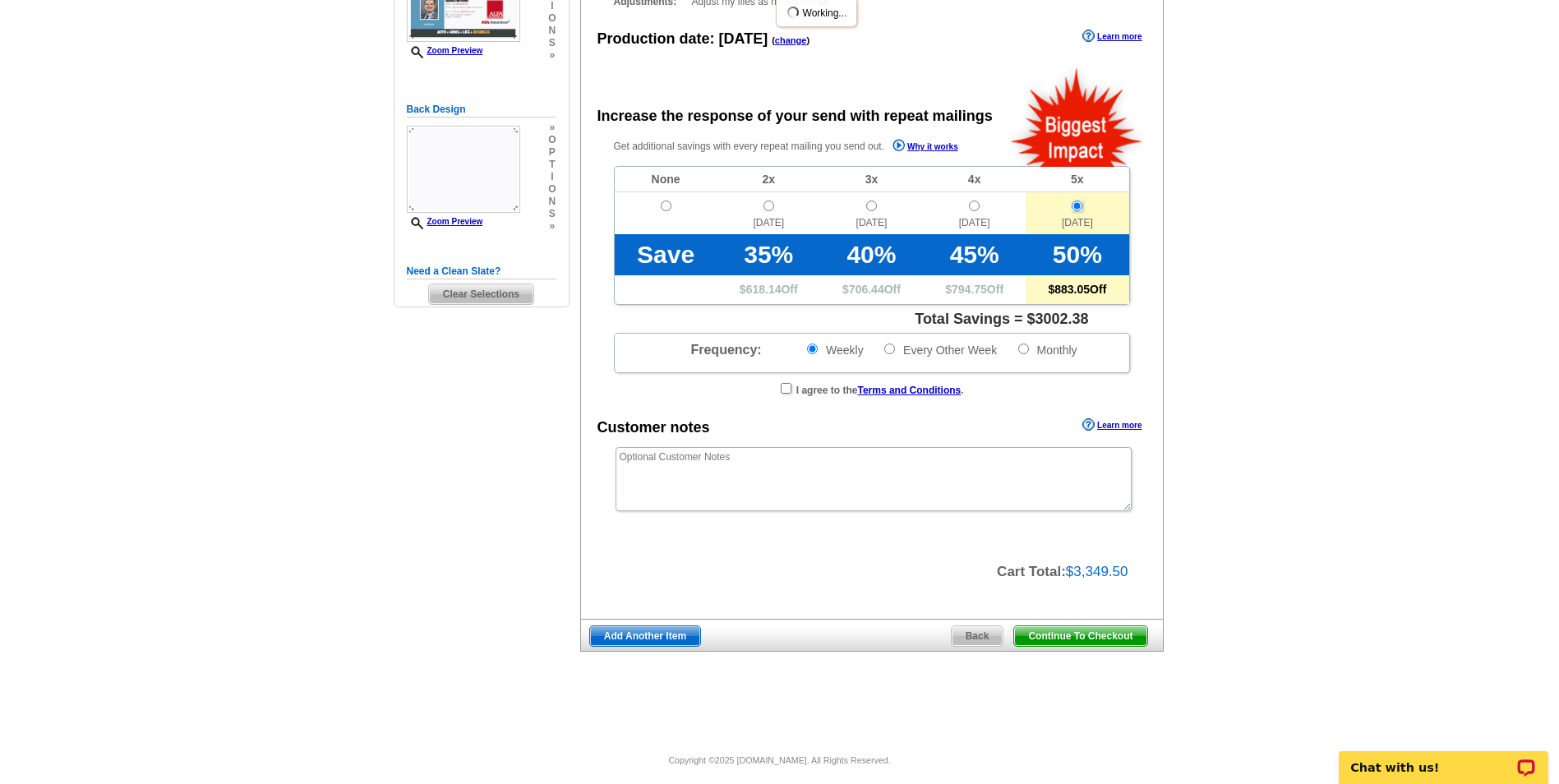
scroll to position [314, 0]
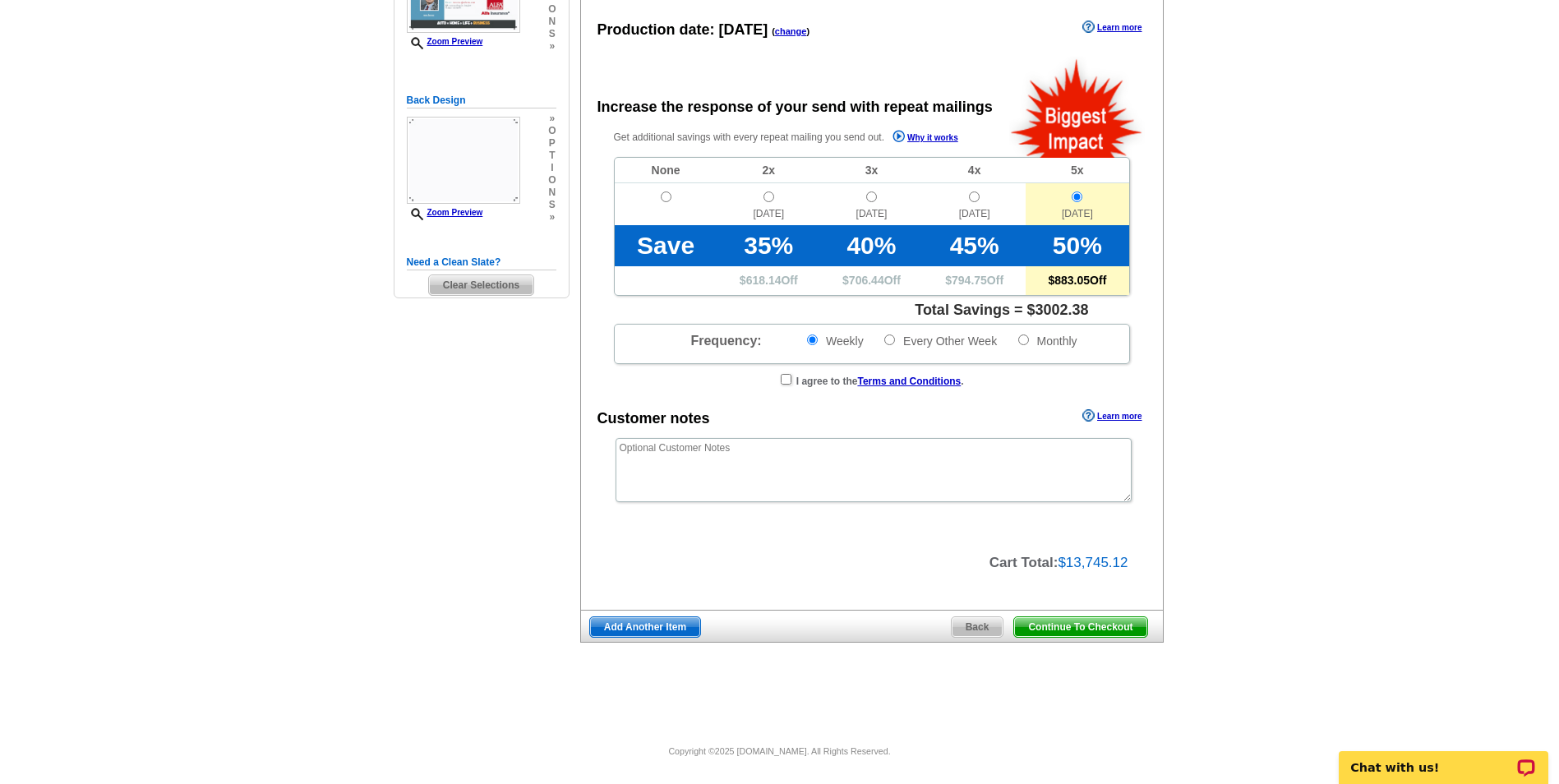
click at [664, 189] on td at bounding box center [666, 204] width 102 height 42
click at [669, 196] on input "radio" at bounding box center [666, 196] width 11 height 11
radio input "true"
radio input "false"
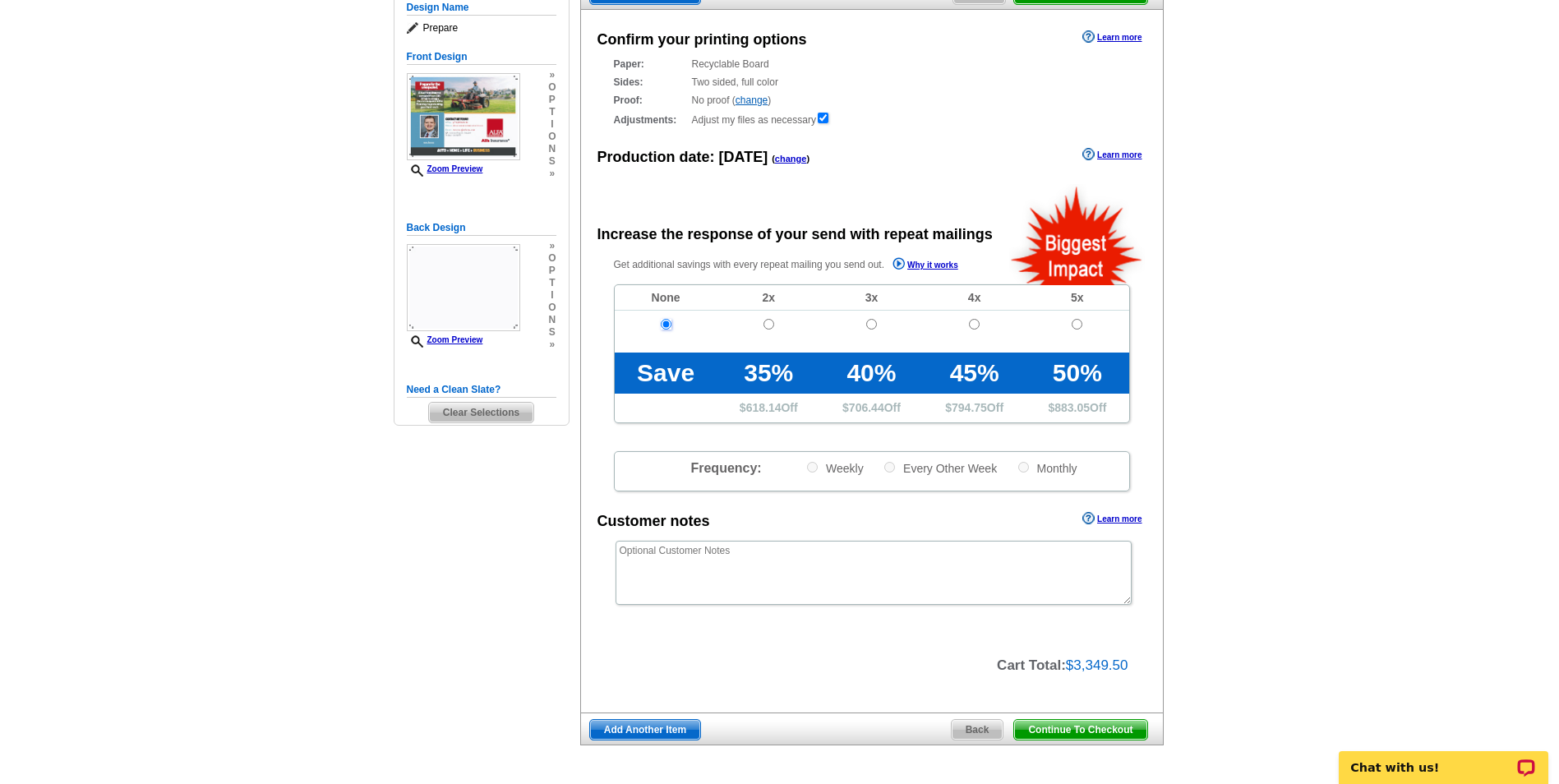
scroll to position [289, 0]
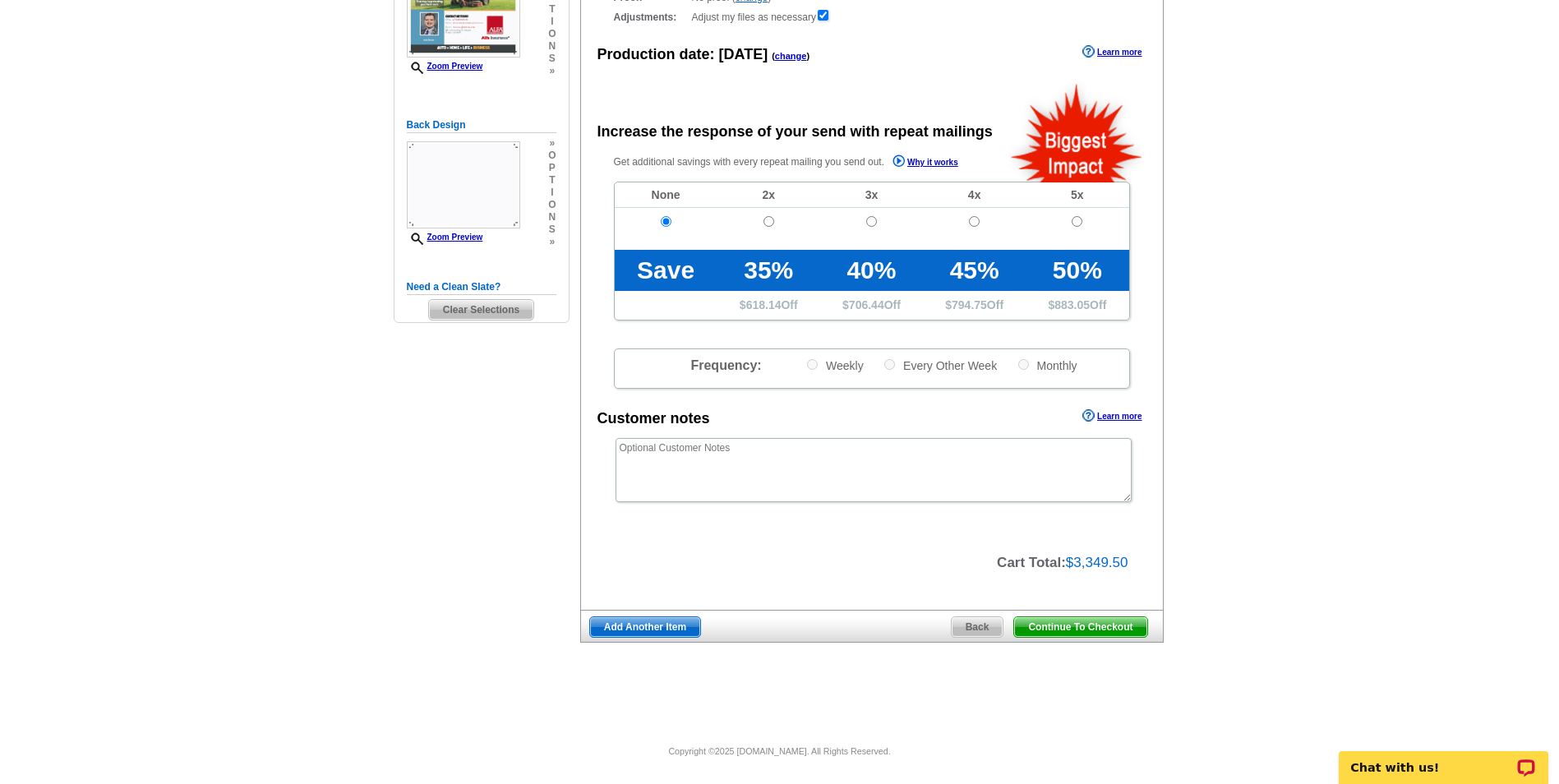
click at [774, 217] on td at bounding box center [768, 229] width 102 height 42
click at [771, 221] on input "radio" at bounding box center [768, 221] width 11 height 11
radio input "true"
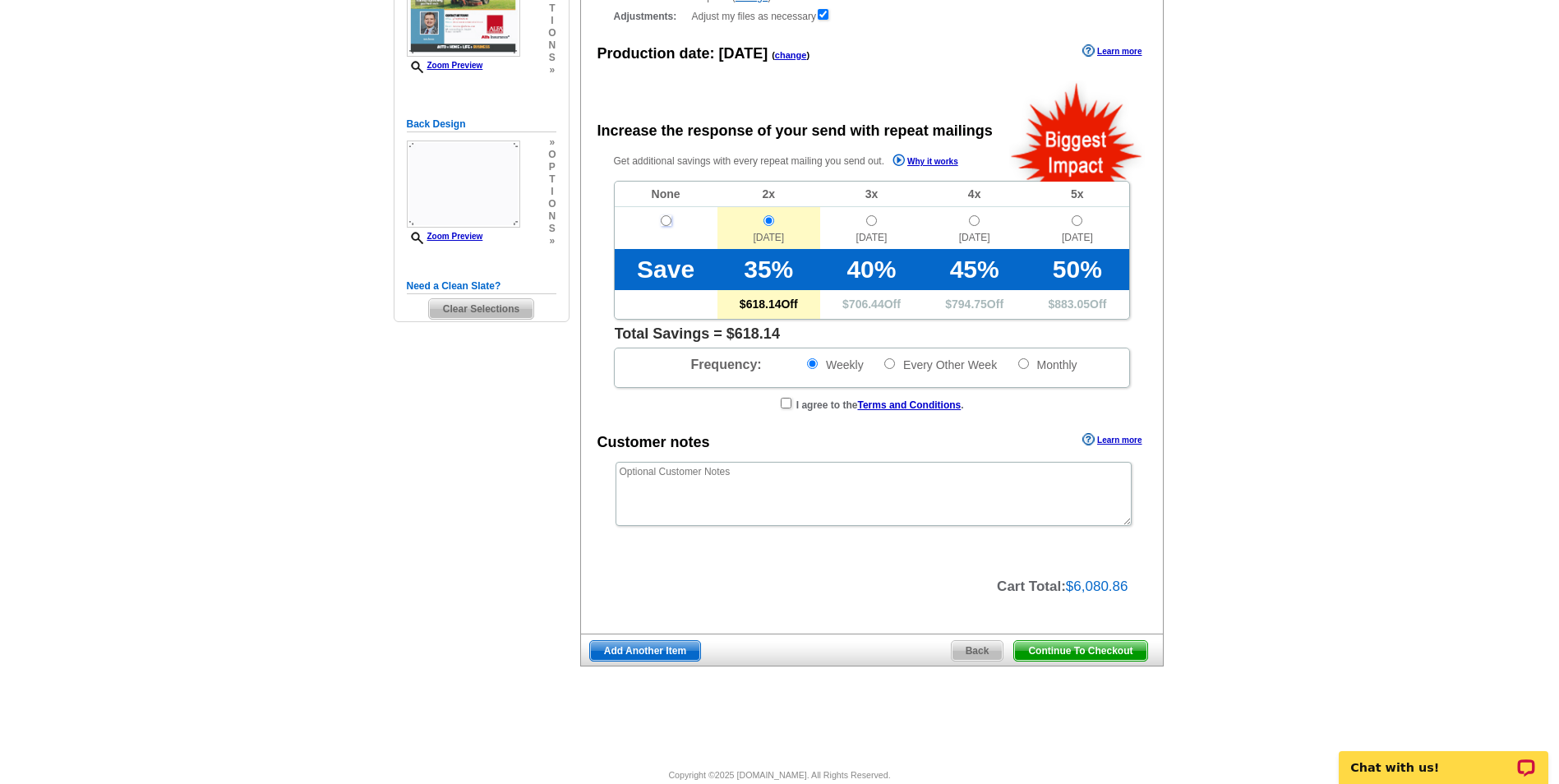
click at [661, 221] on input "radio" at bounding box center [666, 220] width 11 height 11
radio input "true"
radio input "false"
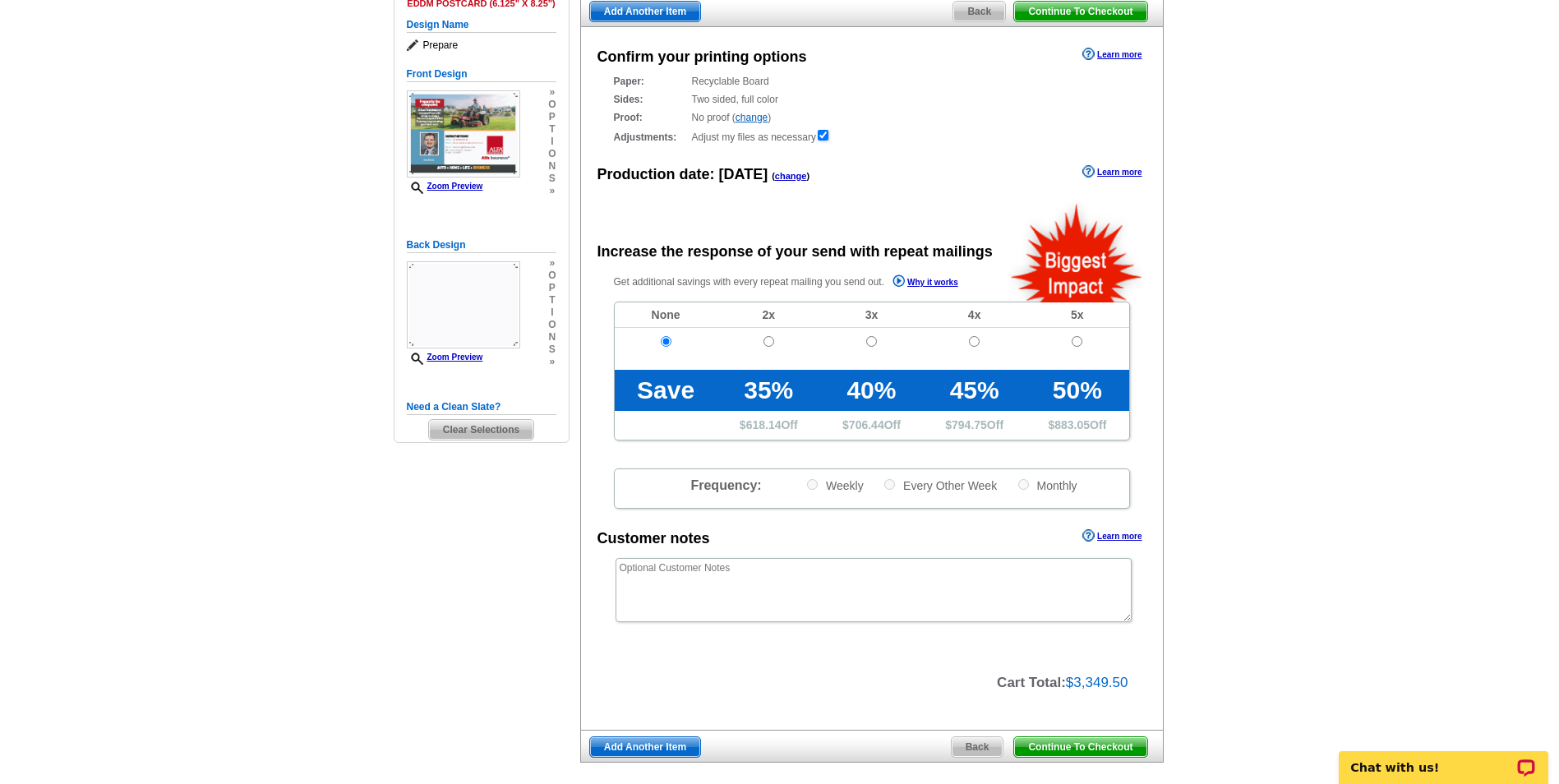
scroll to position [0, 0]
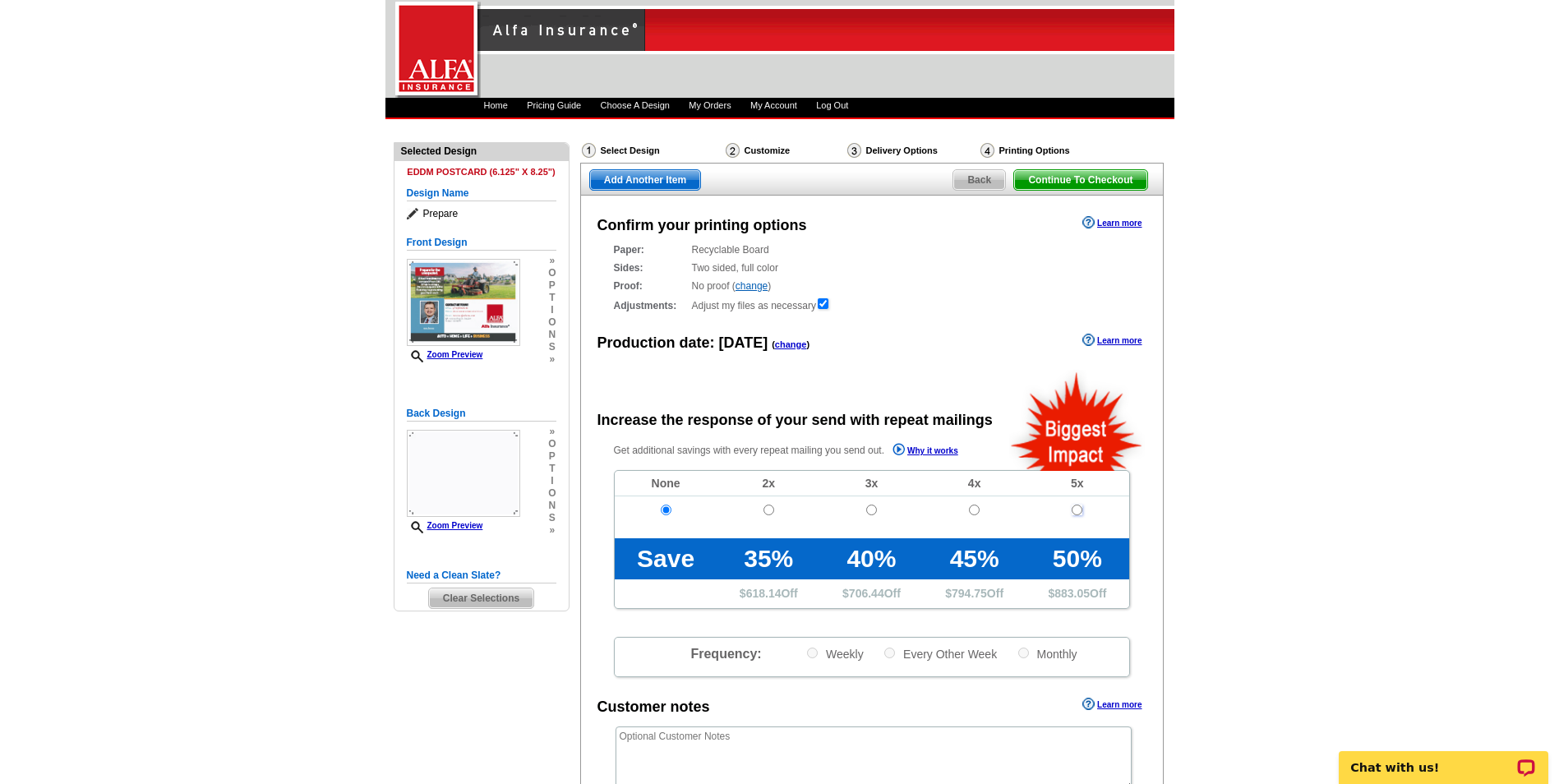
click at [1079, 506] on input "radio" at bounding box center [1076, 509] width 11 height 11
radio input "true"
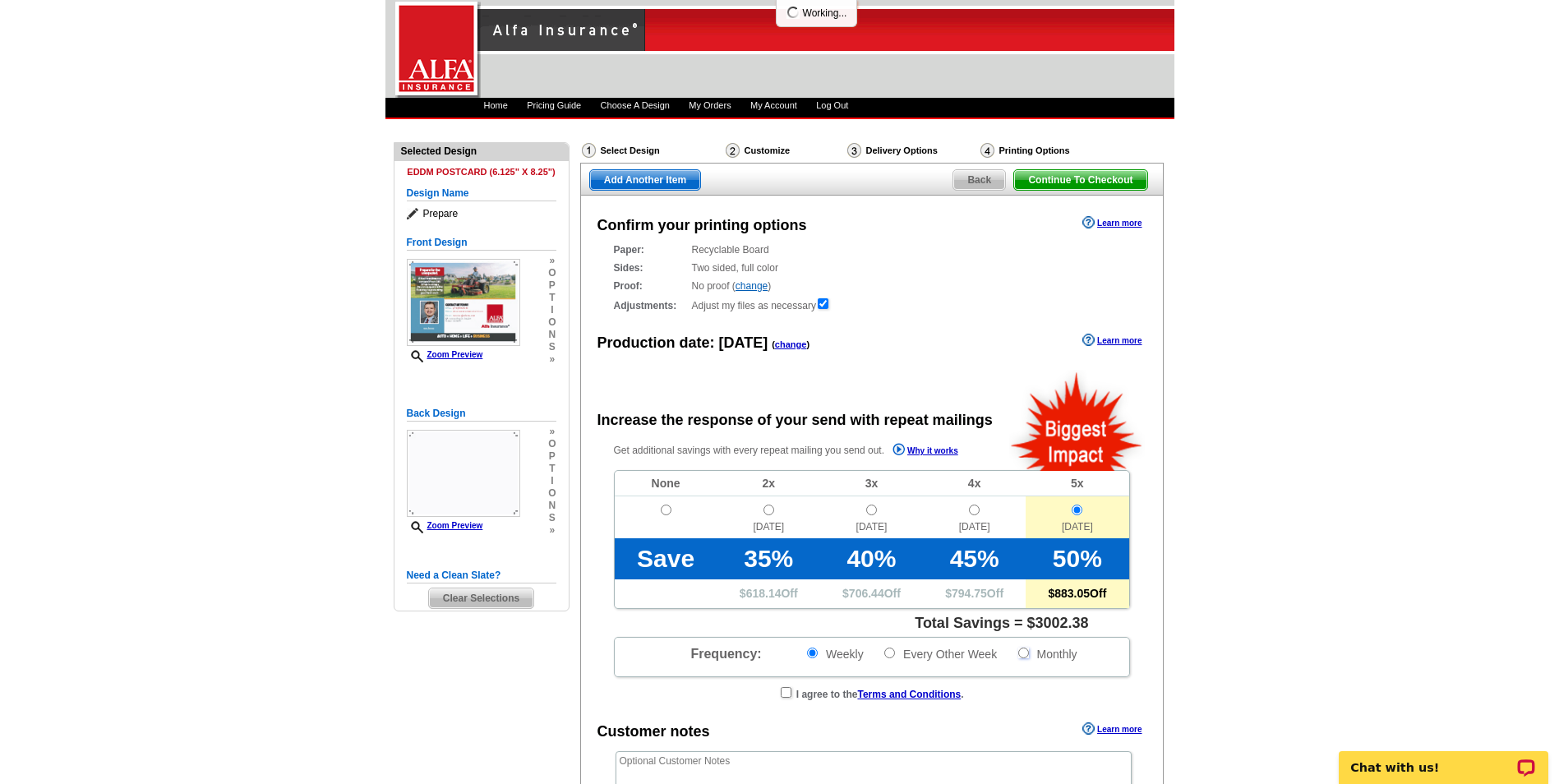
click at [1024, 650] on input "Monthly" at bounding box center [1023, 652] width 11 height 11
radio input "true"
click at [819, 654] on label "Weekly" at bounding box center [834, 654] width 58 height 15
click at [818, 654] on input "Weekly" at bounding box center [812, 652] width 11 height 11
radio input "true"
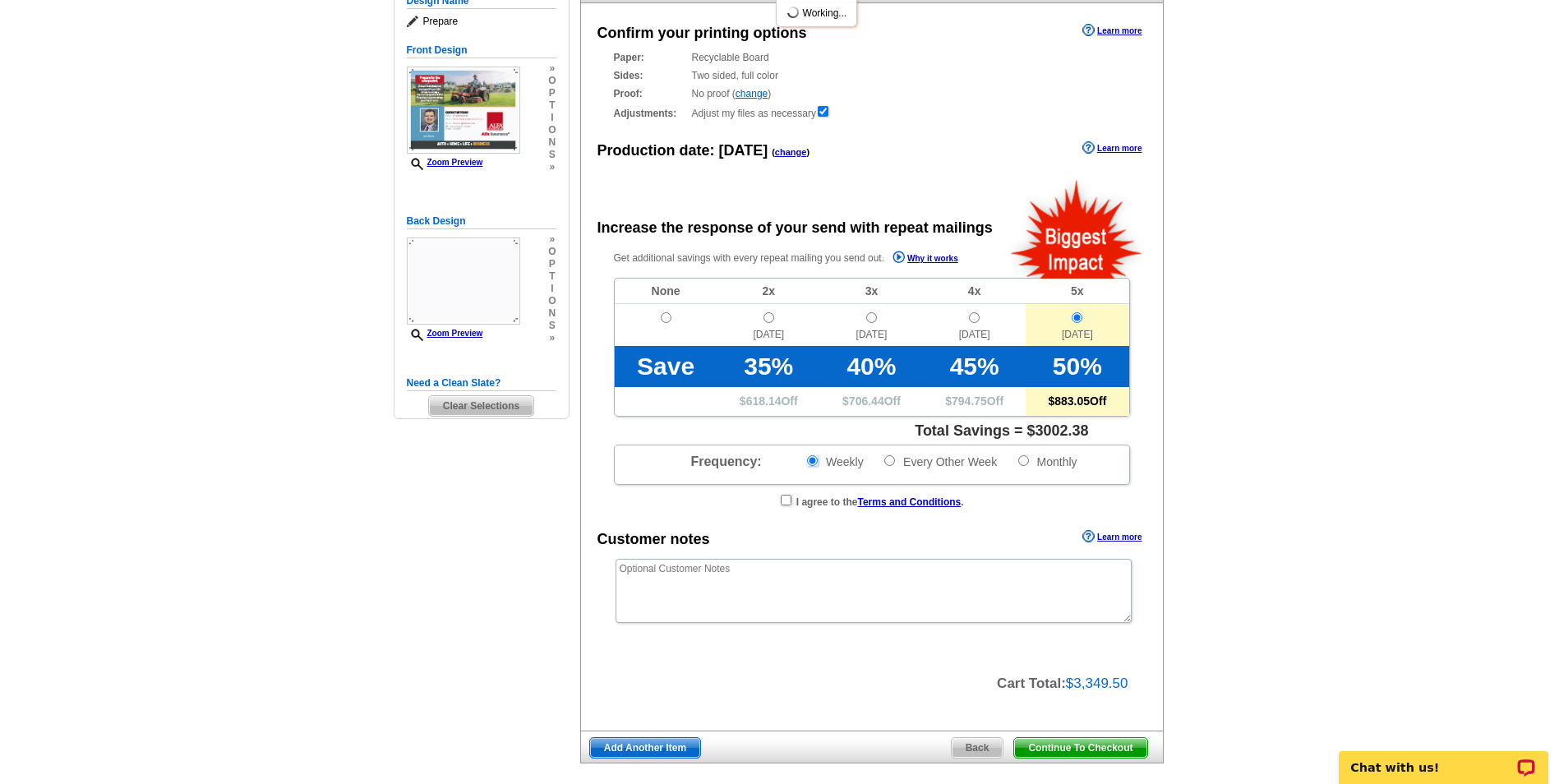
scroll to position [314, 0]
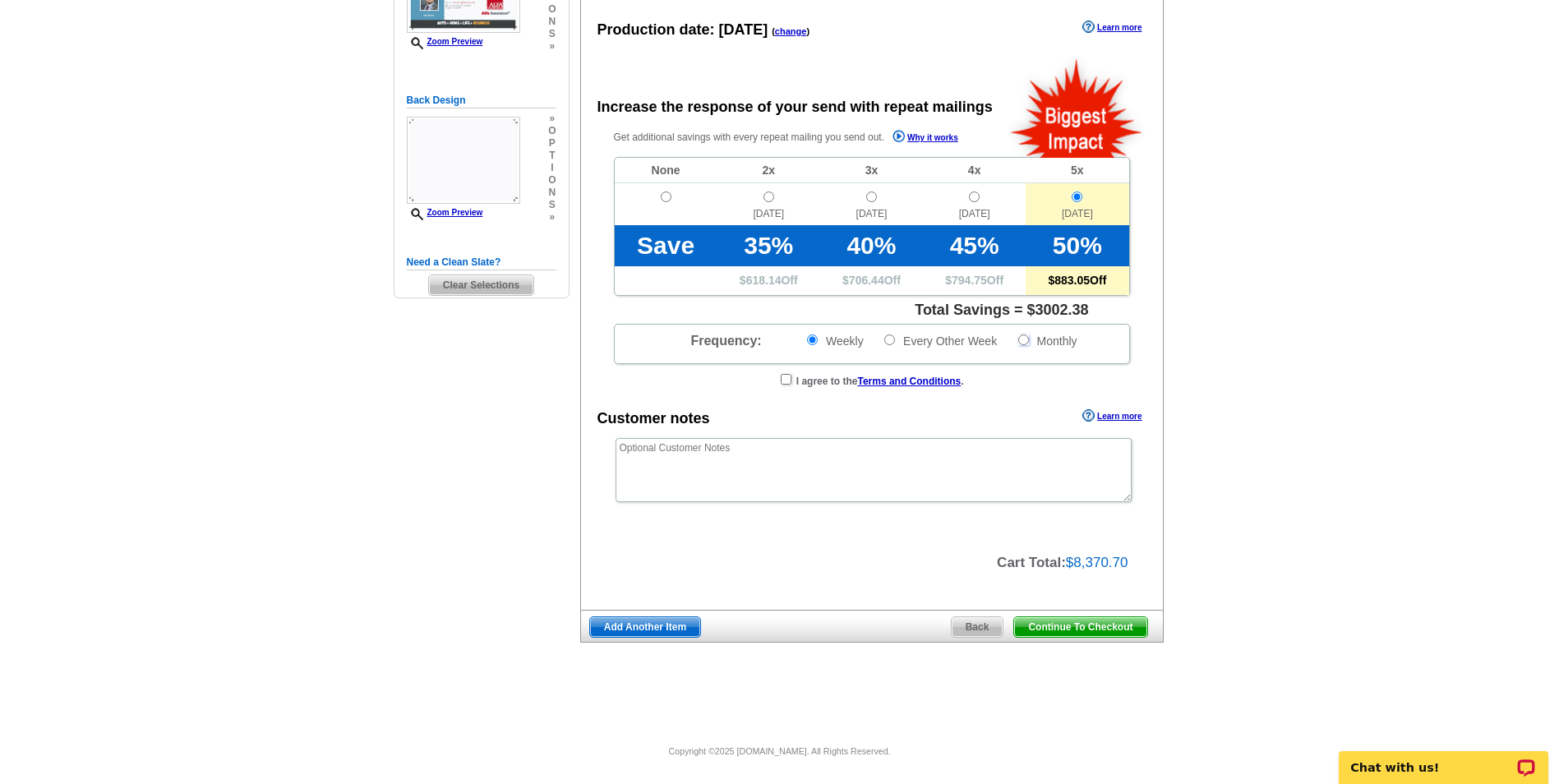
click at [1026, 343] on input "Monthly" at bounding box center [1023, 339] width 11 height 11
radio input "true"
click at [811, 337] on input "Weekly" at bounding box center [812, 339] width 11 height 11
radio input "true"
click at [667, 189] on td at bounding box center [666, 204] width 102 height 42
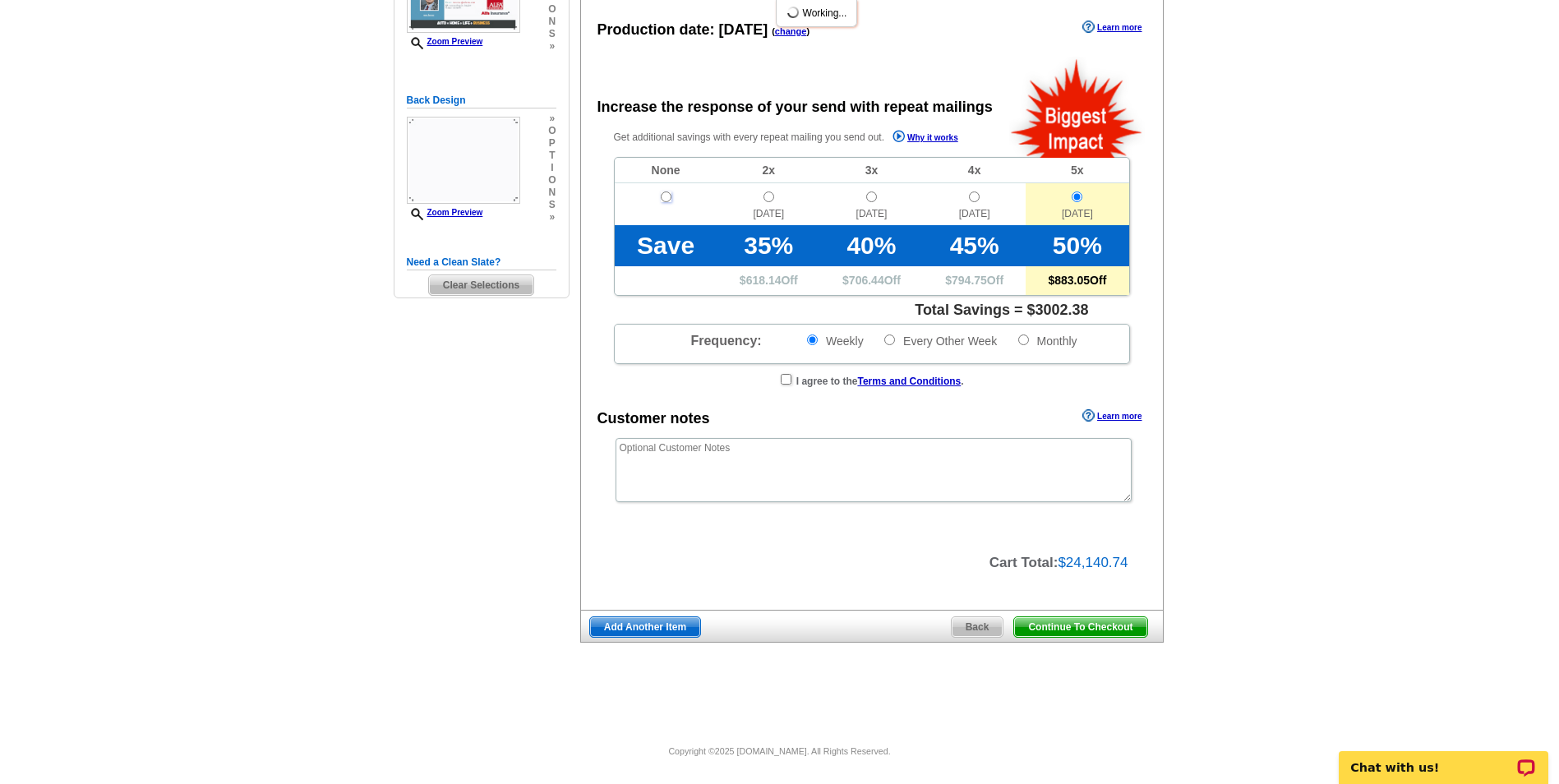
click at [667, 199] on input "radio" at bounding box center [666, 196] width 11 height 11
radio input "true"
radio input "false"
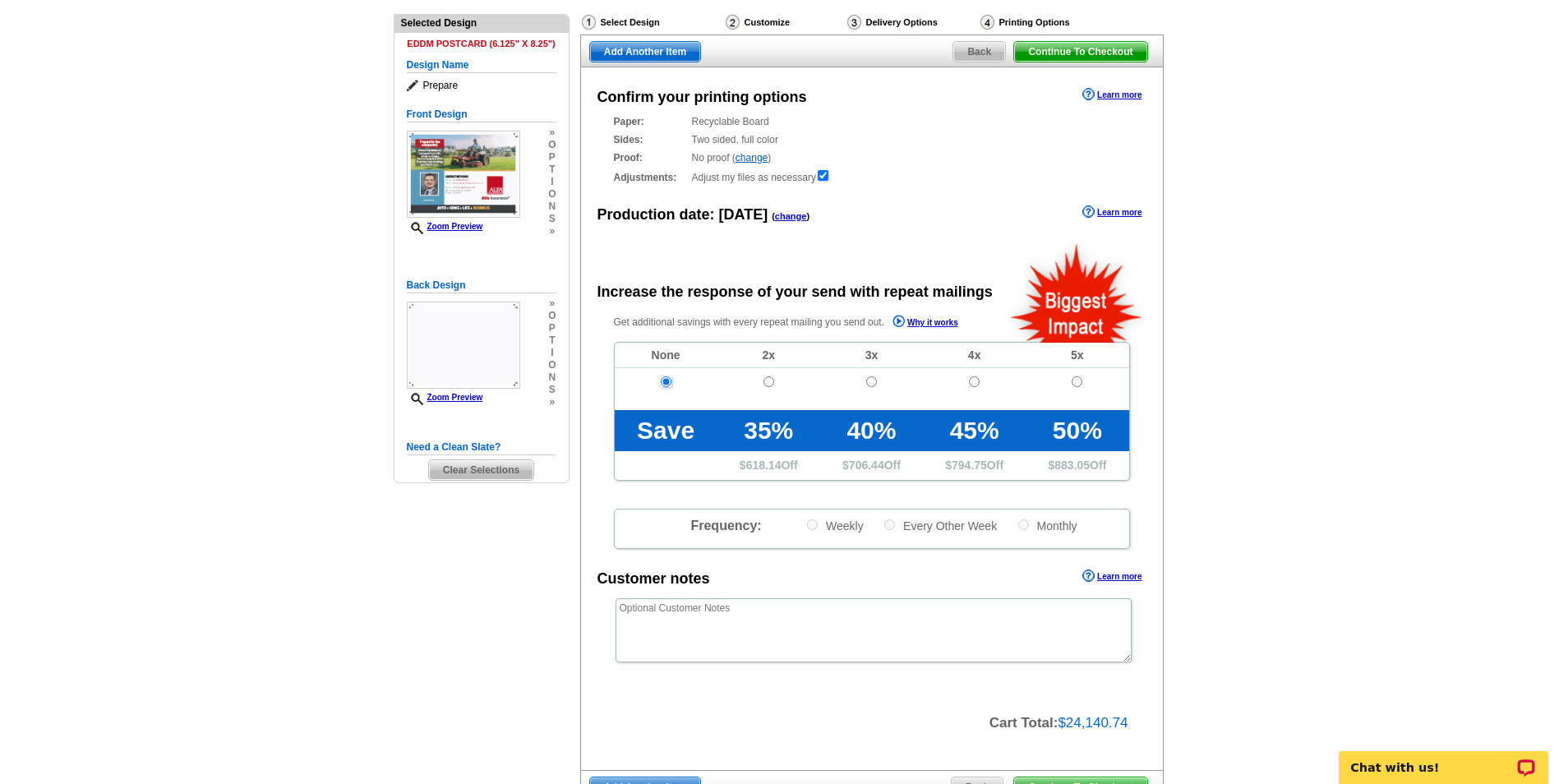
scroll to position [0, 0]
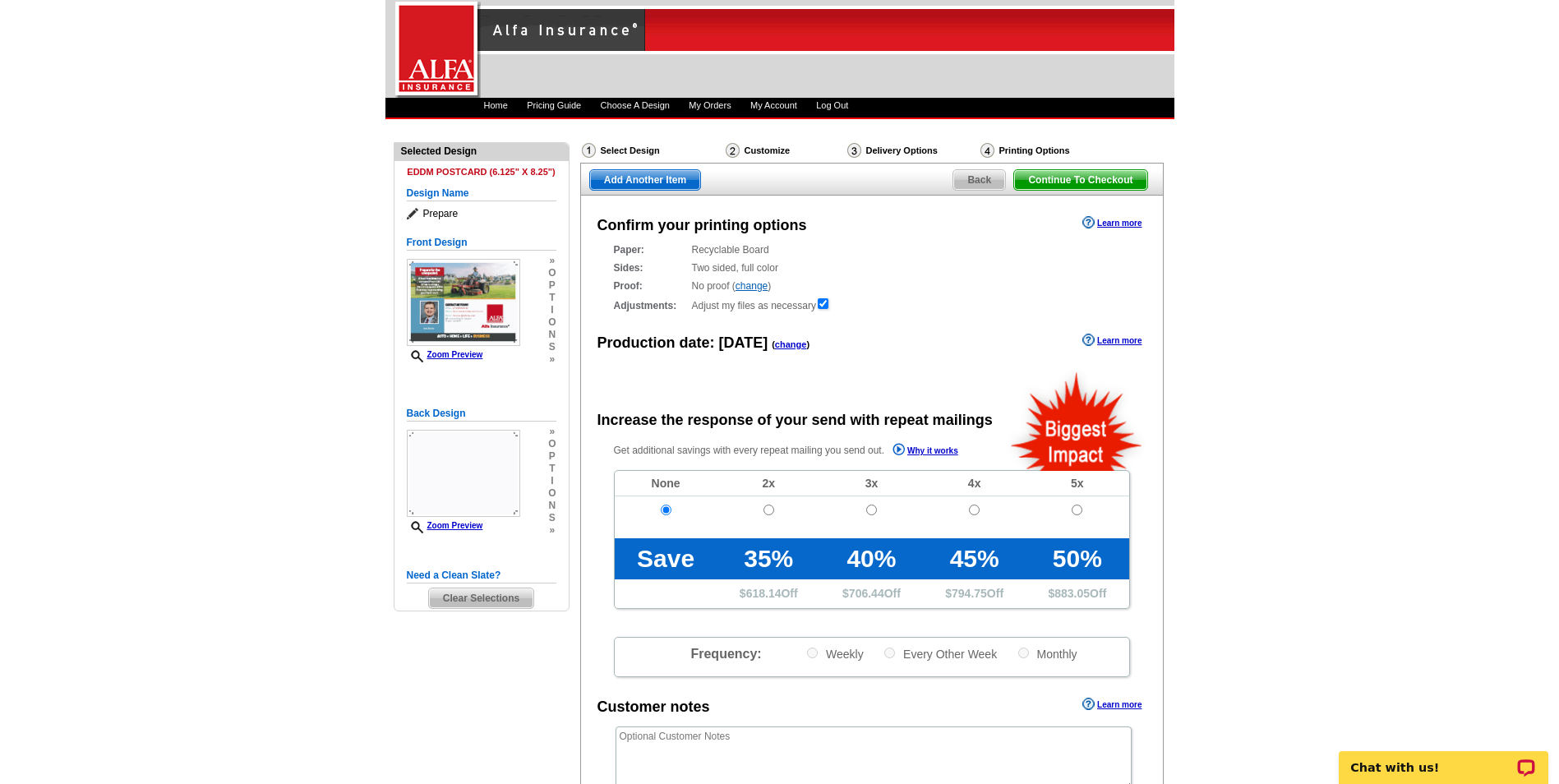
click at [976, 180] on span "Back" at bounding box center [979, 180] width 52 height 20
